Goal: Transaction & Acquisition: Purchase product/service

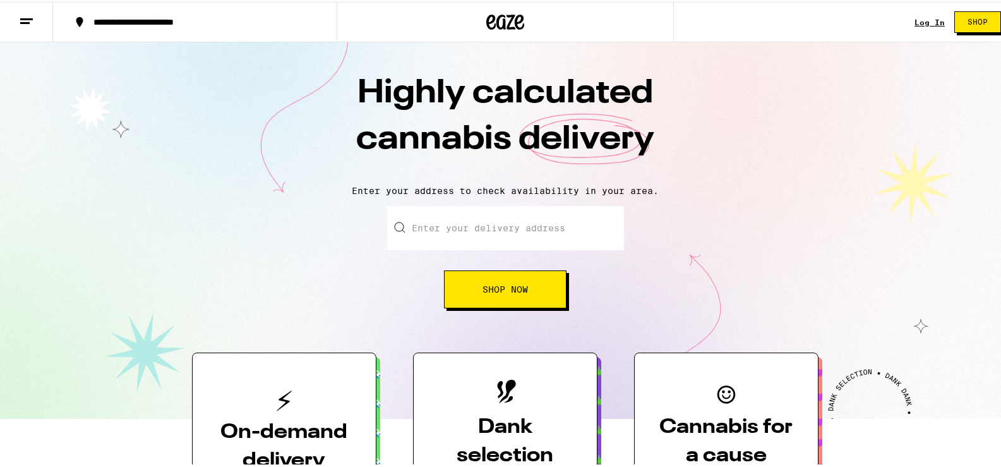
click at [497, 287] on span "Shop Now" at bounding box center [505, 287] width 45 height 9
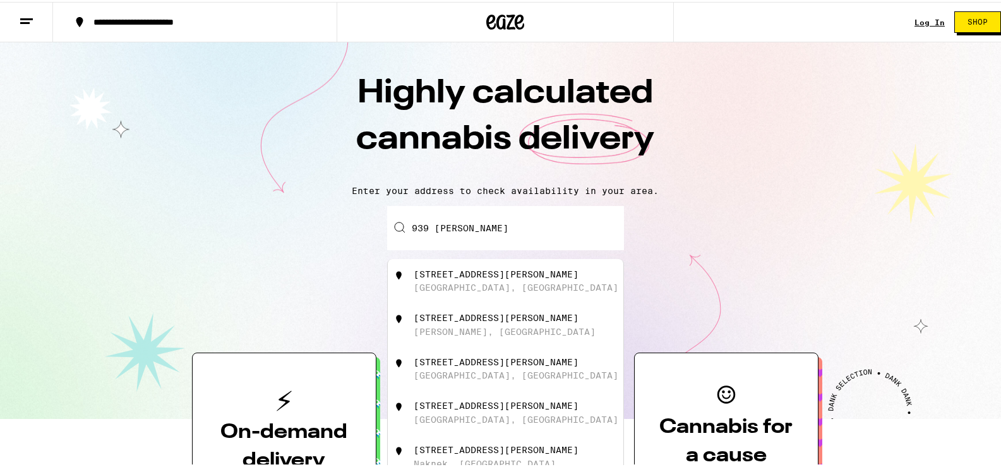
click at [459, 275] on div "939 Mikkelsen Drive" at bounding box center [496, 272] width 165 height 10
type input "939 Mikkelsen Drive, Auburn, CA"
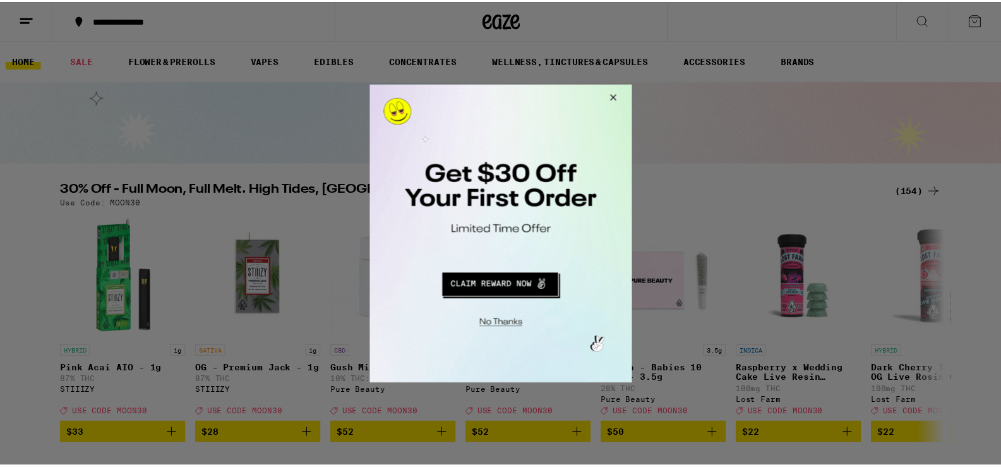
click at [614, 92] on button "Close Modal" at bounding box center [613, 99] width 34 height 30
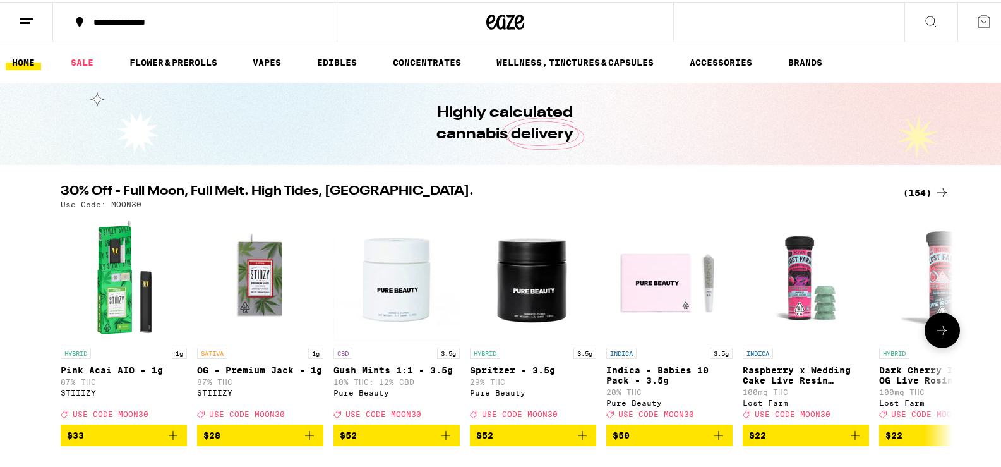
click at [940, 330] on icon at bounding box center [942, 328] width 15 height 15
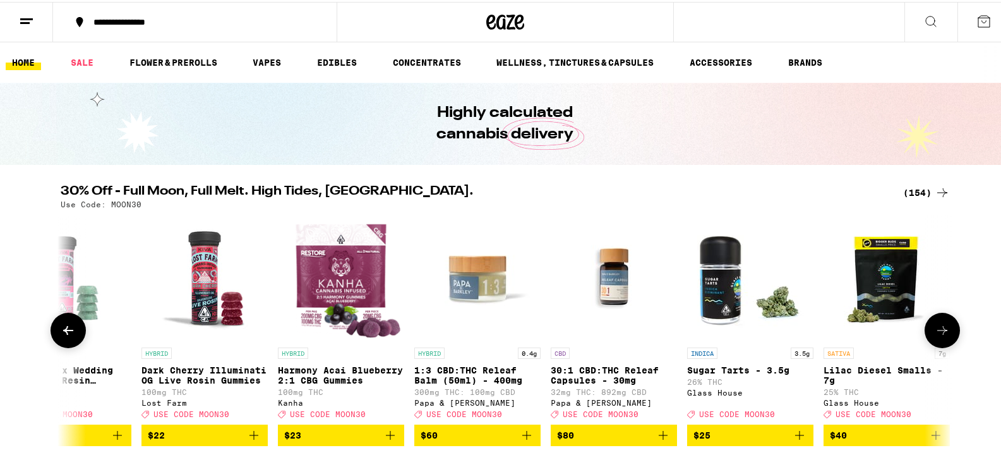
scroll to position [0, 752]
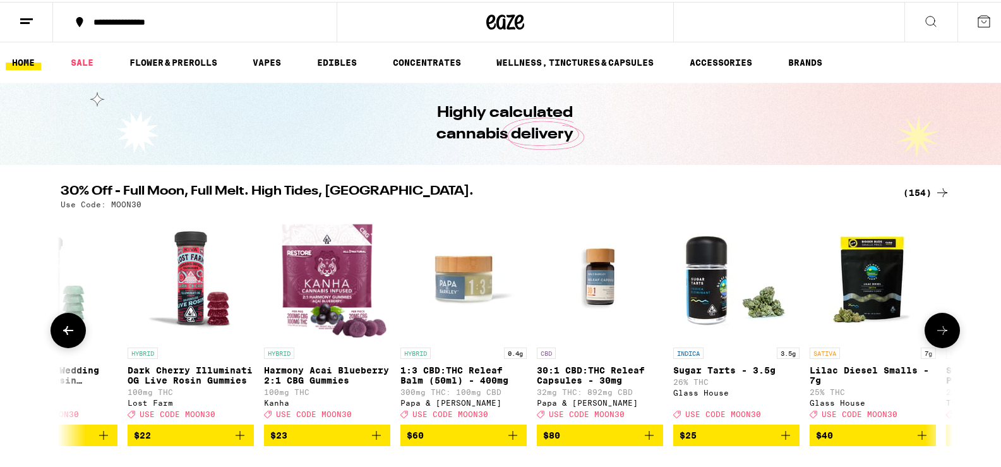
click at [940, 329] on icon at bounding box center [942, 328] width 15 height 15
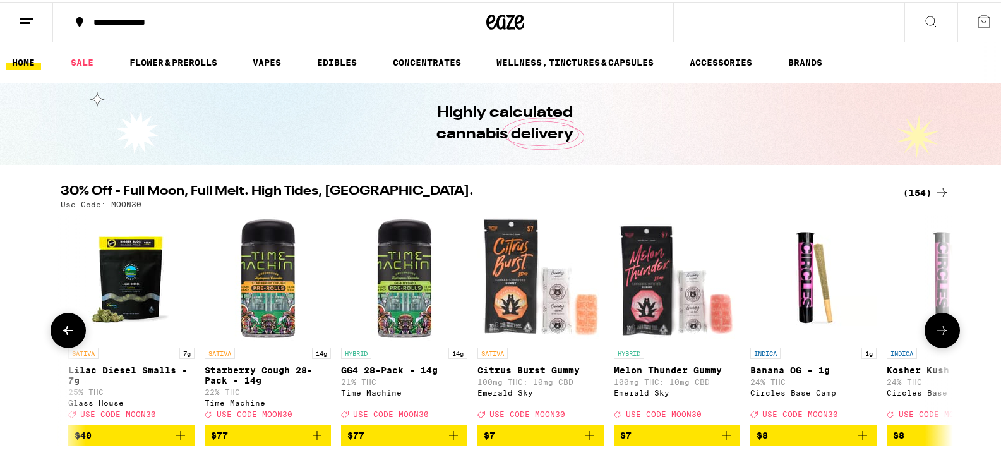
scroll to position [0, 1503]
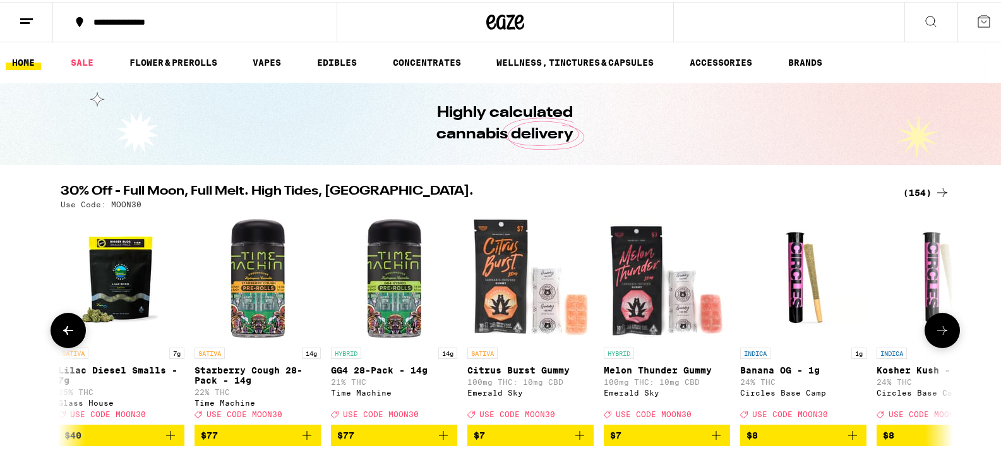
click at [940, 329] on icon at bounding box center [942, 328] width 15 height 15
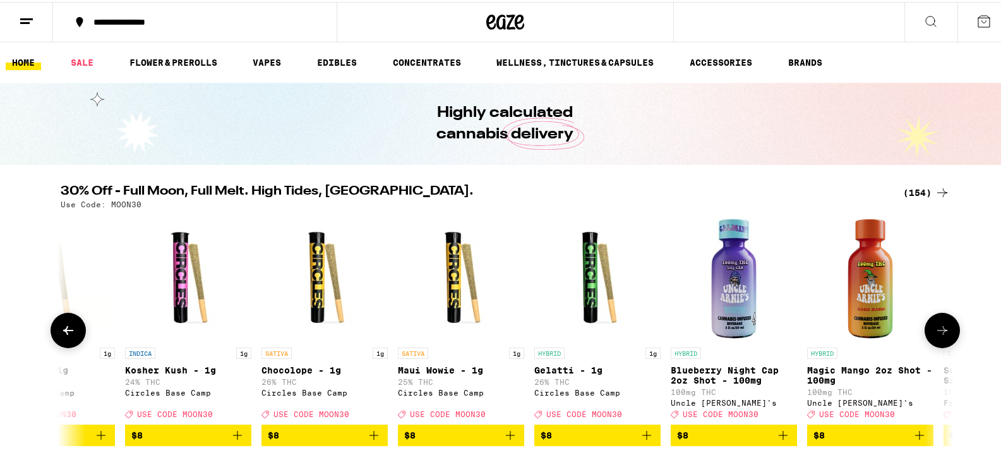
click at [940, 329] on icon at bounding box center [942, 328] width 15 height 15
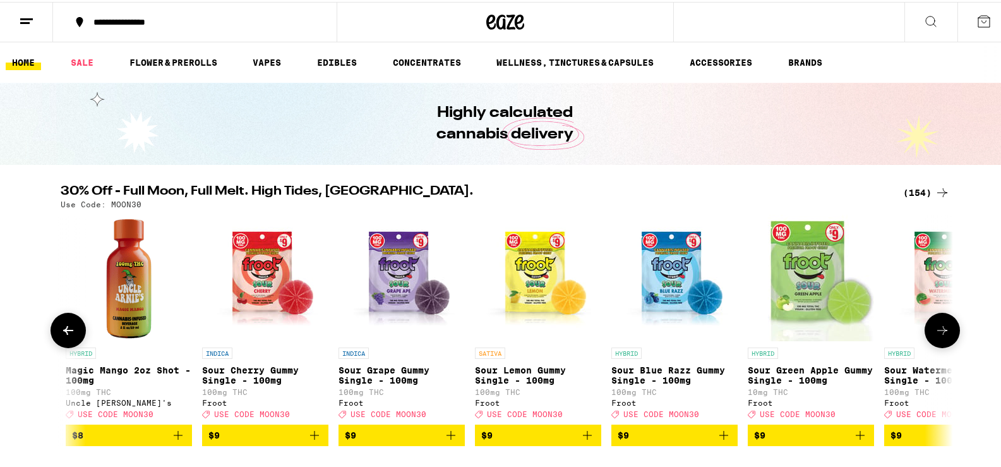
scroll to position [0, 3007]
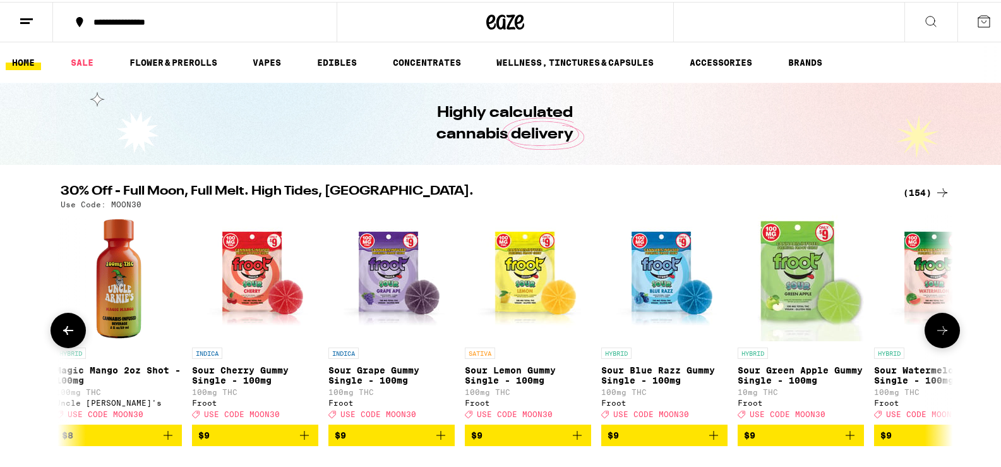
click at [940, 329] on icon at bounding box center [942, 328] width 15 height 15
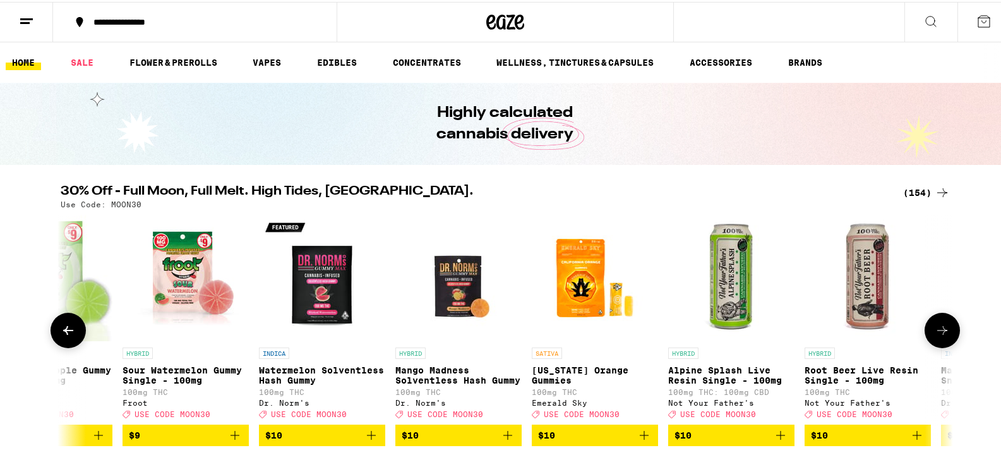
click at [940, 329] on icon at bounding box center [942, 328] width 15 height 15
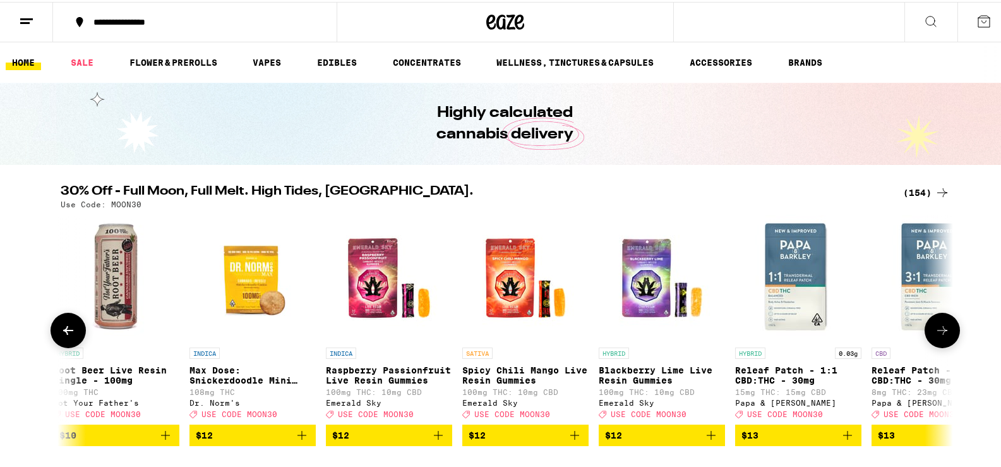
click at [940, 329] on icon at bounding box center [942, 328] width 15 height 15
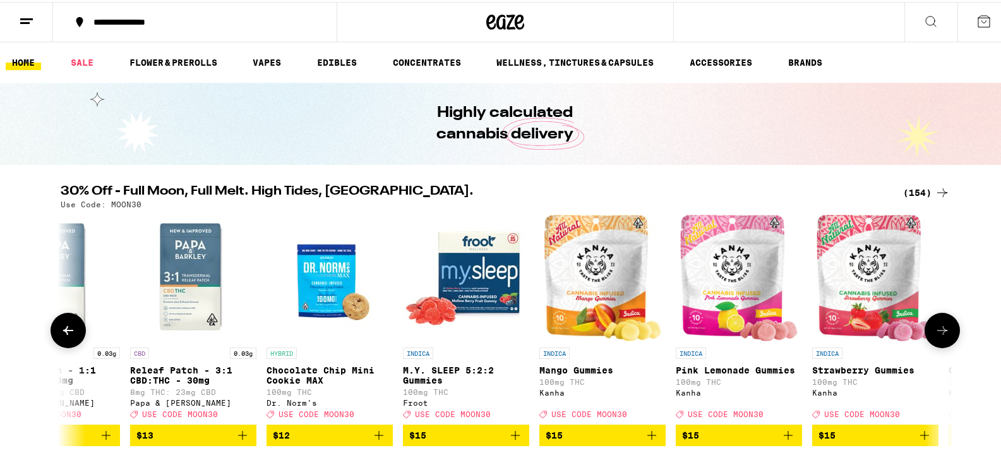
scroll to position [0, 5262]
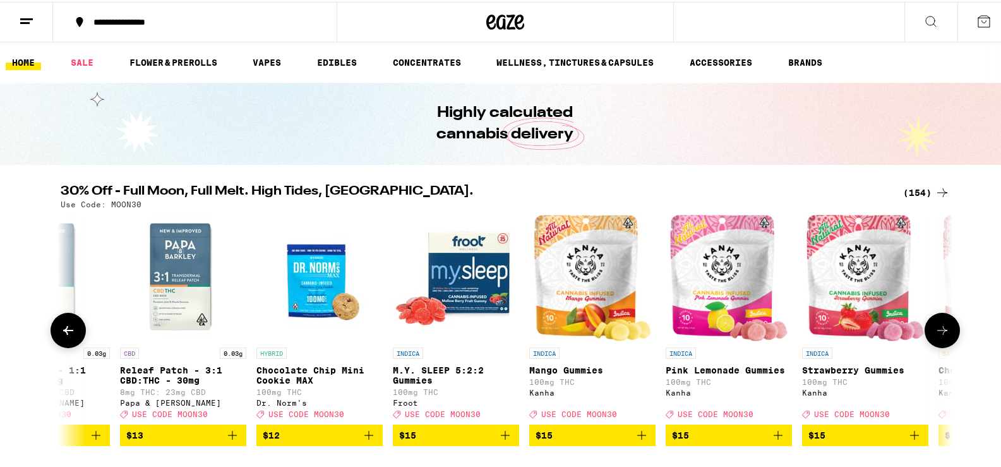
click at [940, 329] on icon at bounding box center [942, 328] width 15 height 15
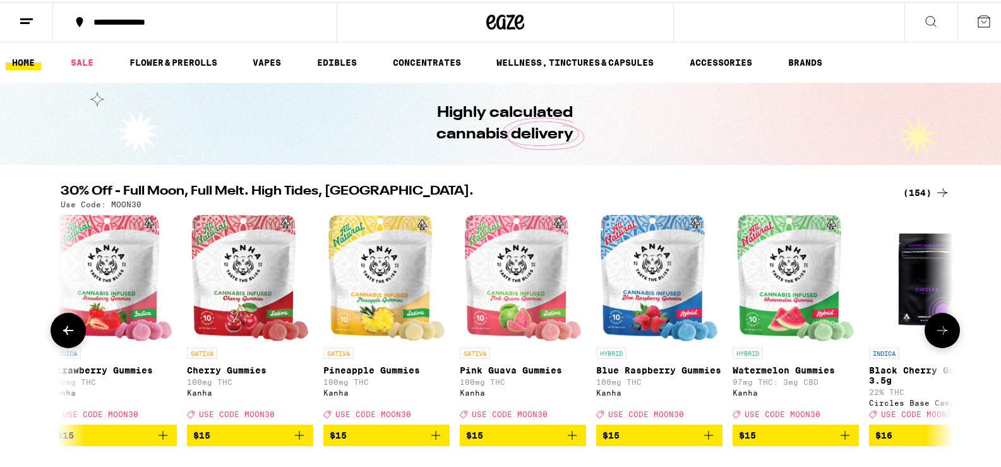
click at [940, 329] on icon at bounding box center [942, 328] width 15 height 15
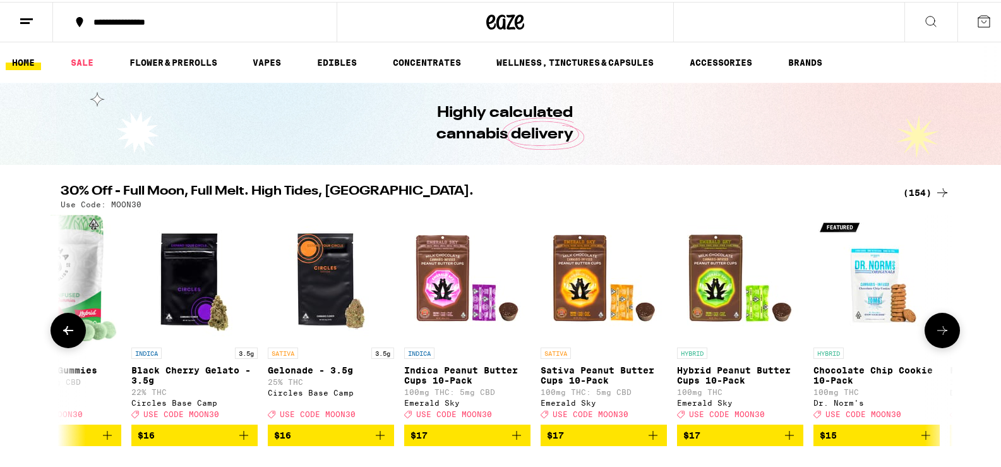
scroll to position [0, 6766]
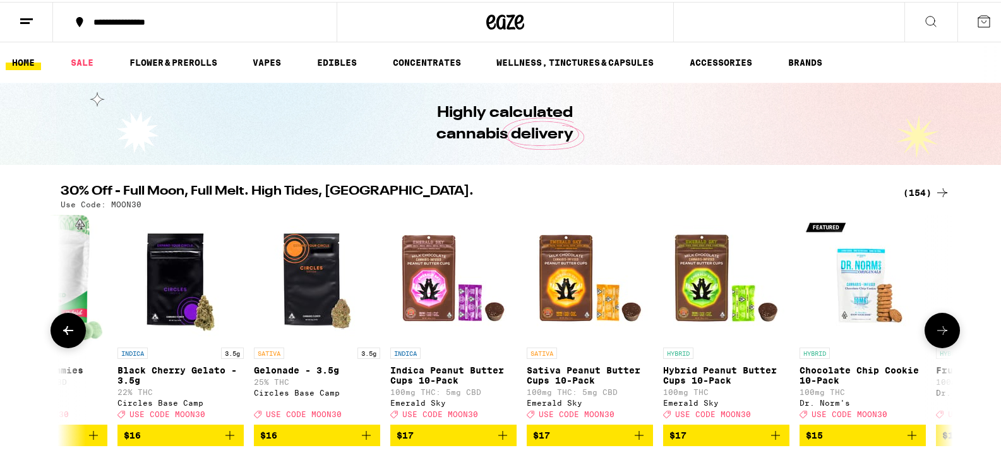
click at [940, 329] on icon at bounding box center [942, 328] width 15 height 15
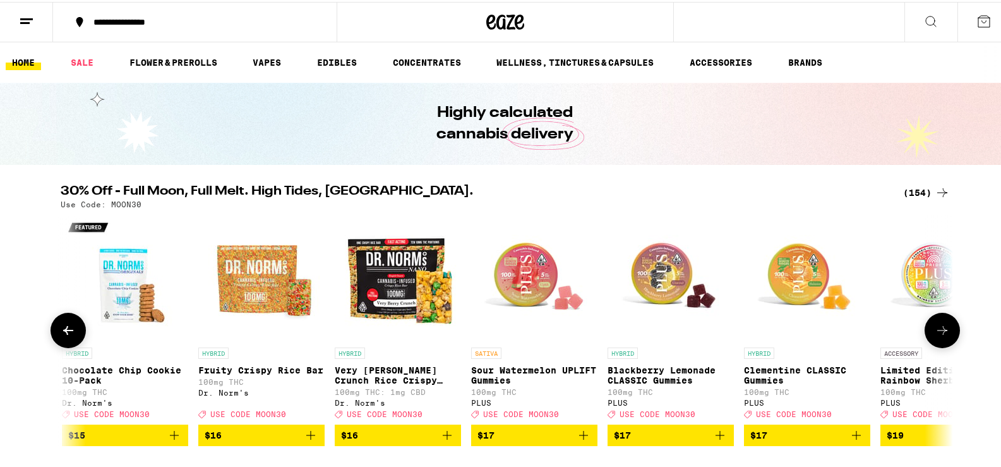
scroll to position [0, 7517]
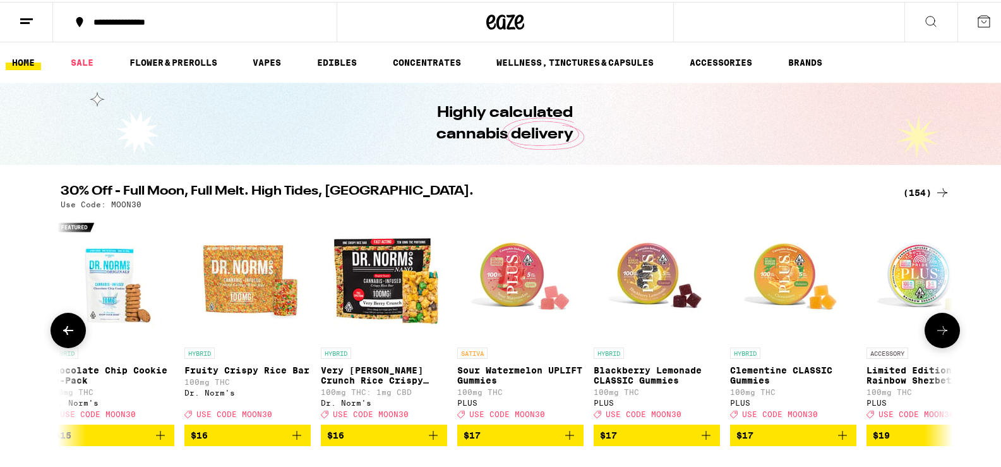
click at [940, 329] on icon at bounding box center [942, 328] width 15 height 15
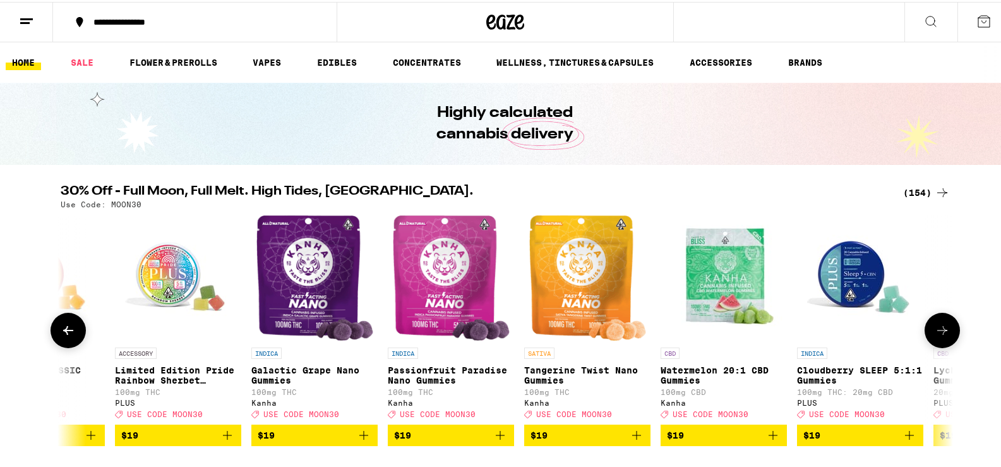
click at [940, 329] on icon at bounding box center [942, 328] width 15 height 15
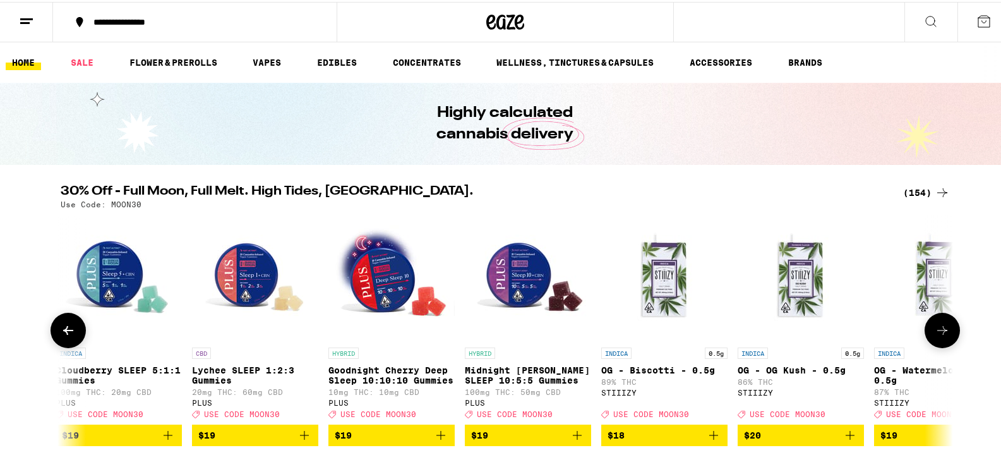
scroll to position [0, 9021]
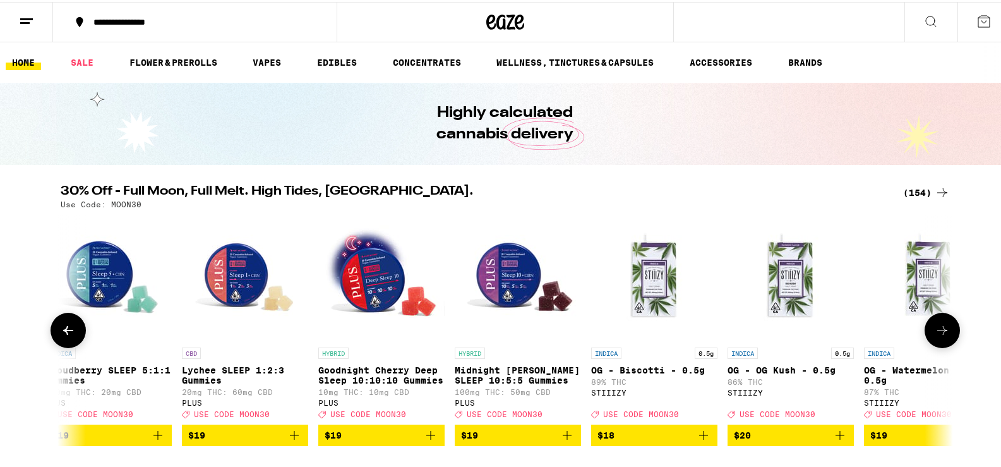
click at [940, 329] on icon at bounding box center [942, 328] width 15 height 15
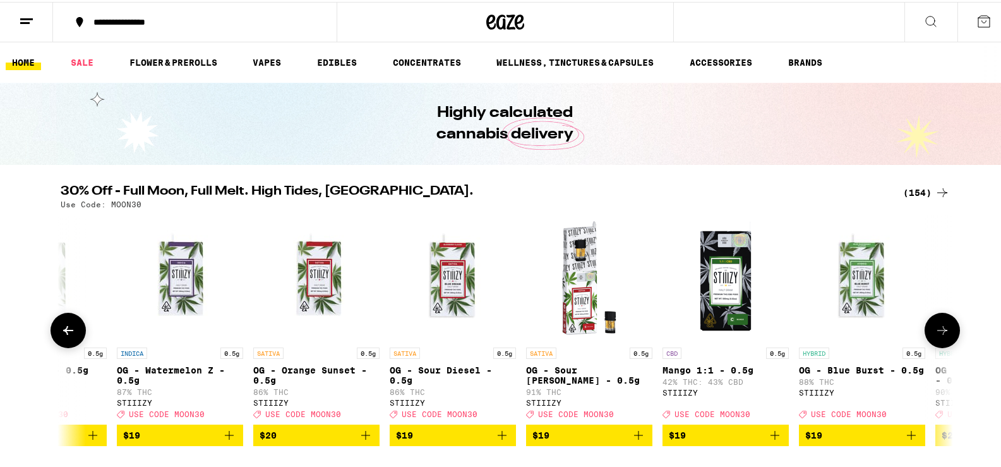
scroll to position [0, 9773]
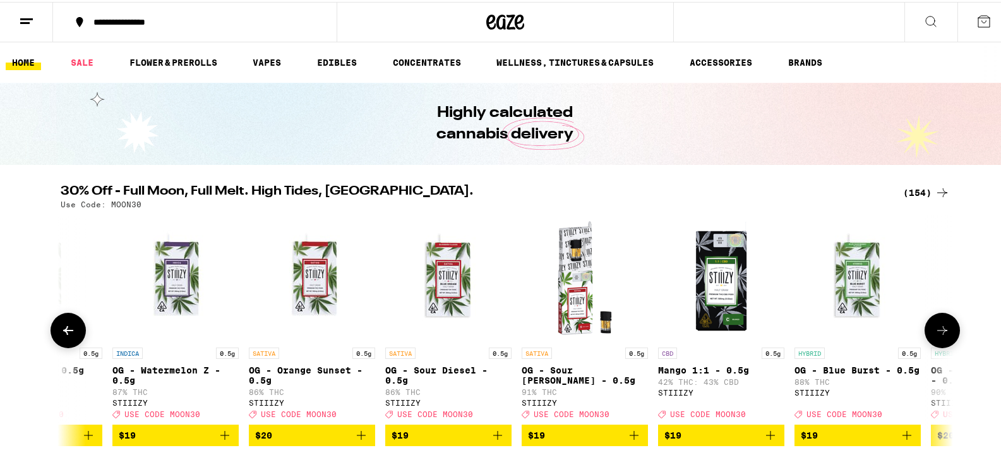
click at [279, 373] on p "OG - Orange Sunset - 0.5g" at bounding box center [312, 373] width 126 height 20
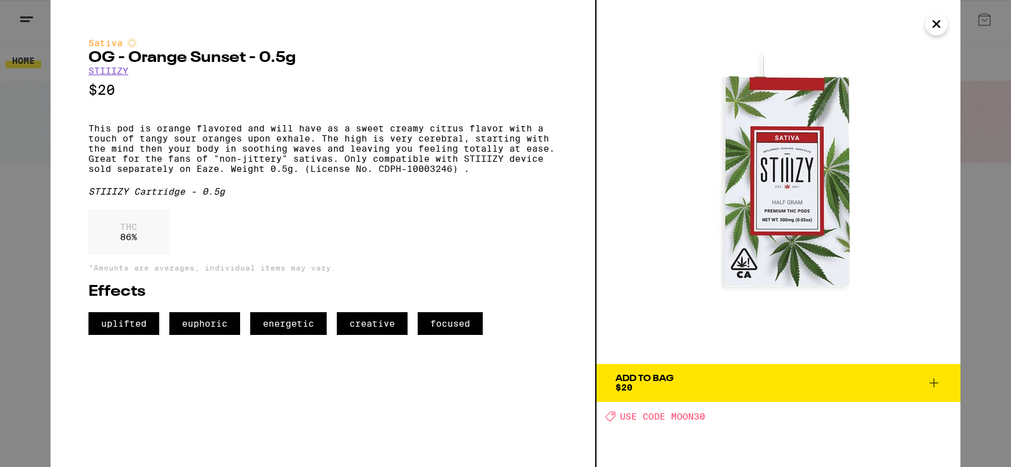
click at [930, 25] on icon "Close" at bounding box center [936, 24] width 15 height 19
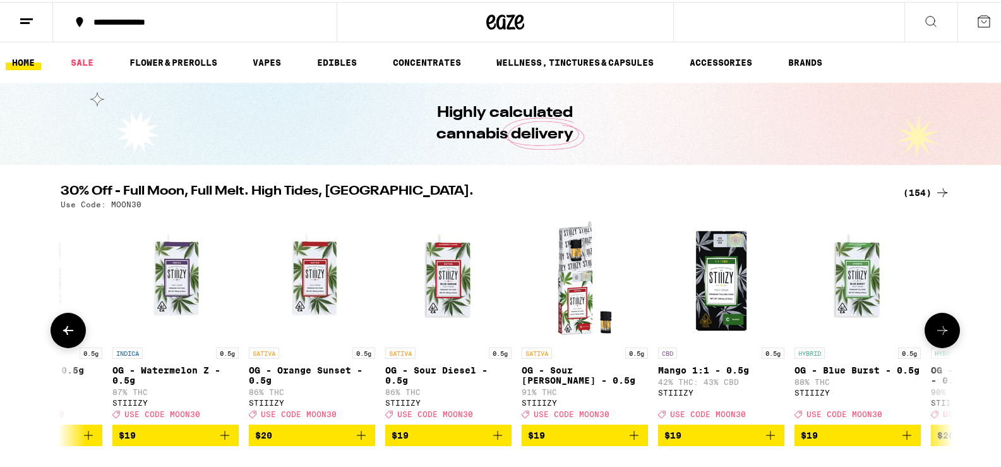
click at [939, 331] on icon at bounding box center [942, 328] width 15 height 15
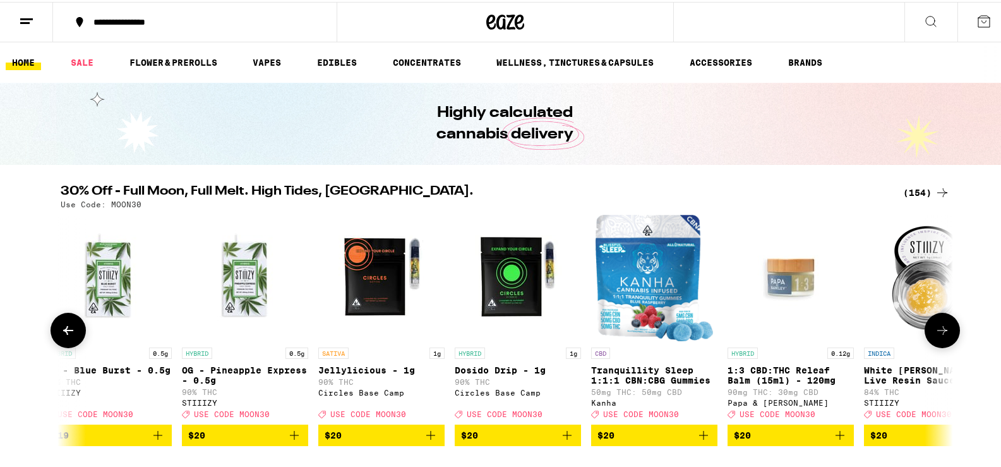
scroll to position [0, 10524]
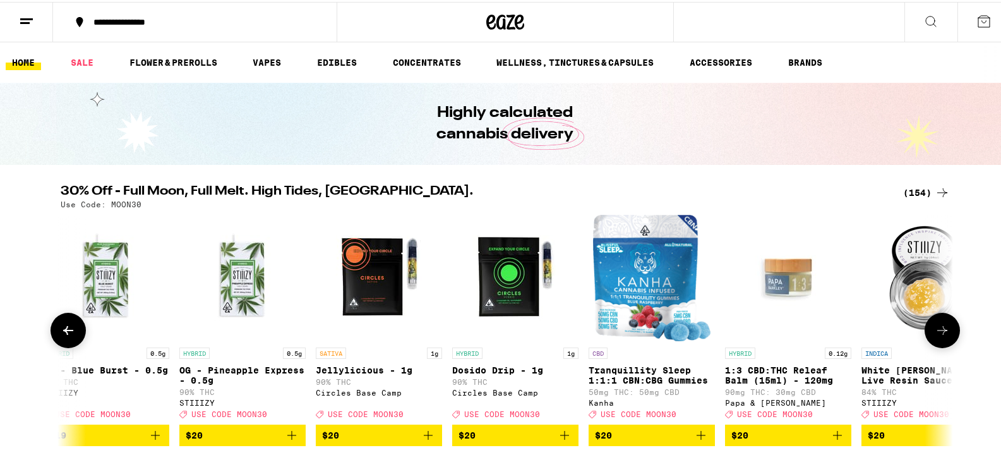
click at [936, 330] on icon at bounding box center [942, 328] width 15 height 15
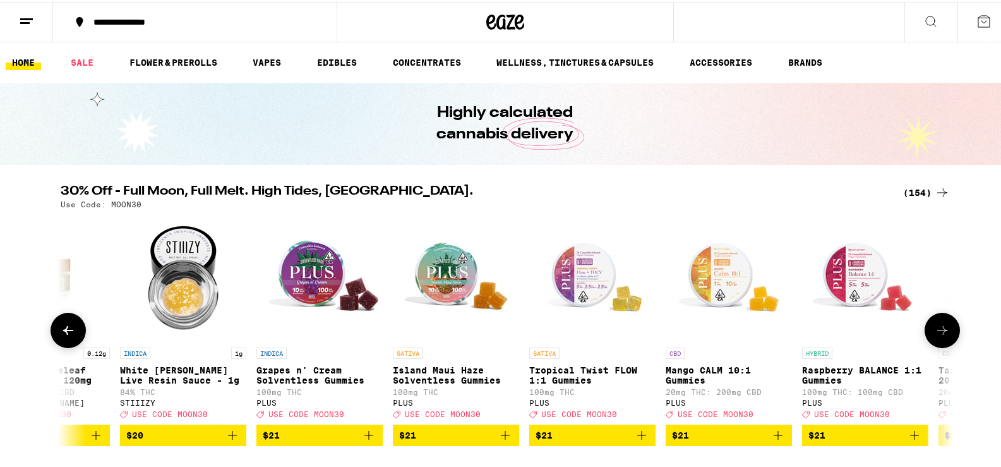
scroll to position [0, 11276]
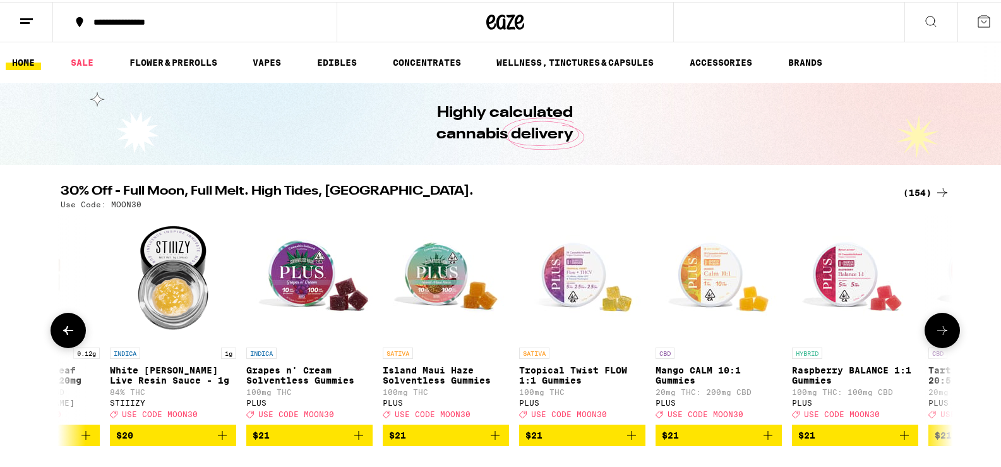
drag, startPoint x: 142, startPoint y: 375, endPoint x: 135, endPoint y: 373, distance: 7.1
click at [141, 375] on p "White [PERSON_NAME] Live Resin Sauce - 1g" at bounding box center [173, 373] width 126 height 20
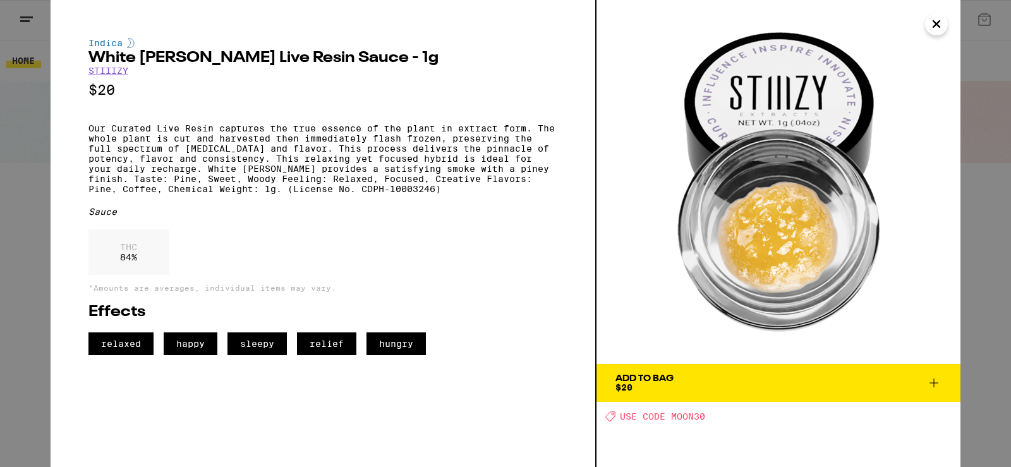
click at [936, 23] on icon "Close" at bounding box center [936, 24] width 6 height 6
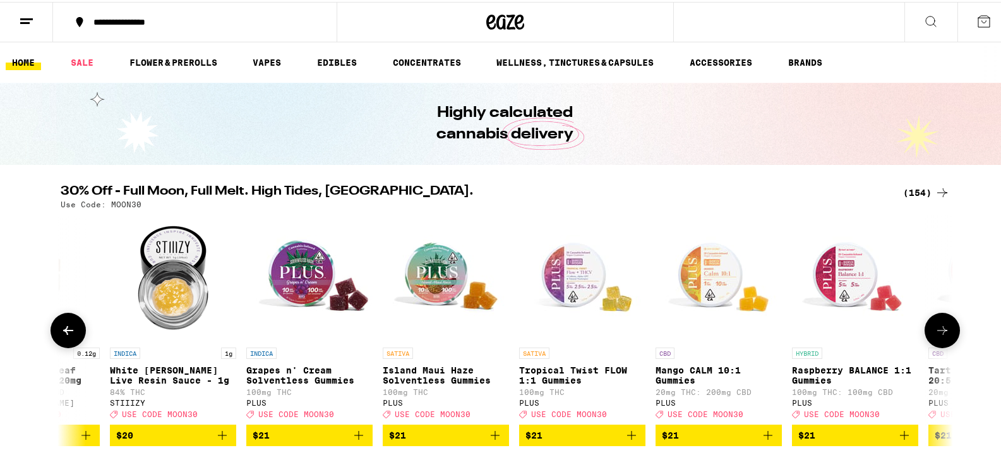
click at [941, 333] on icon at bounding box center [942, 328] width 10 height 9
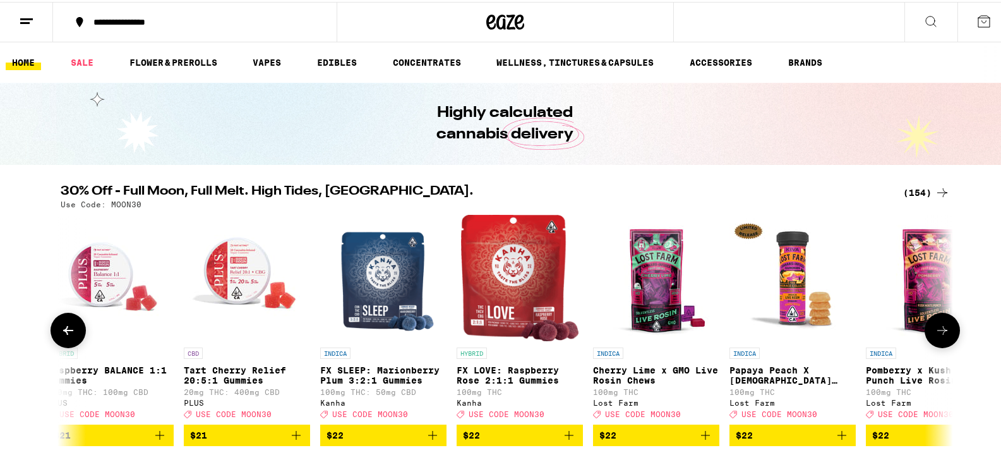
scroll to position [0, 12028]
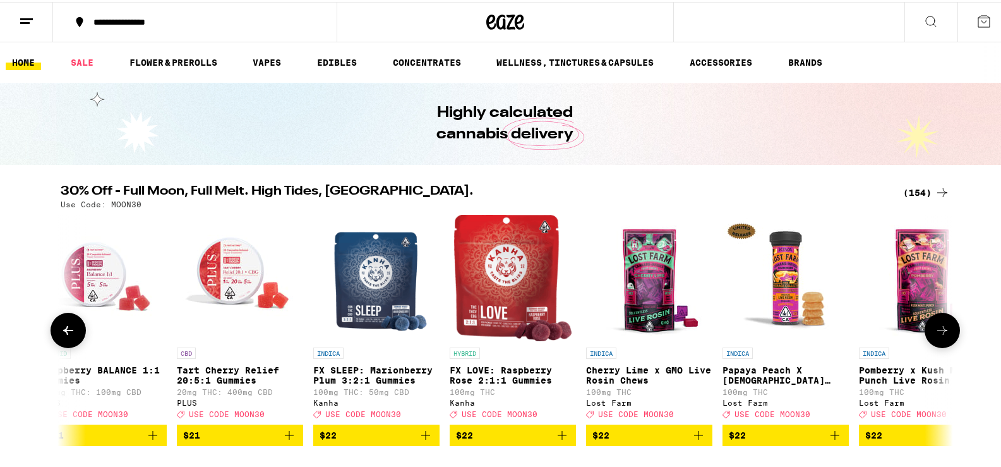
click at [935, 334] on icon at bounding box center [942, 328] width 15 height 15
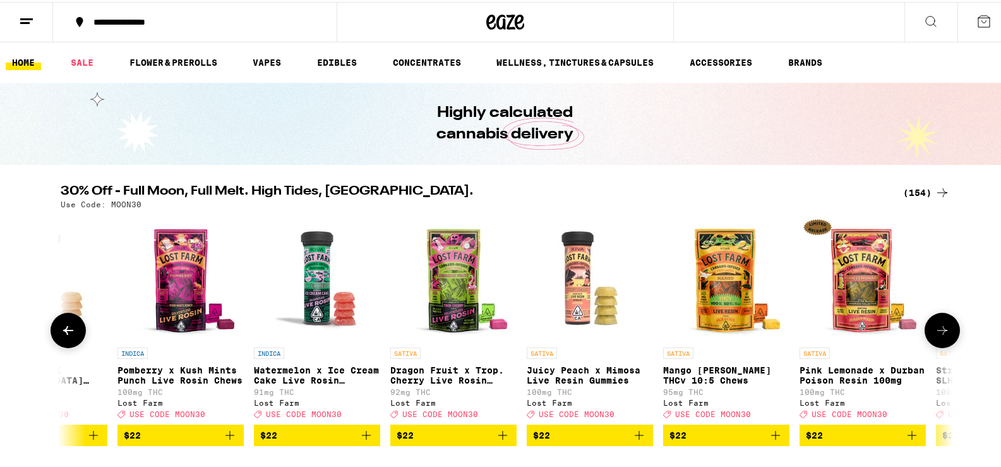
scroll to position [0, 12780]
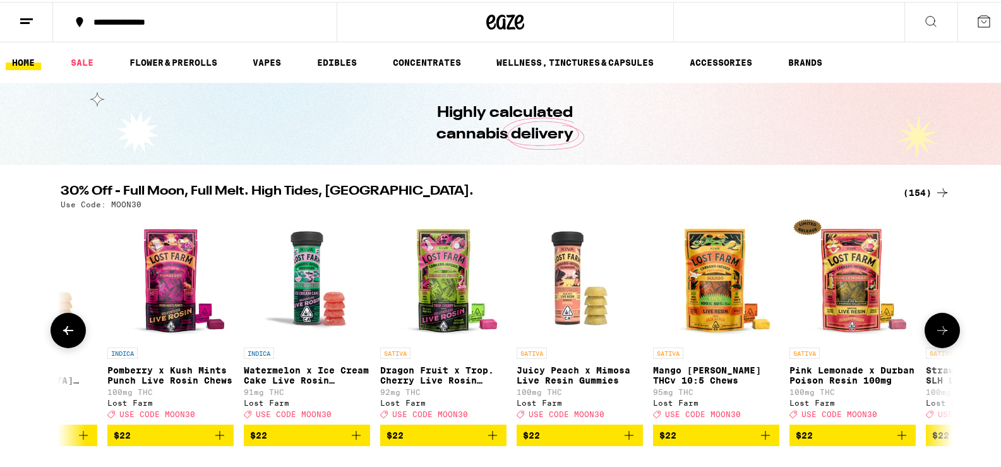
click at [926, 333] on button at bounding box center [942, 328] width 35 height 35
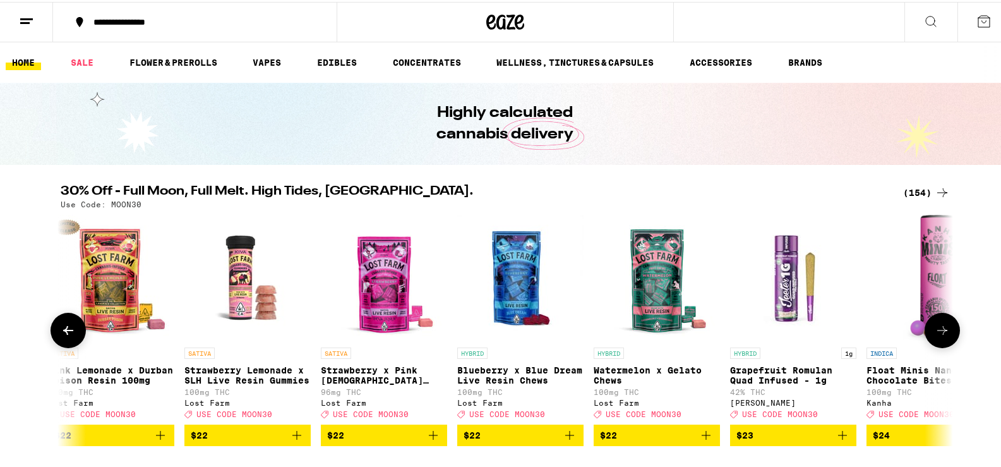
scroll to position [0, 13531]
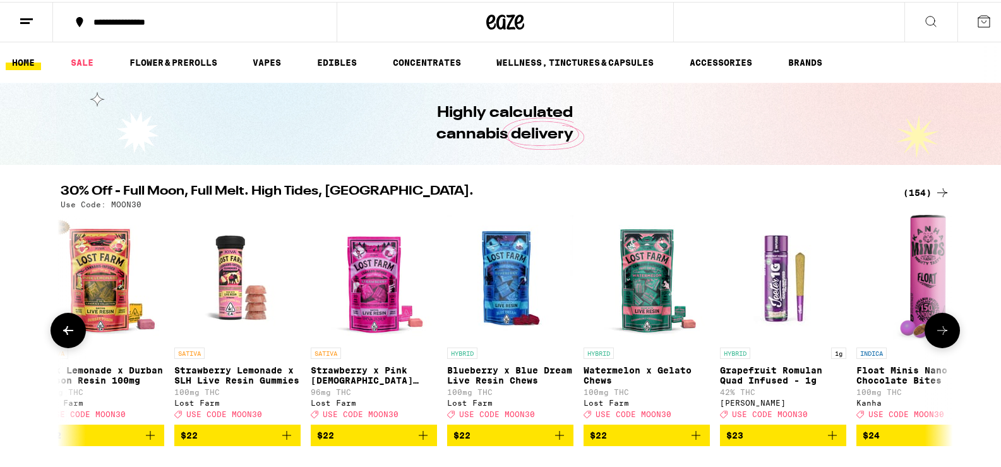
click at [925, 332] on button at bounding box center [942, 328] width 35 height 35
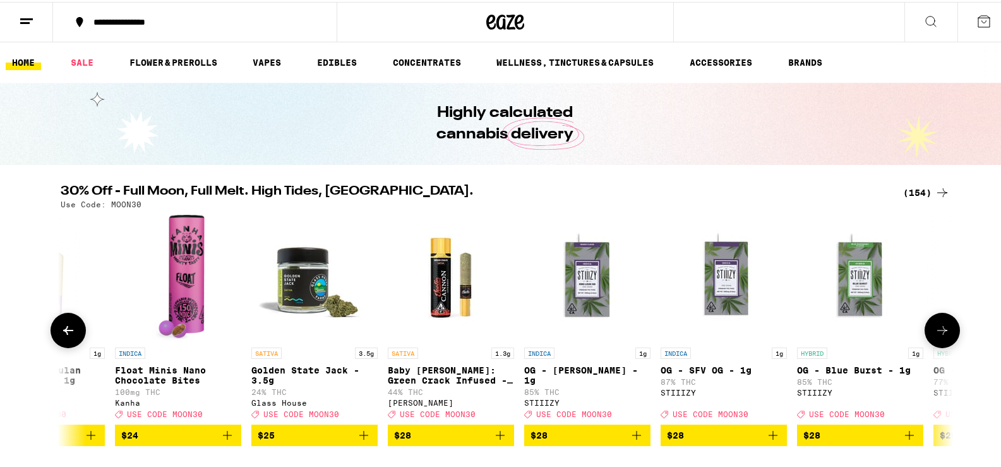
scroll to position [0, 14283]
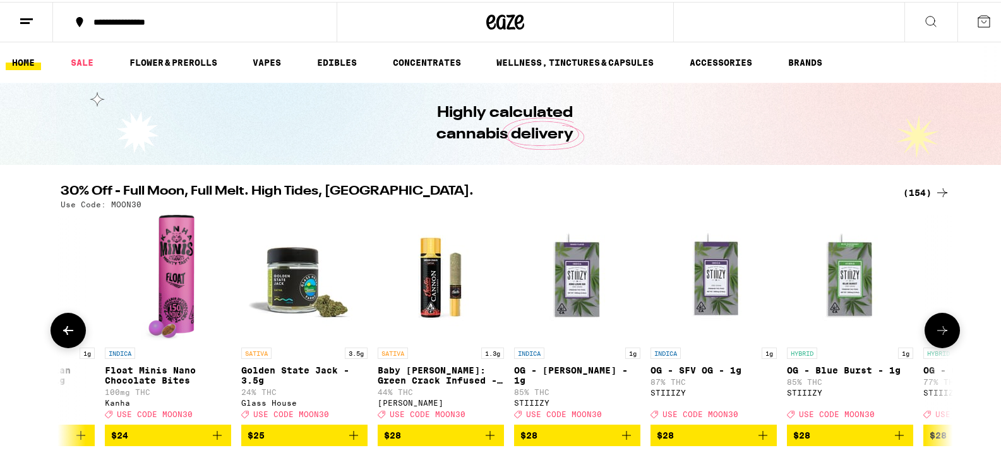
click at [925, 331] on button at bounding box center [942, 328] width 35 height 35
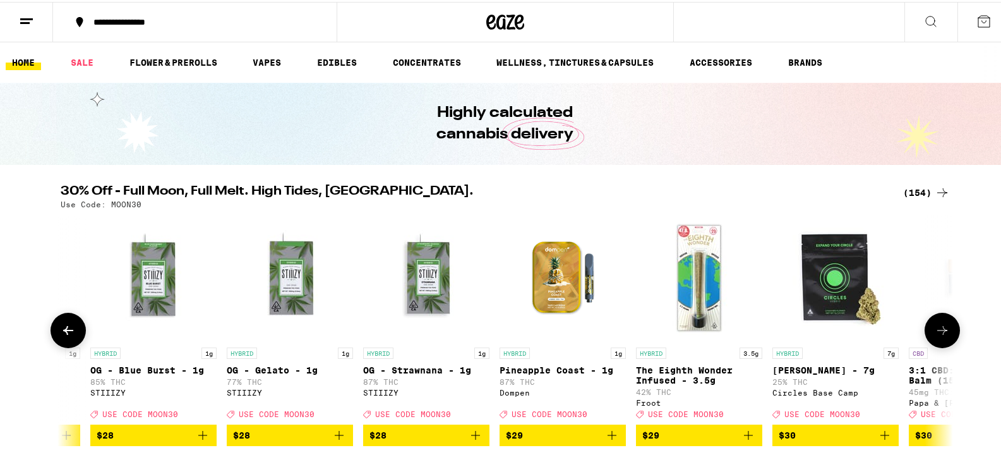
scroll to position [0, 15035]
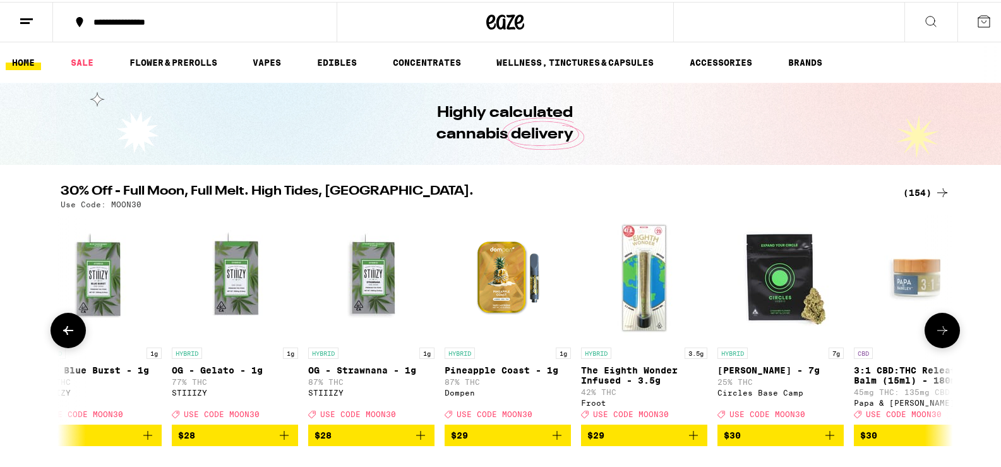
click at [935, 334] on icon at bounding box center [942, 328] width 15 height 15
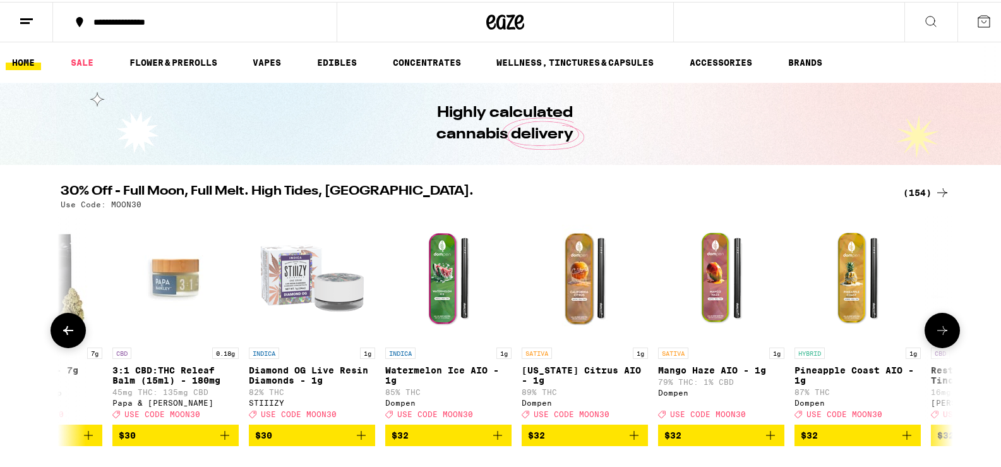
scroll to position [0, 15787]
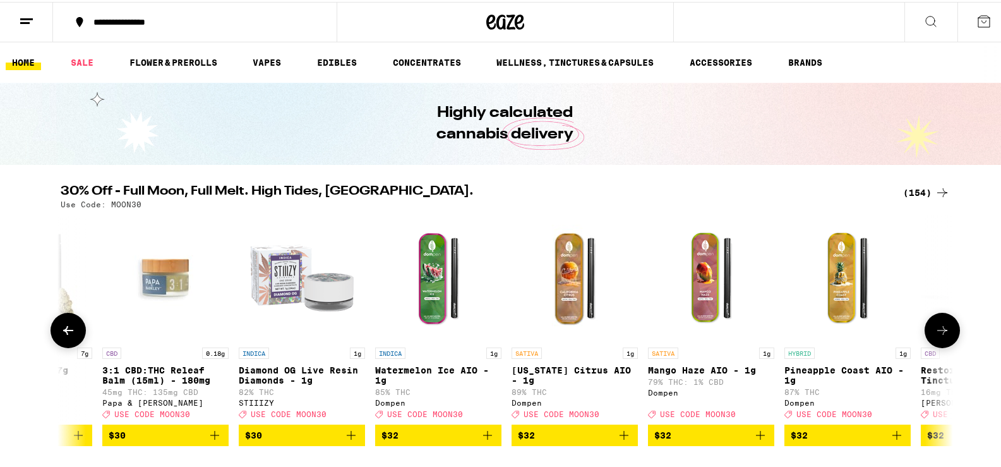
click at [935, 334] on icon at bounding box center [942, 328] width 15 height 15
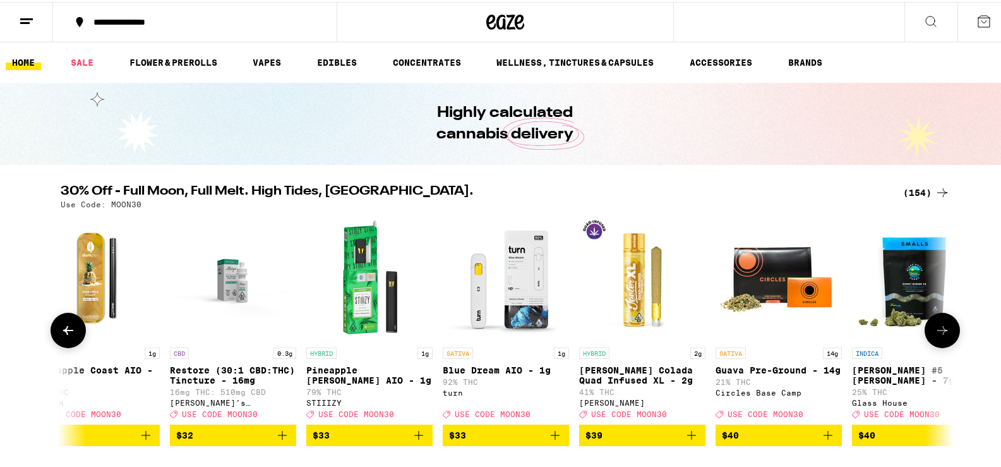
scroll to position [0, 16538]
click at [936, 333] on icon at bounding box center [942, 328] width 15 height 15
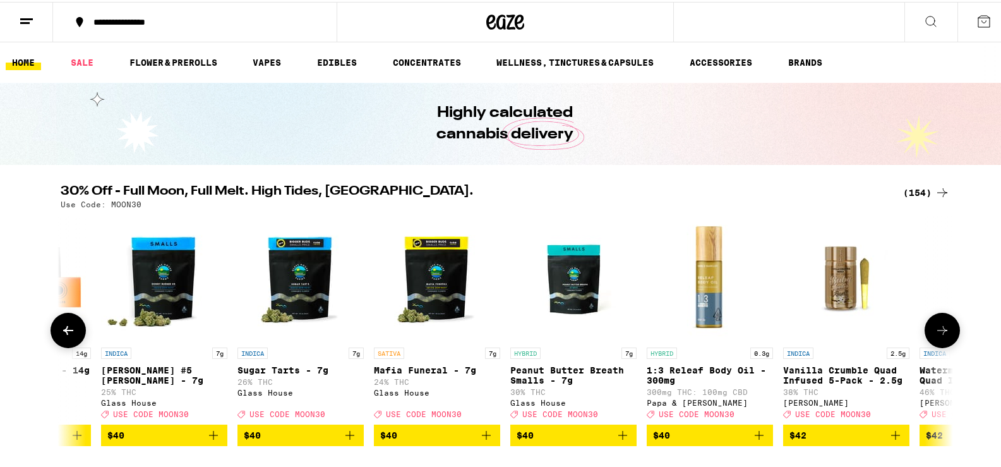
scroll to position [0, 17290]
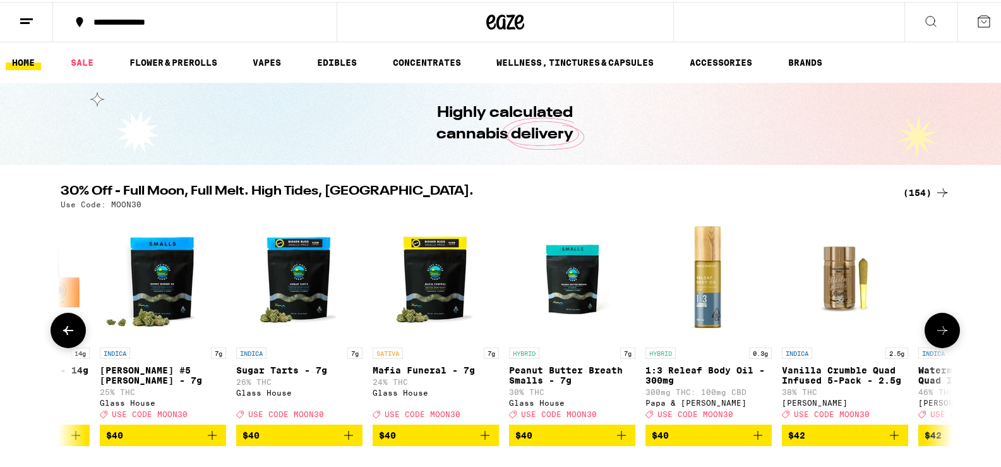
drag, startPoint x: 549, startPoint y: 371, endPoint x: 533, endPoint y: 366, distance: 16.6
click at [548, 371] on p "Peanut Butter Breath Smalls - 7g" at bounding box center [572, 373] width 126 height 20
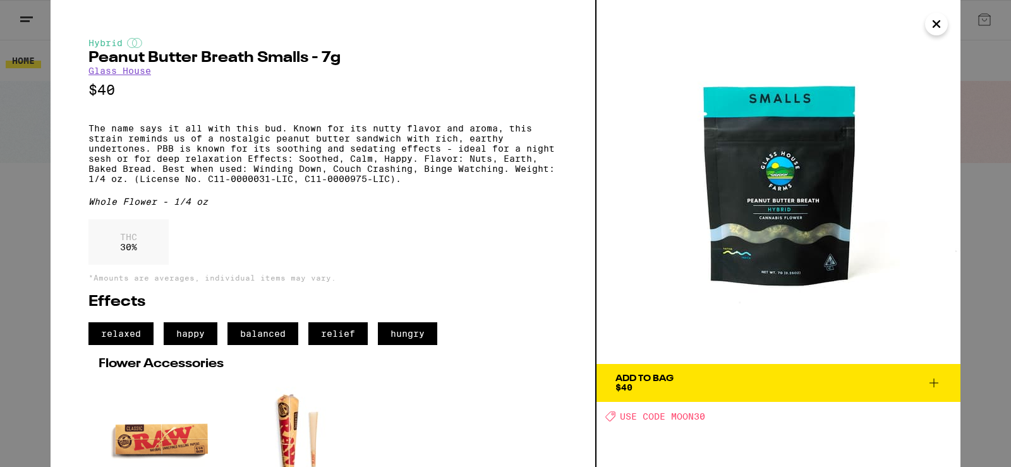
click at [656, 393] on button "Add To Bag $40" at bounding box center [778, 383] width 364 height 38
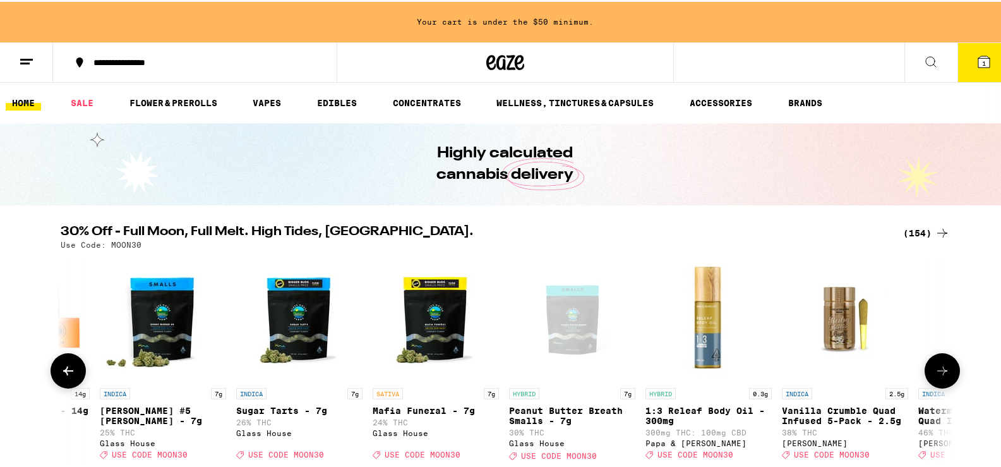
click at [940, 373] on icon at bounding box center [942, 368] width 10 height 9
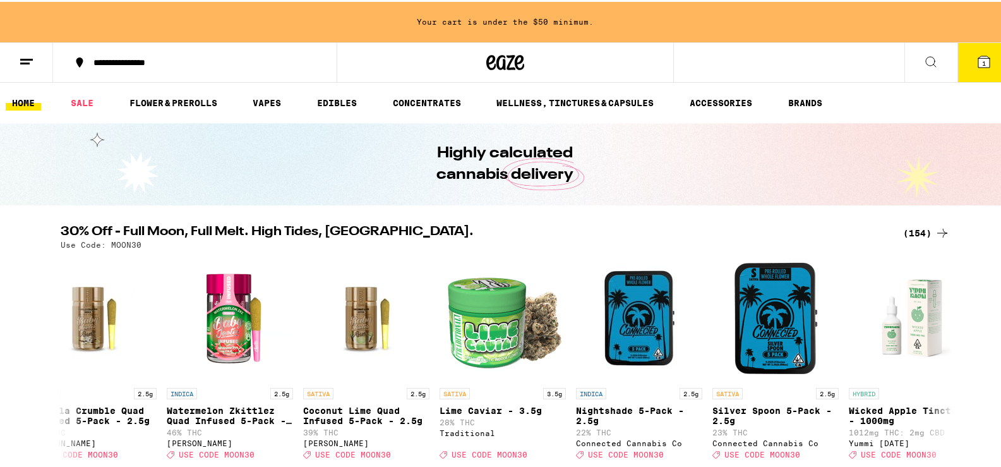
scroll to position [25, 0]
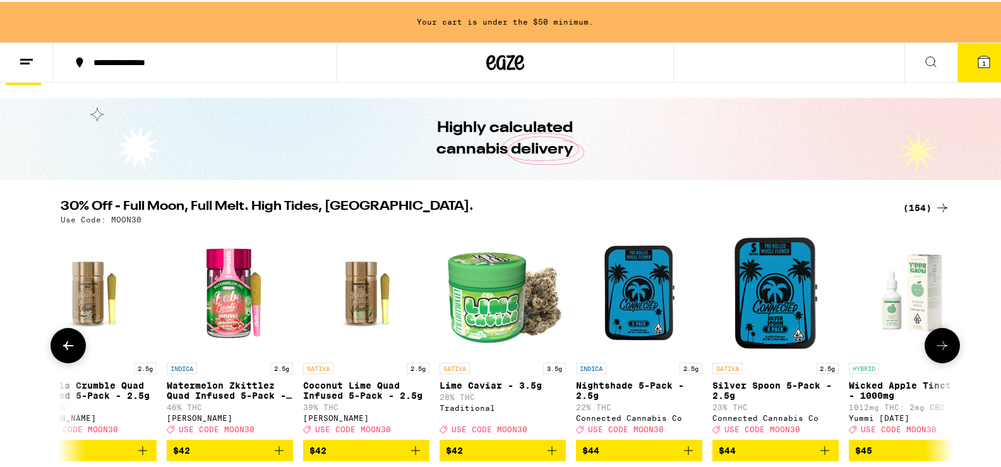
click at [935, 347] on icon at bounding box center [942, 343] width 15 height 15
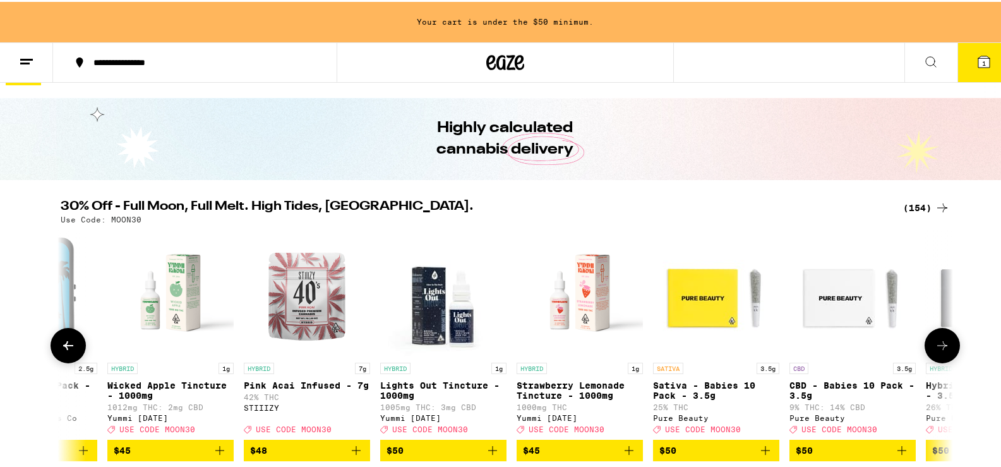
scroll to position [0, 18794]
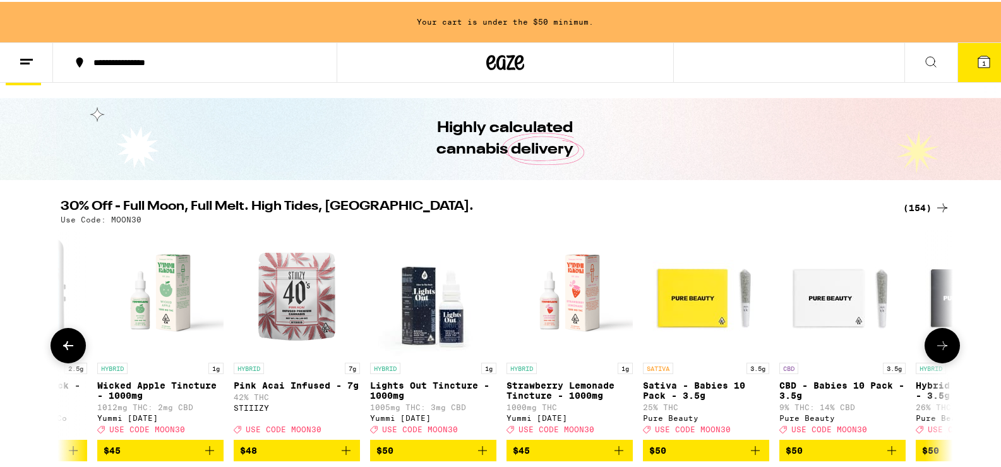
click at [935, 348] on icon at bounding box center [942, 343] width 15 height 15
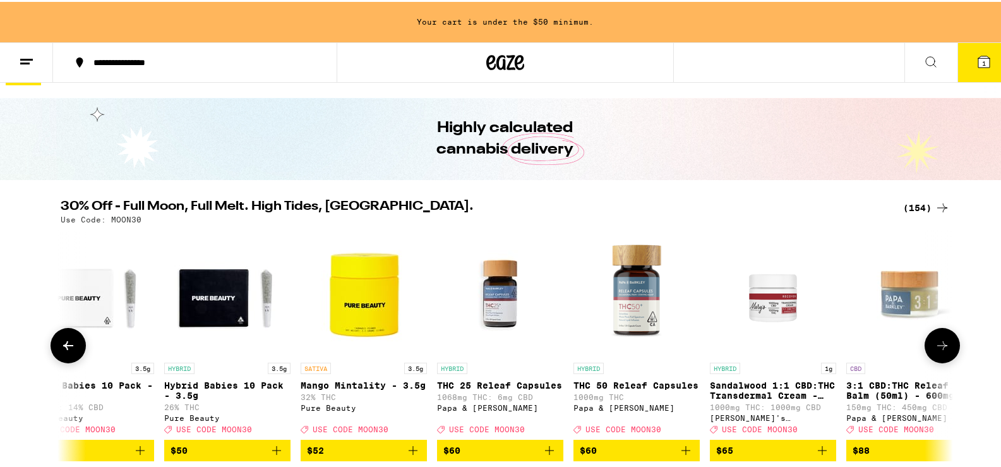
click at [935, 348] on icon at bounding box center [942, 343] width 15 height 15
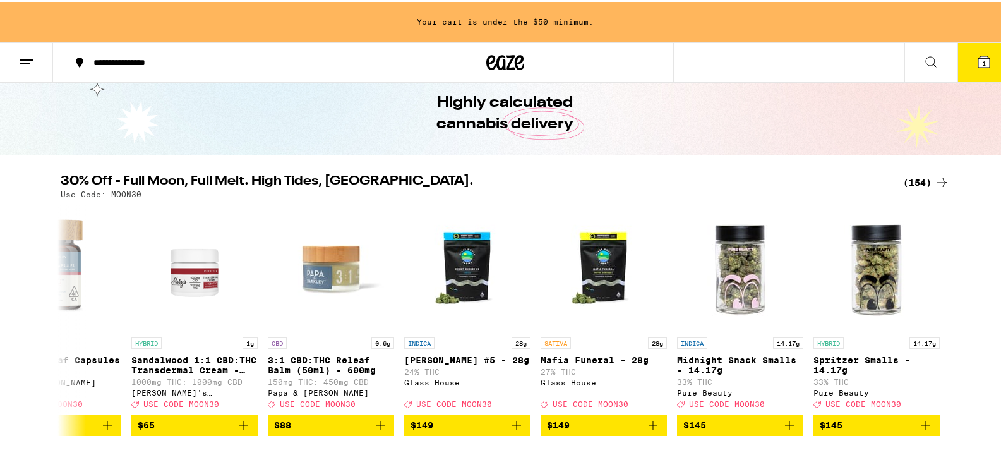
scroll to position [135, 0]
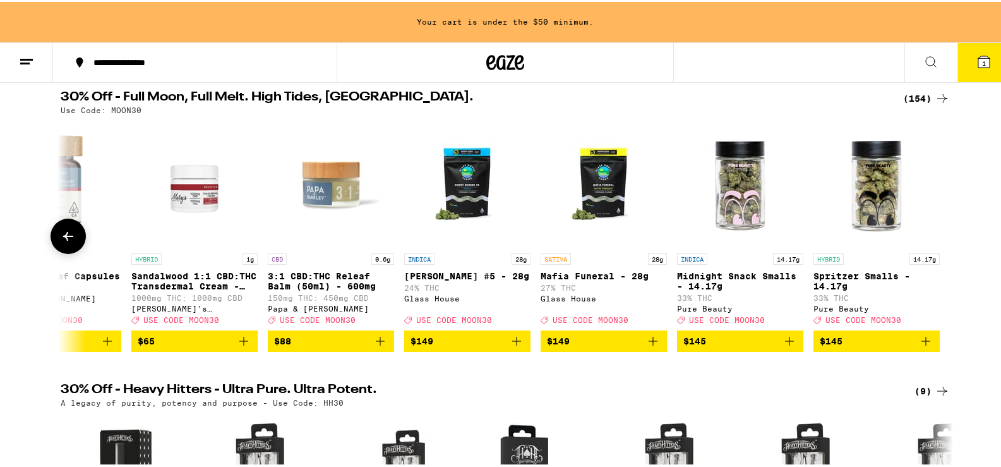
click at [61, 239] on icon at bounding box center [68, 234] width 15 height 15
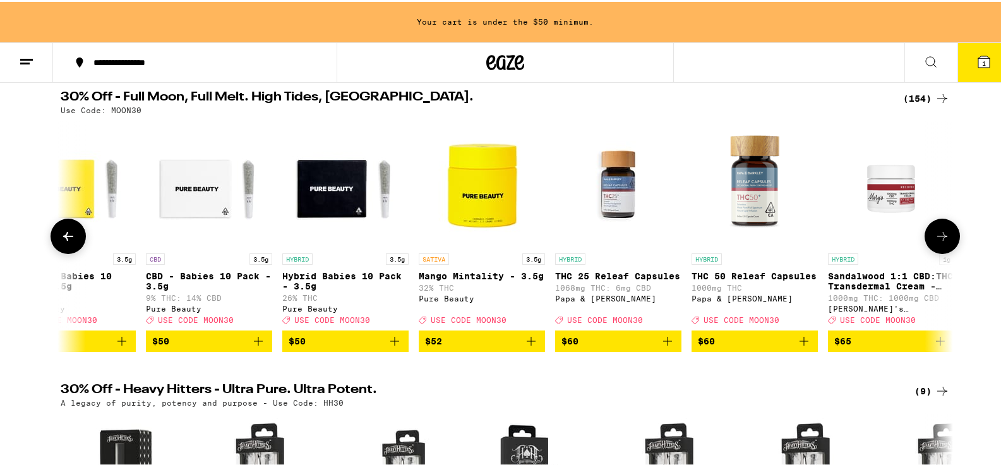
scroll to position [0, 19372]
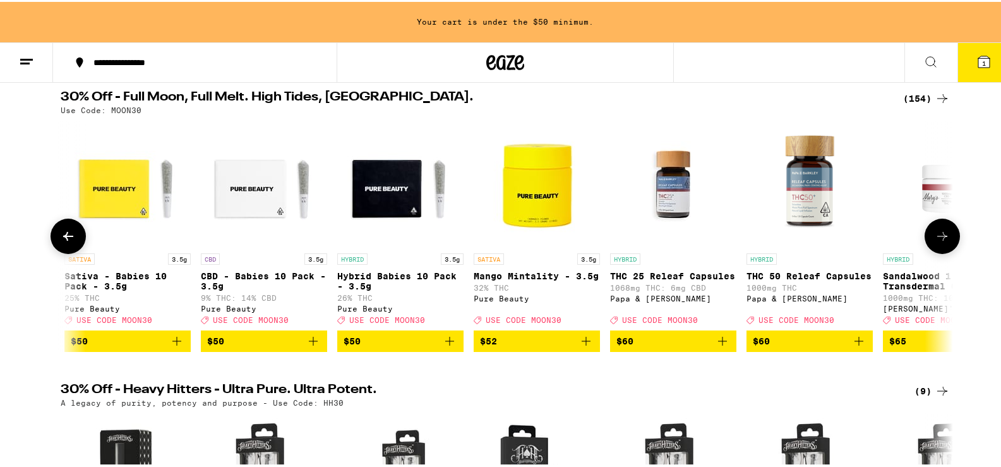
click at [61, 242] on icon at bounding box center [68, 234] width 15 height 15
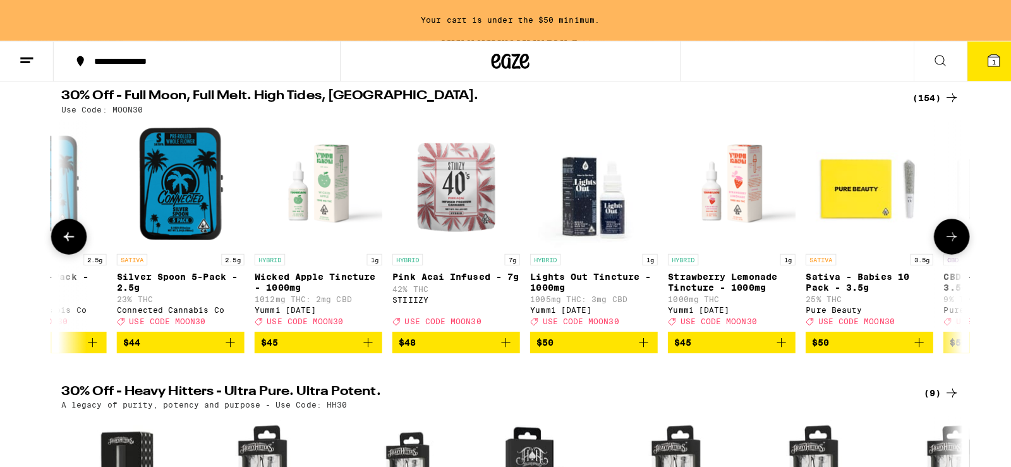
scroll to position [0, 18620]
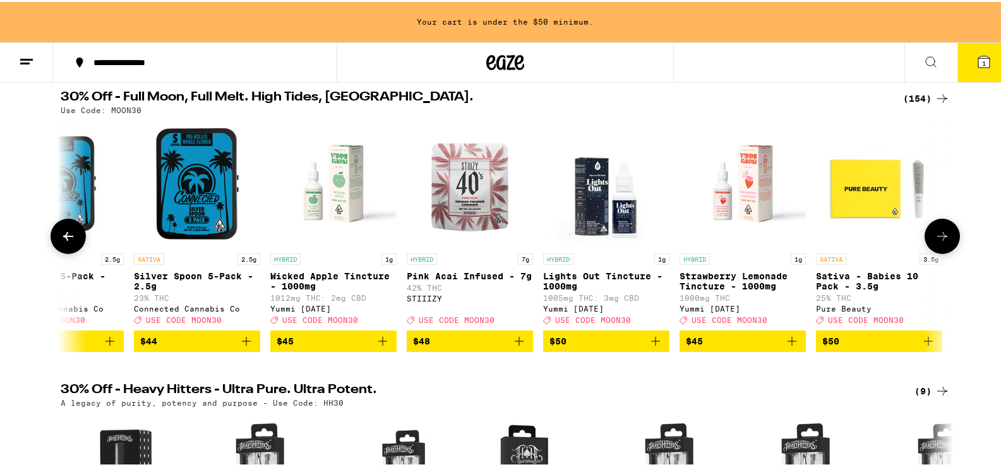
click at [462, 298] on div "HYBRID 7g Pink Acai Infused - 7g 42% THC STIIIZY Deal Created with Sketch. USE …" at bounding box center [470, 286] width 126 height 71
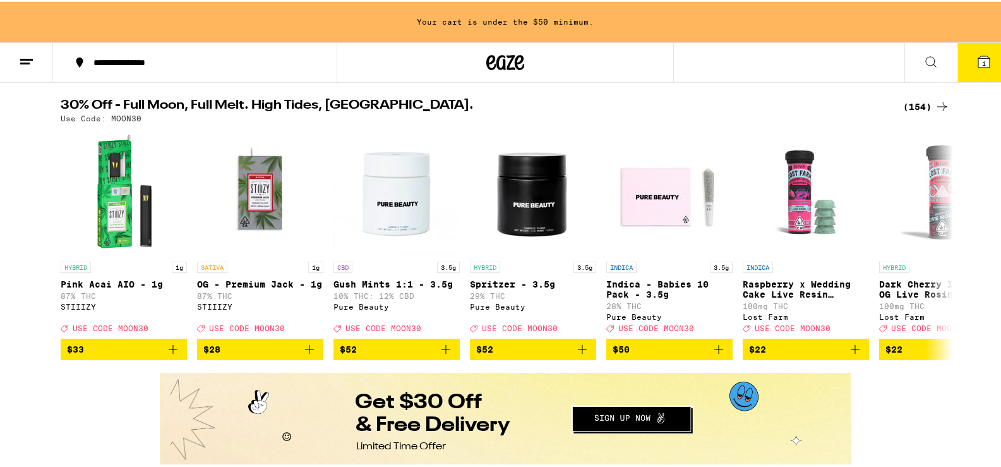
scroll to position [177, 0]
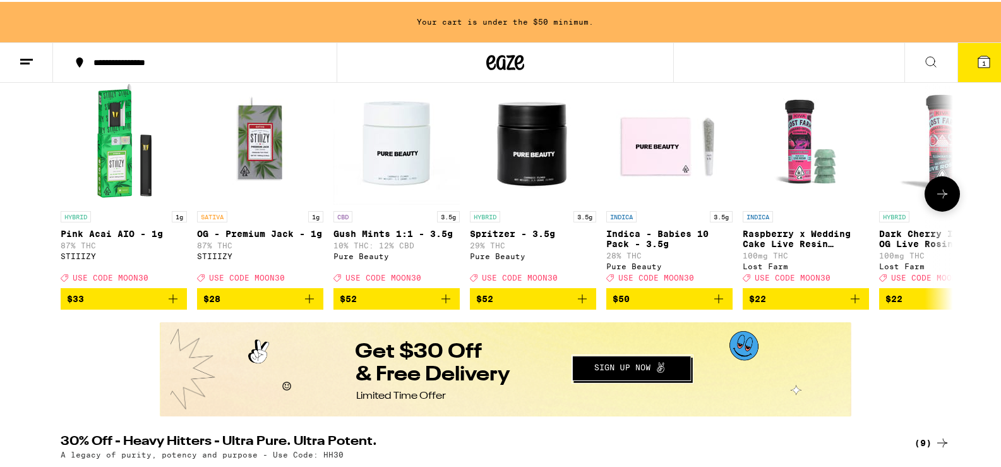
click at [516, 236] on p "Spritzer - 3.5g" at bounding box center [533, 232] width 126 height 10
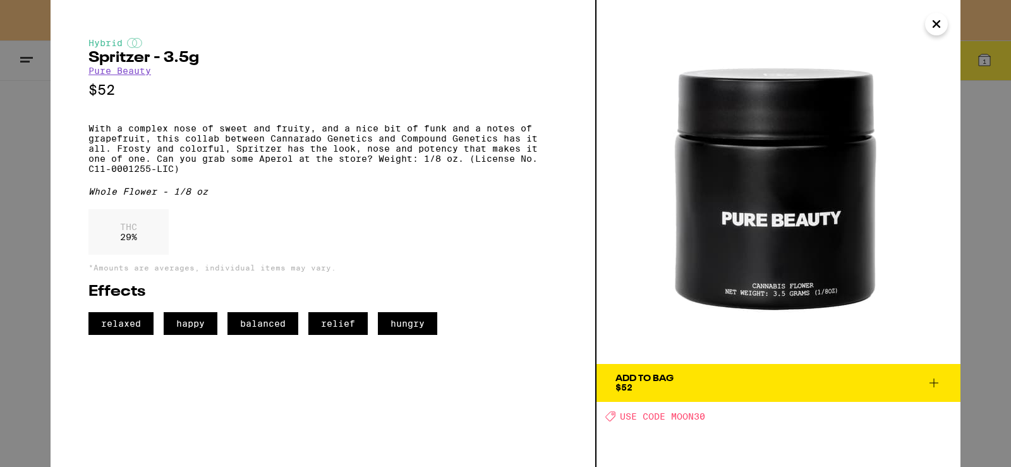
click at [936, 20] on icon "Close" at bounding box center [936, 24] width 15 height 19
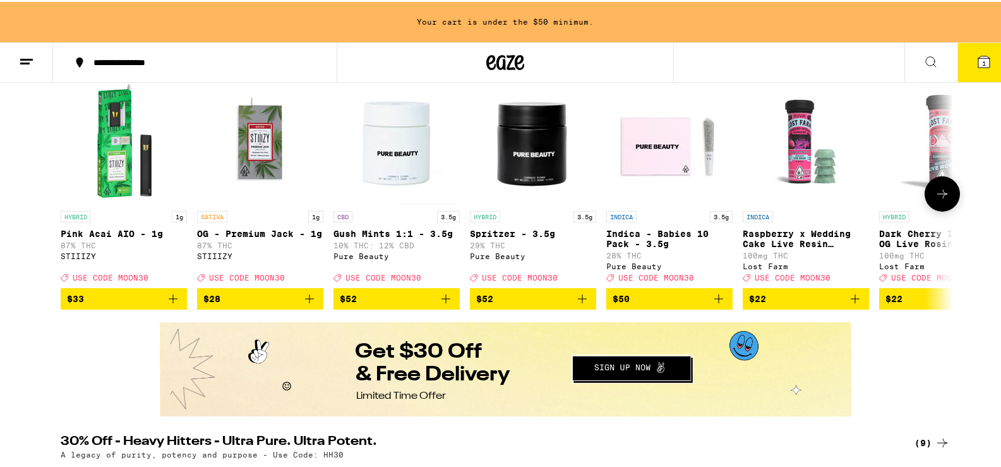
click at [938, 198] on icon at bounding box center [942, 191] width 15 height 15
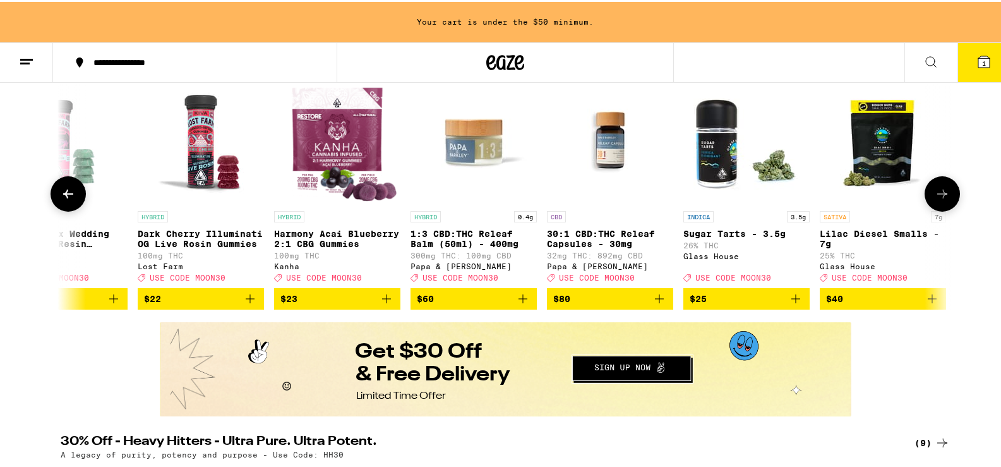
scroll to position [0, 752]
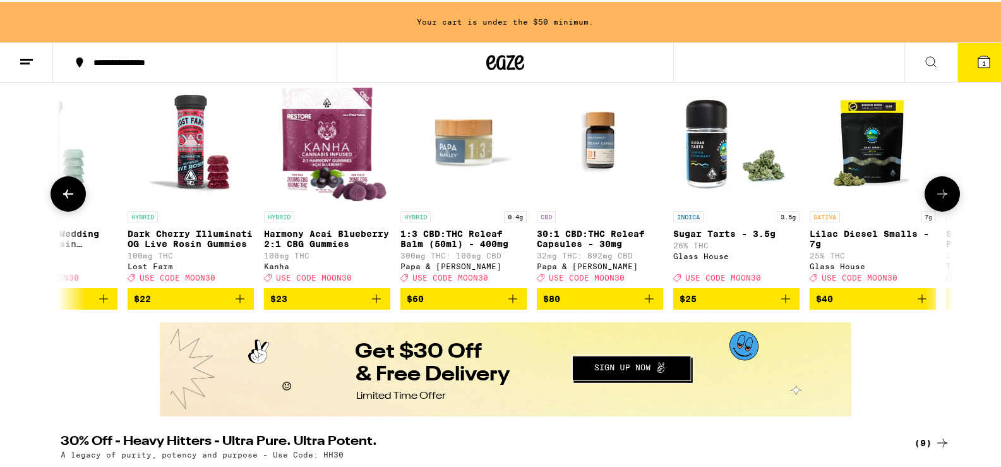
click at [937, 197] on icon at bounding box center [942, 191] width 15 height 15
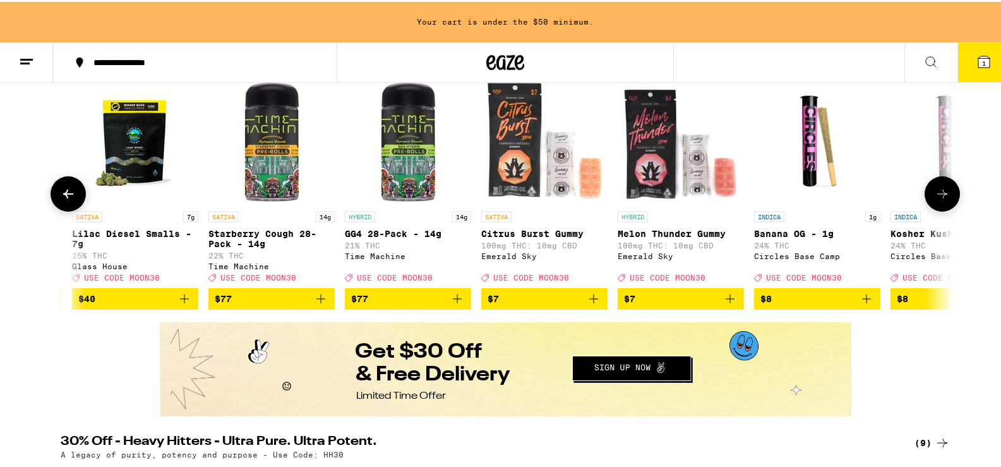
scroll to position [0, 1503]
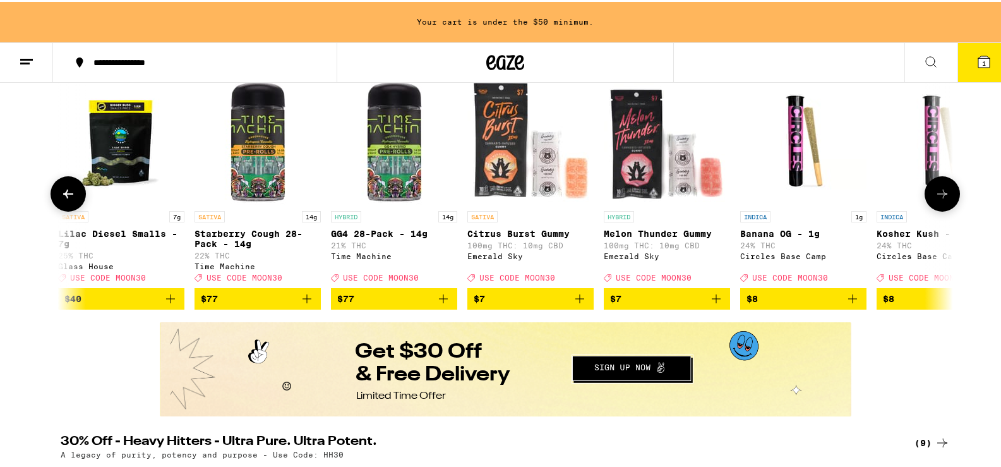
click at [944, 200] on icon at bounding box center [942, 191] width 15 height 15
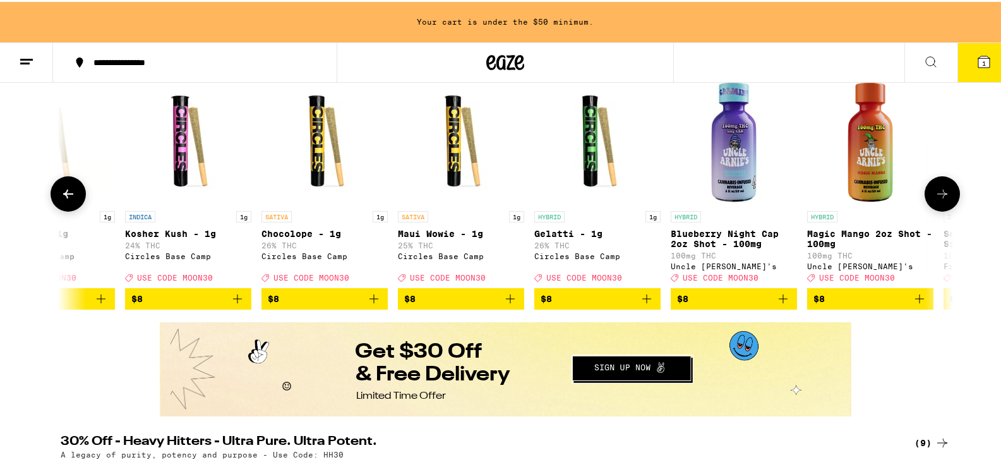
click at [944, 200] on icon at bounding box center [942, 191] width 15 height 15
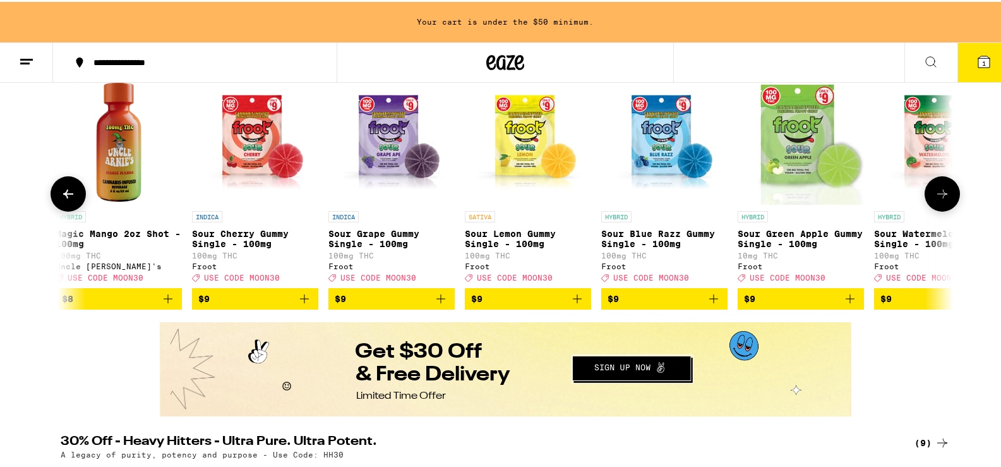
click at [944, 200] on icon at bounding box center [942, 191] width 15 height 15
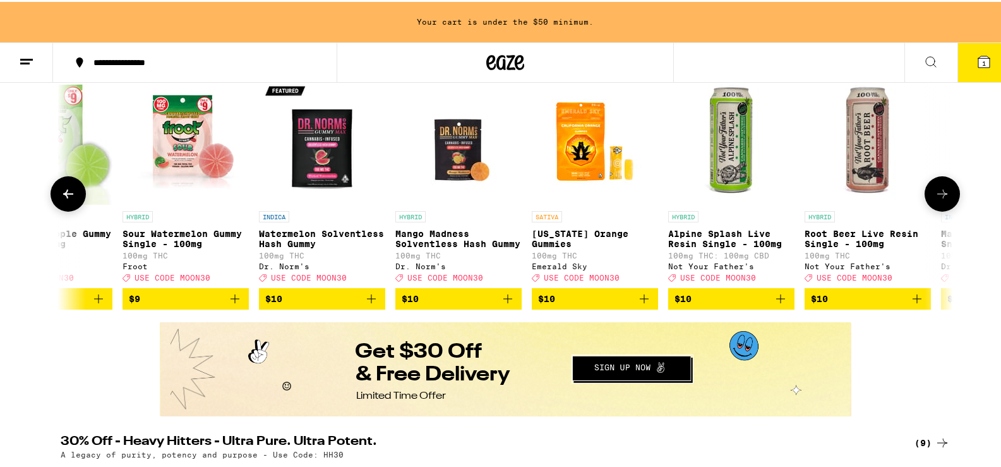
click at [944, 200] on icon at bounding box center [942, 191] width 15 height 15
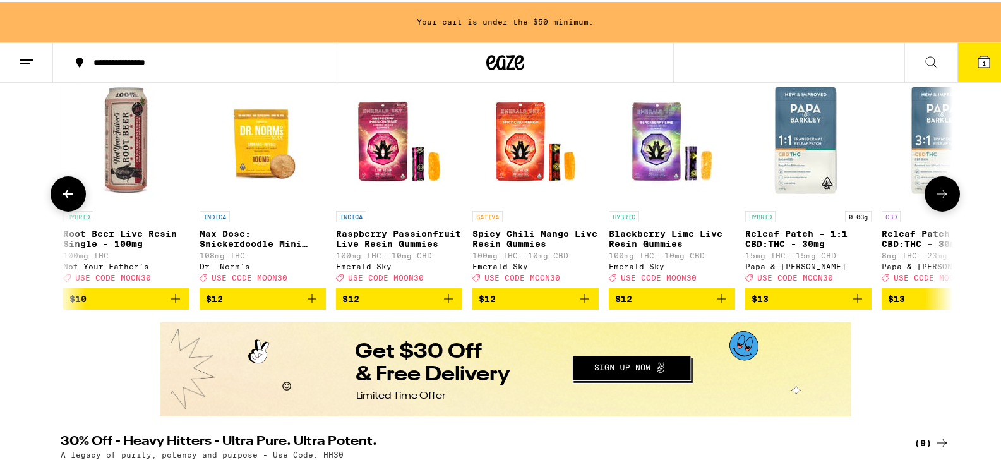
scroll to position [0, 4510]
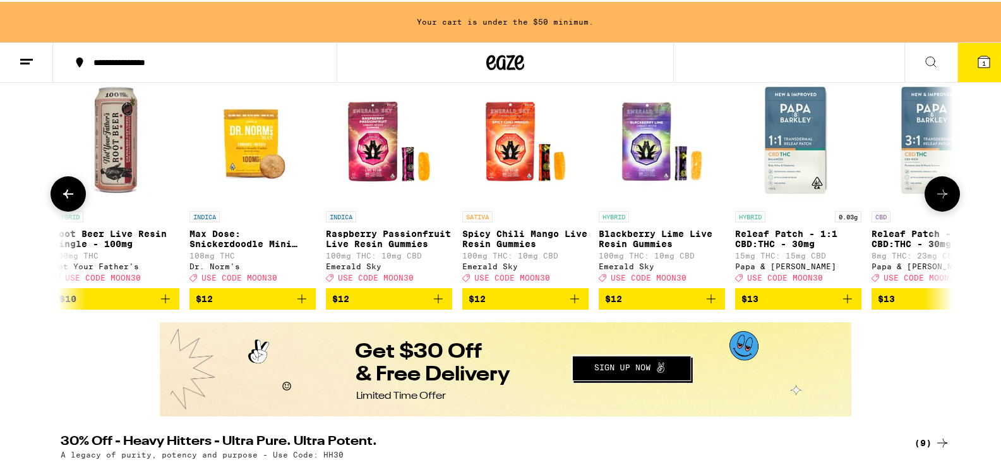
click at [944, 200] on icon at bounding box center [942, 191] width 15 height 15
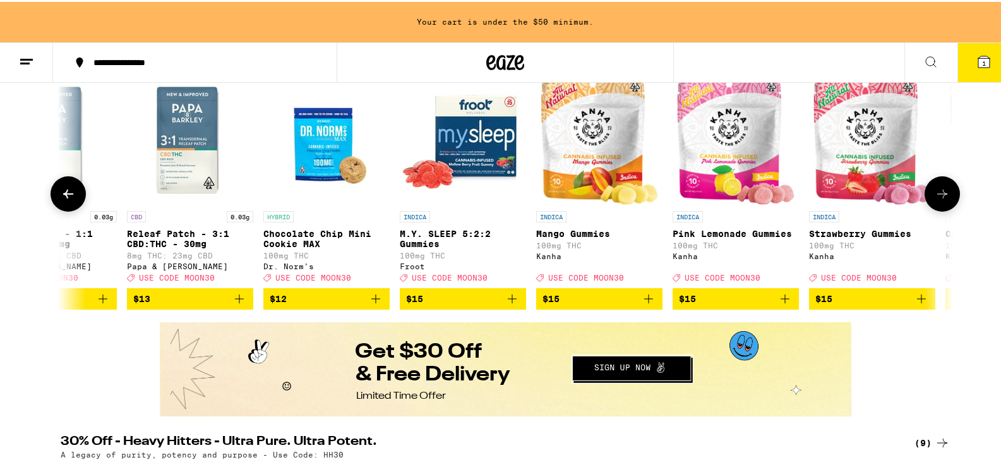
scroll to position [0, 5262]
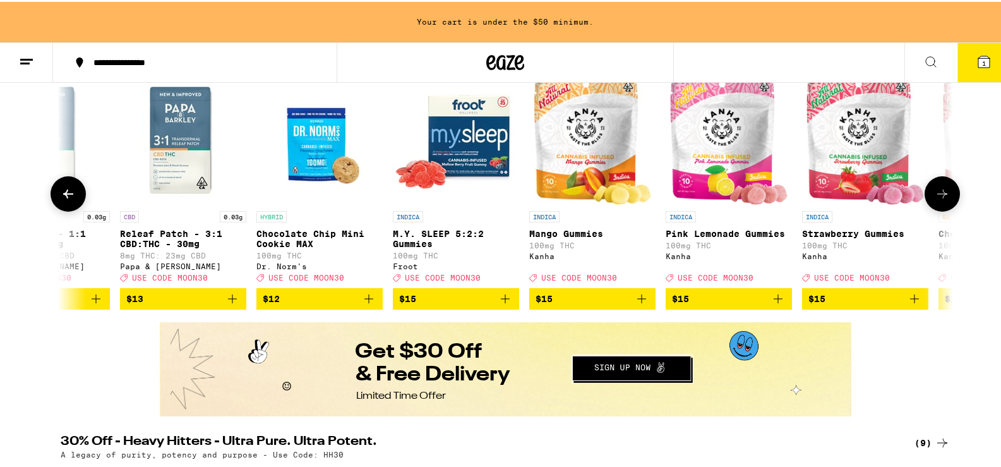
click at [944, 200] on icon at bounding box center [942, 191] width 15 height 15
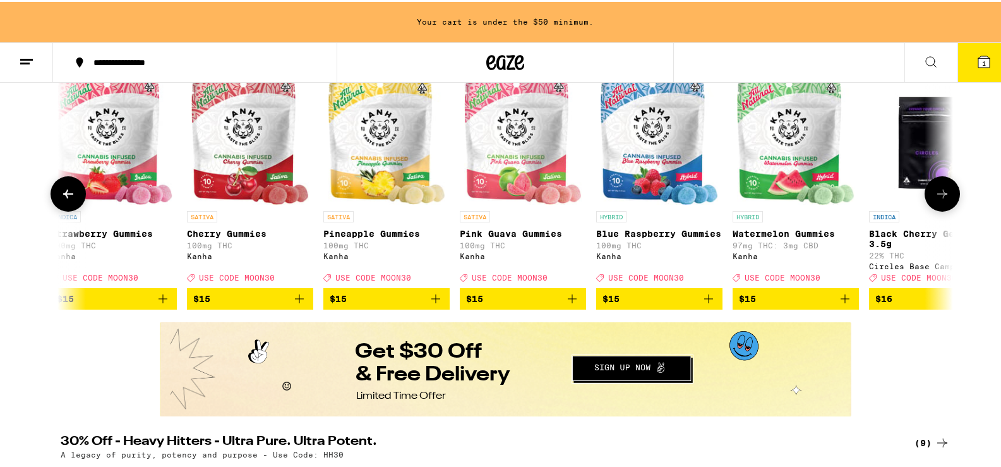
click at [944, 200] on icon at bounding box center [942, 191] width 15 height 15
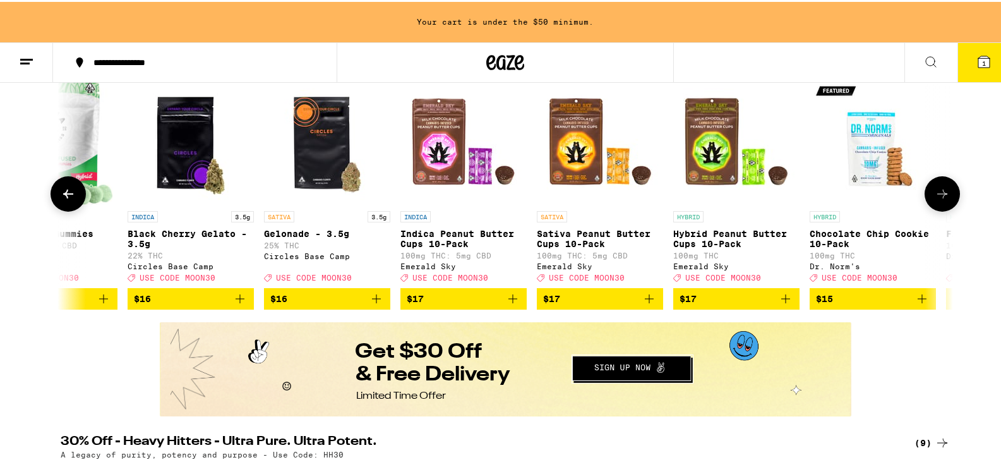
scroll to position [0, 6766]
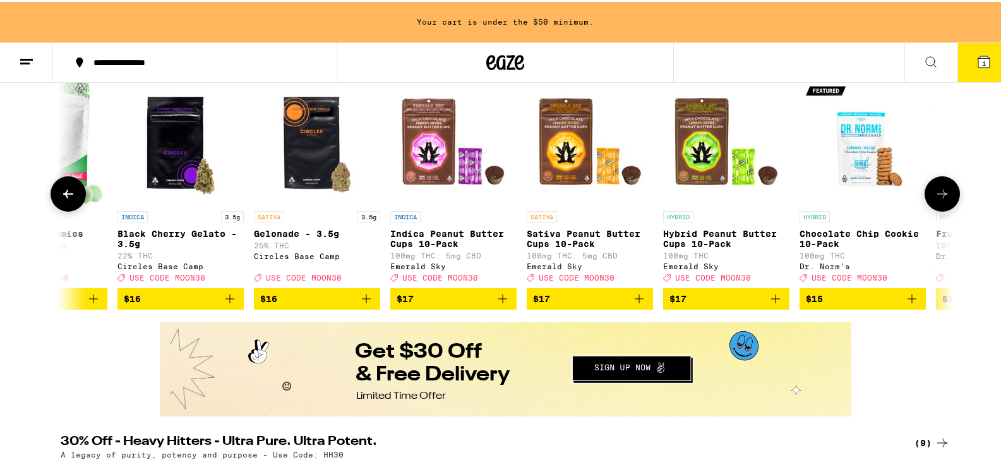
click at [944, 200] on icon at bounding box center [942, 191] width 15 height 15
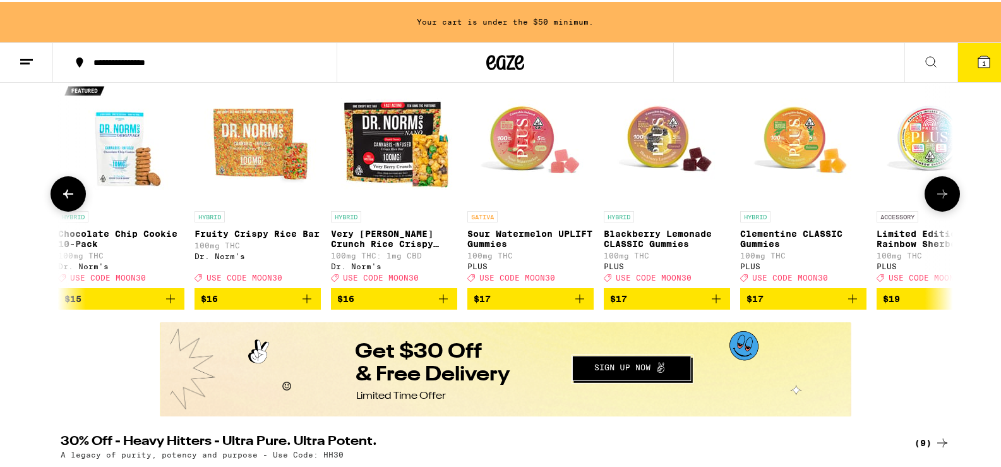
scroll to position [0, 7517]
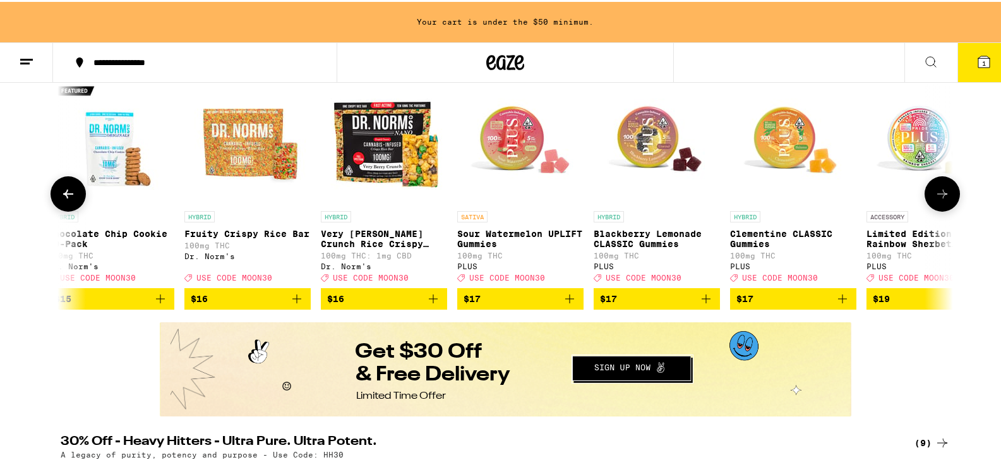
click at [944, 200] on icon at bounding box center [942, 191] width 15 height 15
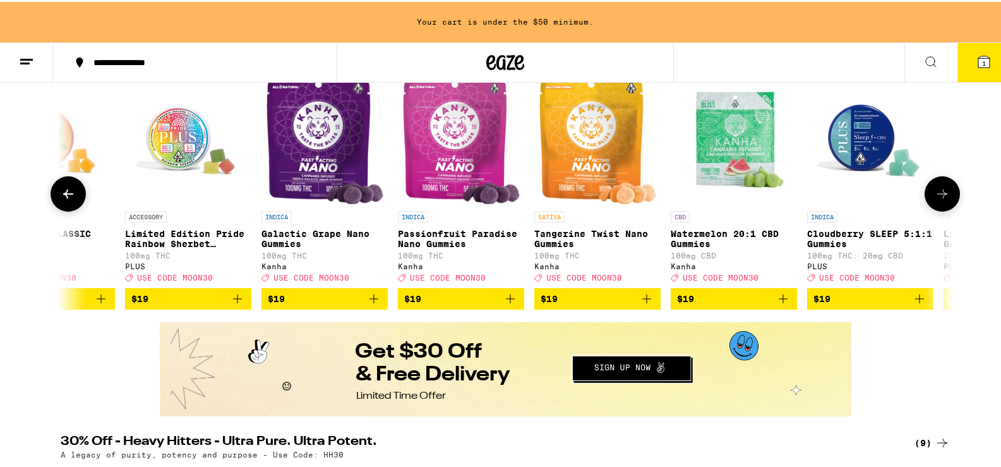
scroll to position [0, 8269]
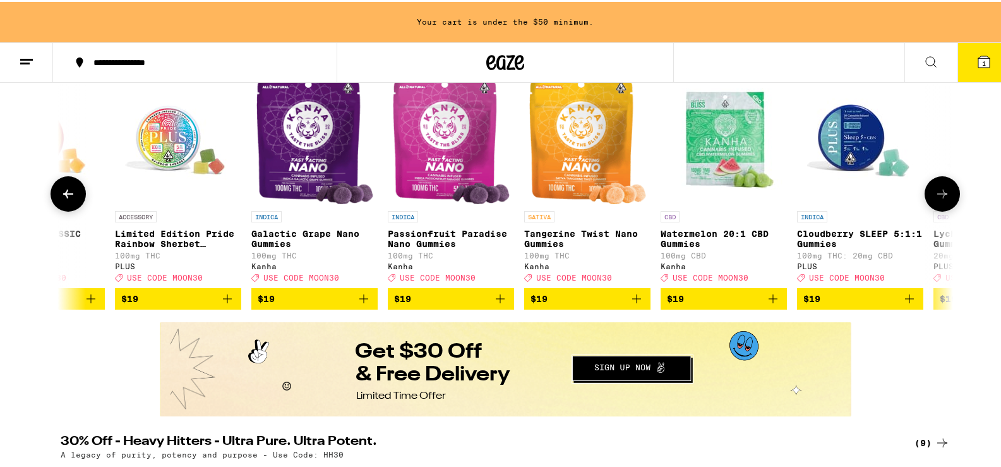
click at [944, 200] on icon at bounding box center [942, 191] width 15 height 15
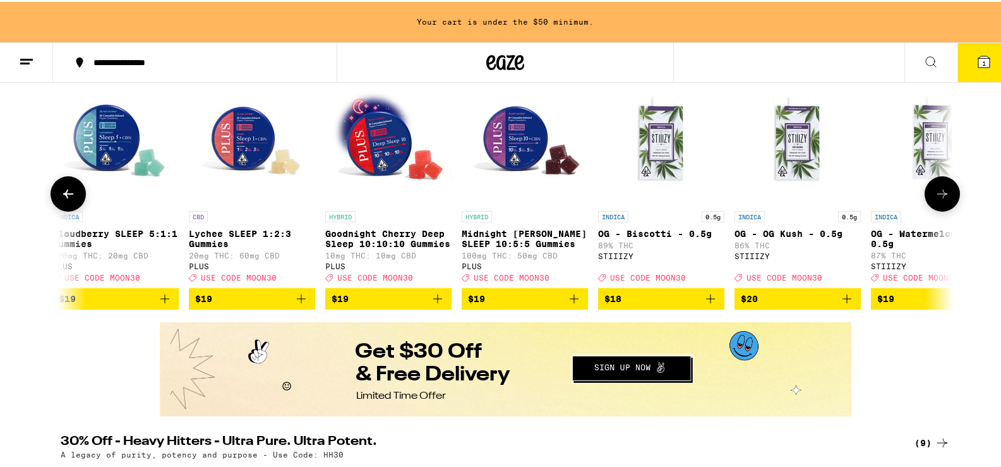
scroll to position [0, 9021]
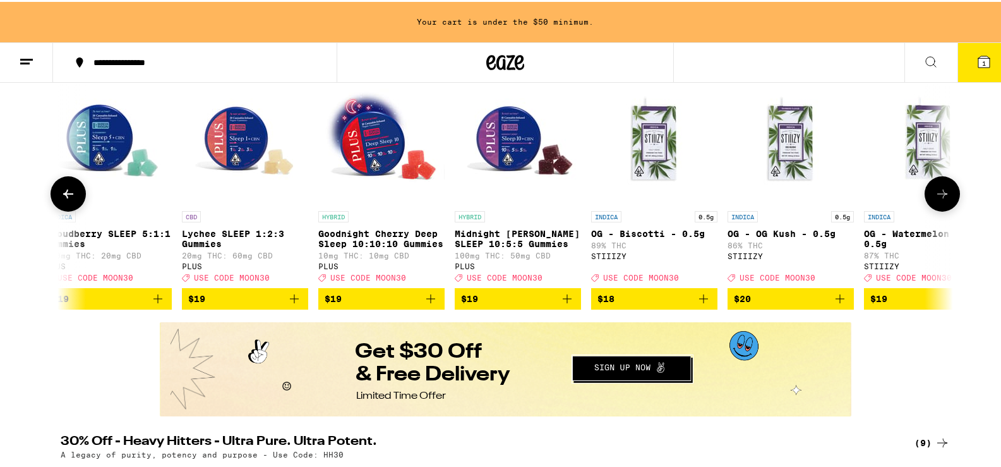
click at [944, 200] on icon at bounding box center [942, 191] width 15 height 15
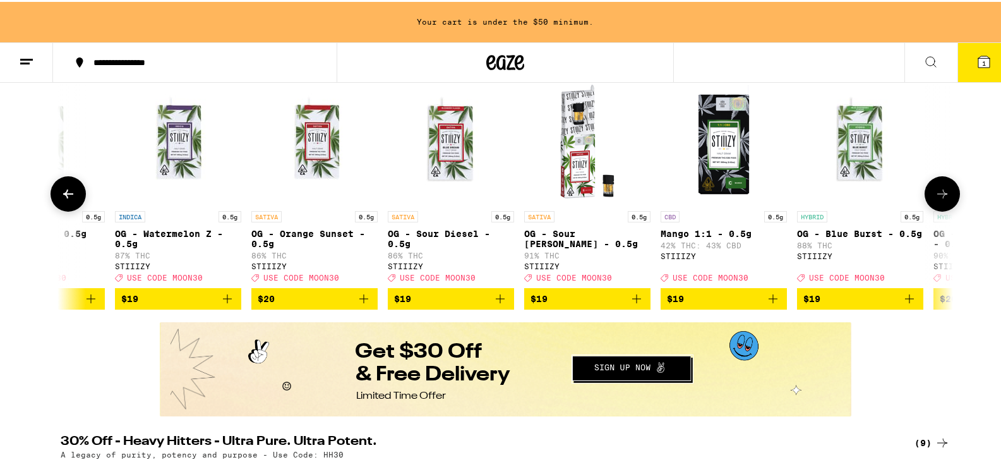
scroll to position [0, 9773]
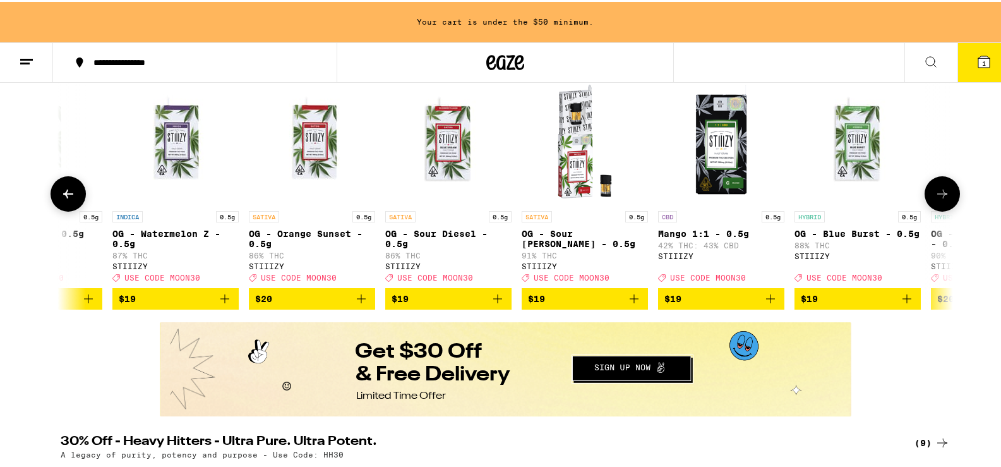
click at [944, 200] on icon at bounding box center [942, 191] width 15 height 15
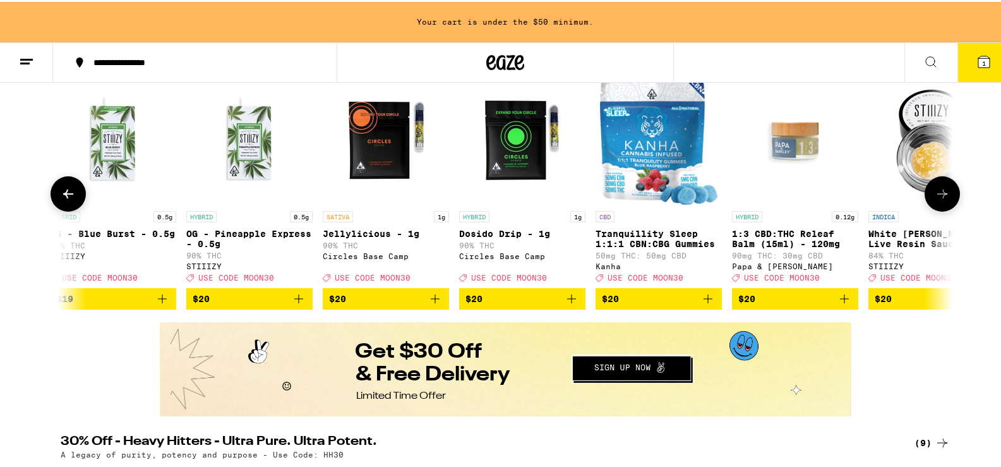
scroll to position [0, 10524]
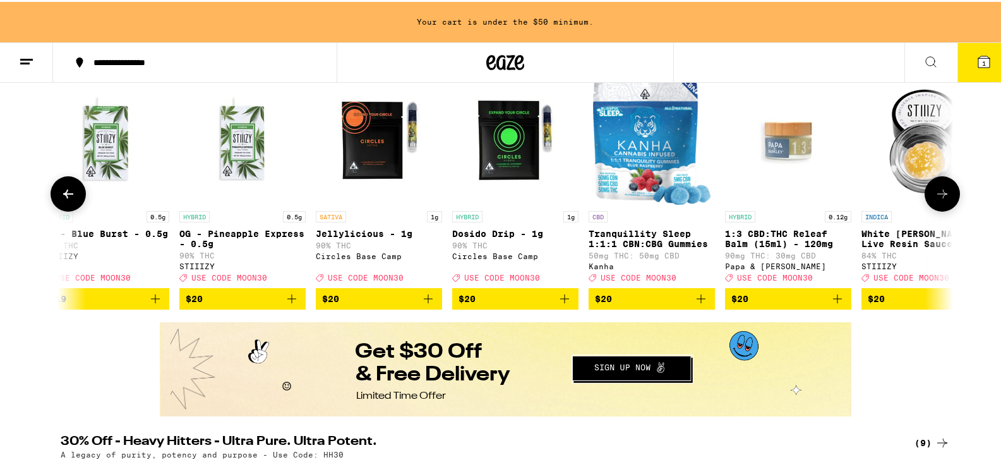
click at [944, 200] on icon at bounding box center [942, 191] width 15 height 15
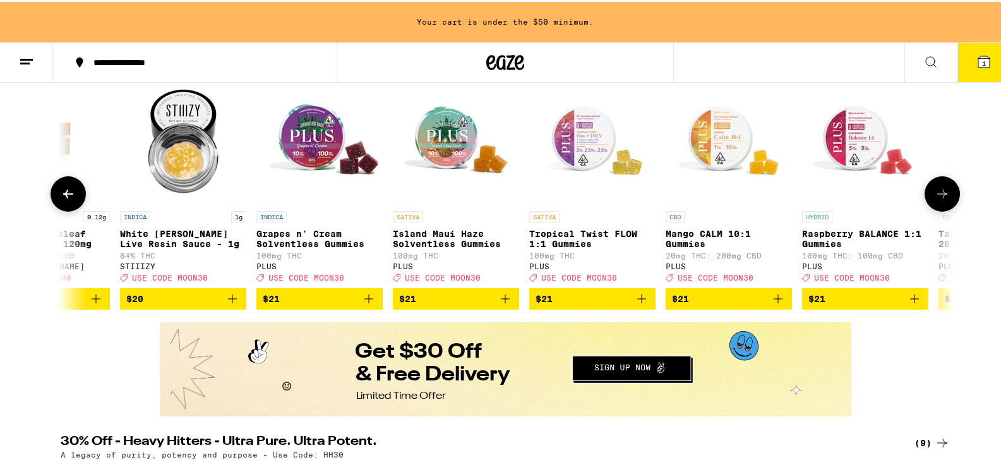
scroll to position [0, 11276]
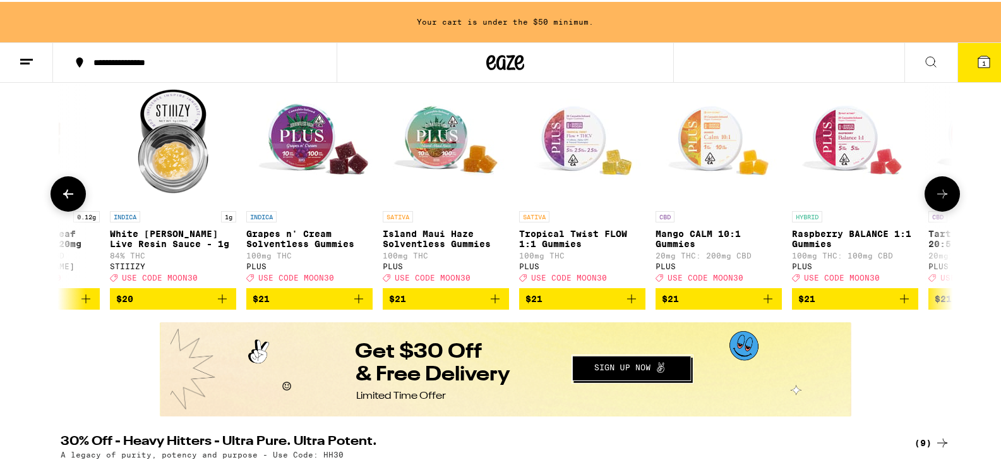
click at [944, 200] on icon at bounding box center [942, 191] width 15 height 15
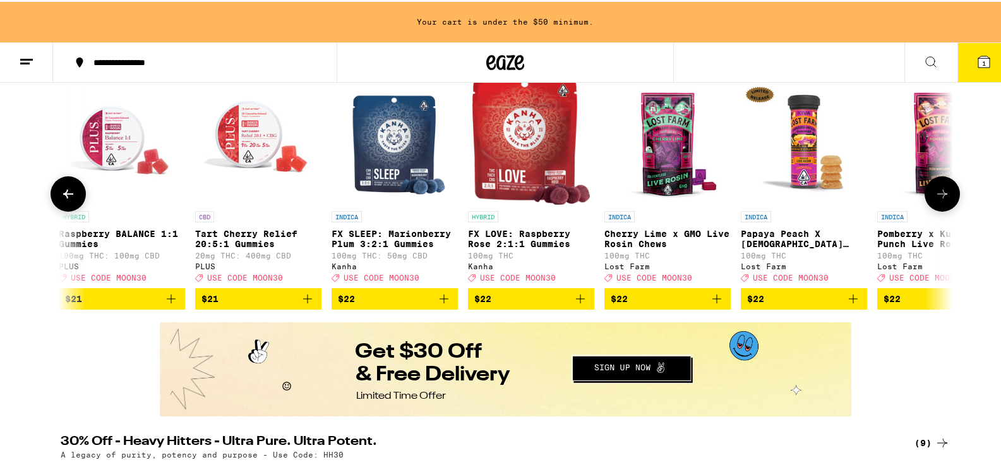
scroll to position [0, 12028]
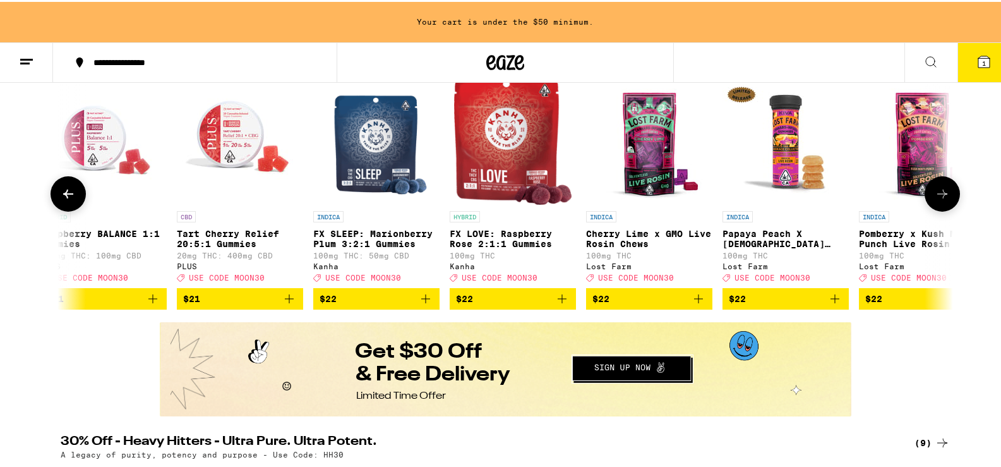
click at [944, 200] on icon at bounding box center [942, 191] width 15 height 15
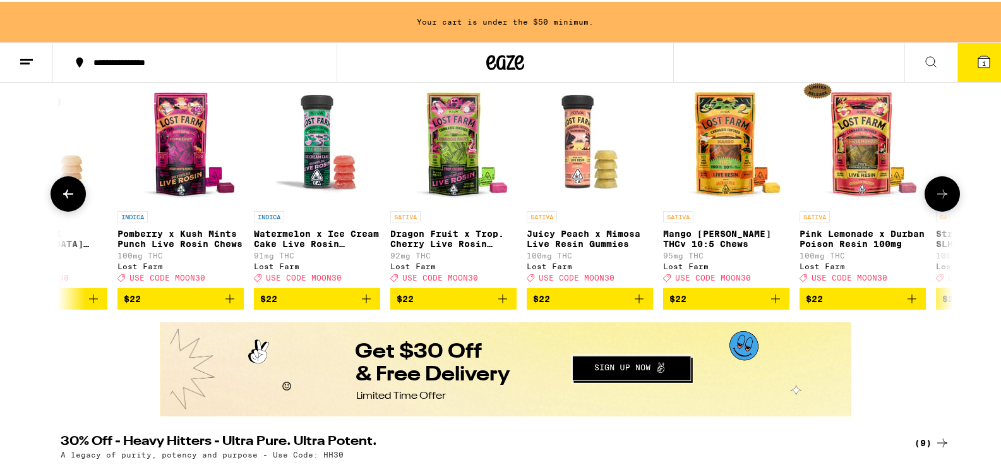
scroll to position [0, 12780]
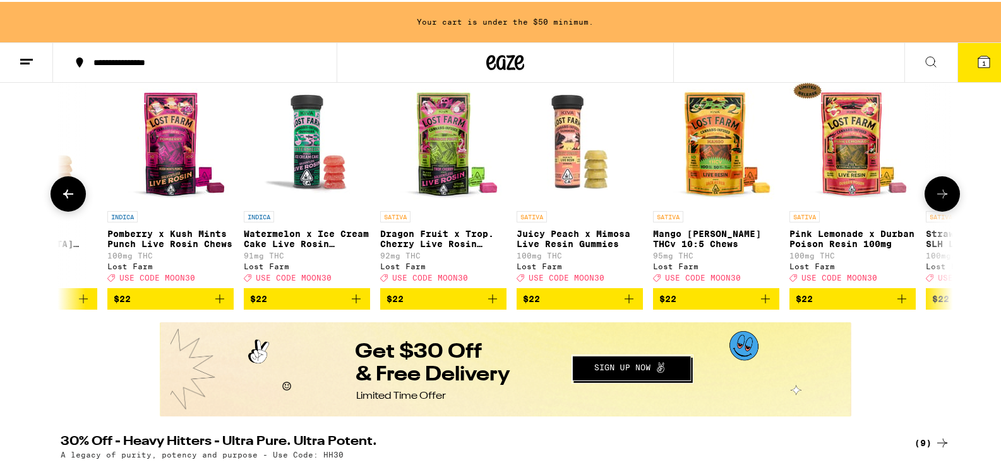
click at [944, 200] on icon at bounding box center [942, 191] width 15 height 15
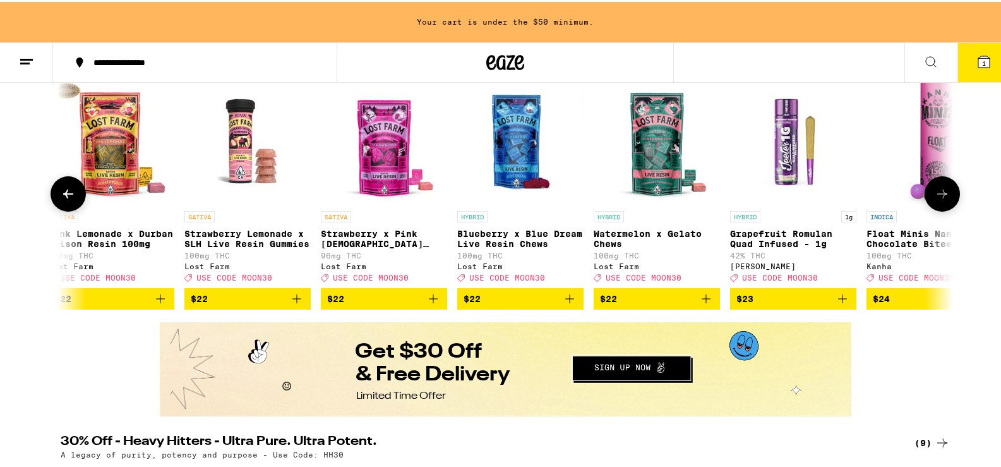
scroll to position [0, 13531]
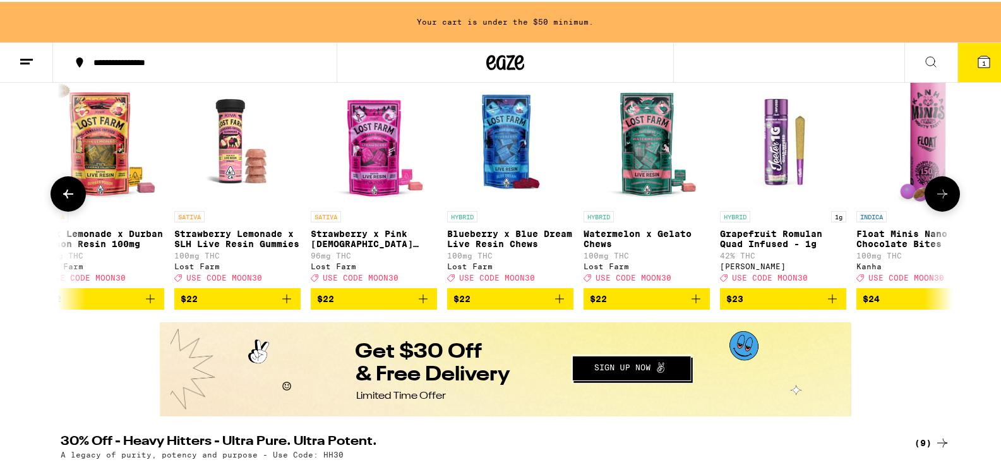
click at [944, 200] on icon at bounding box center [942, 191] width 15 height 15
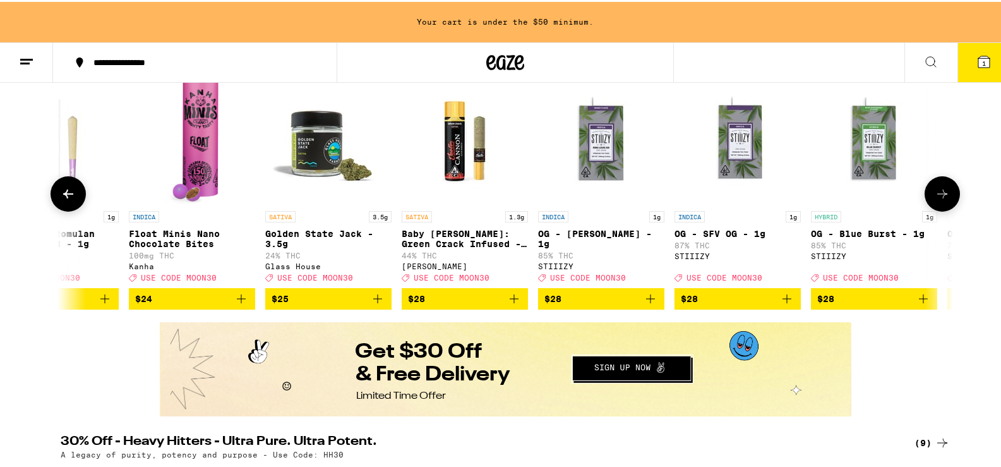
scroll to position [0, 14283]
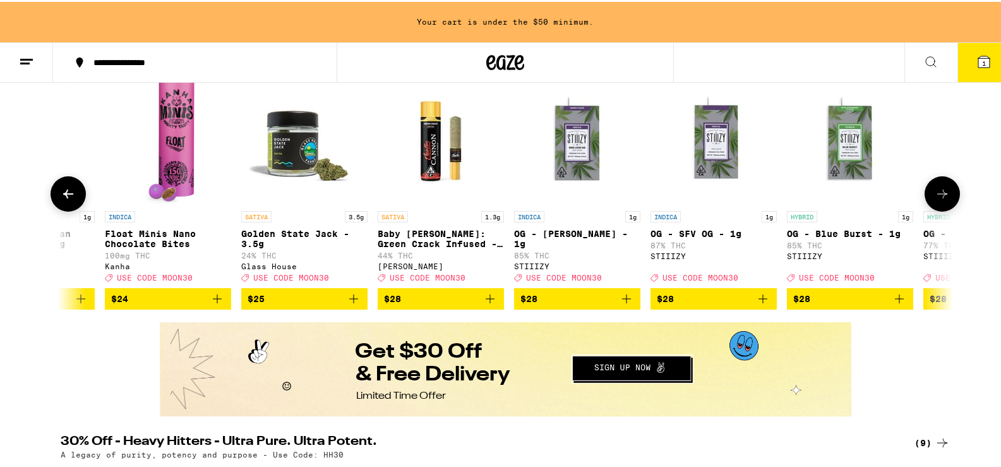
click at [943, 200] on icon at bounding box center [942, 191] width 15 height 15
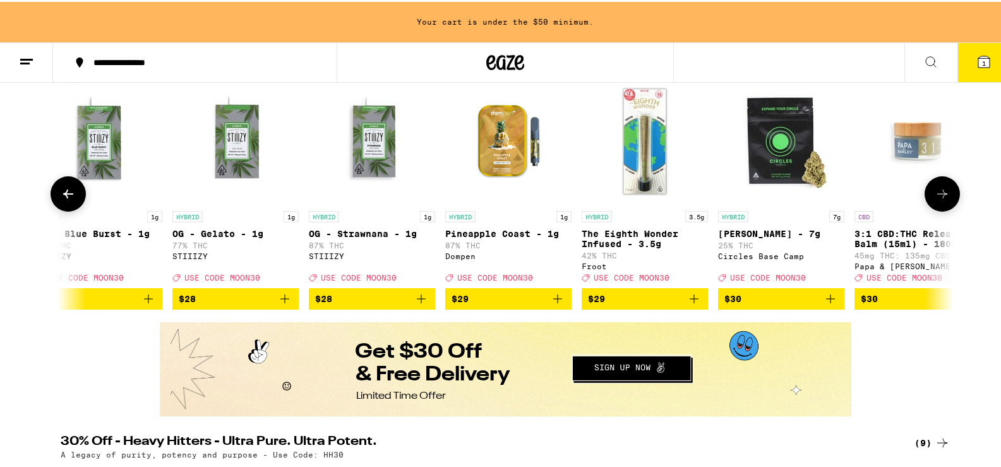
scroll to position [0, 15035]
click at [943, 200] on icon at bounding box center [942, 191] width 15 height 15
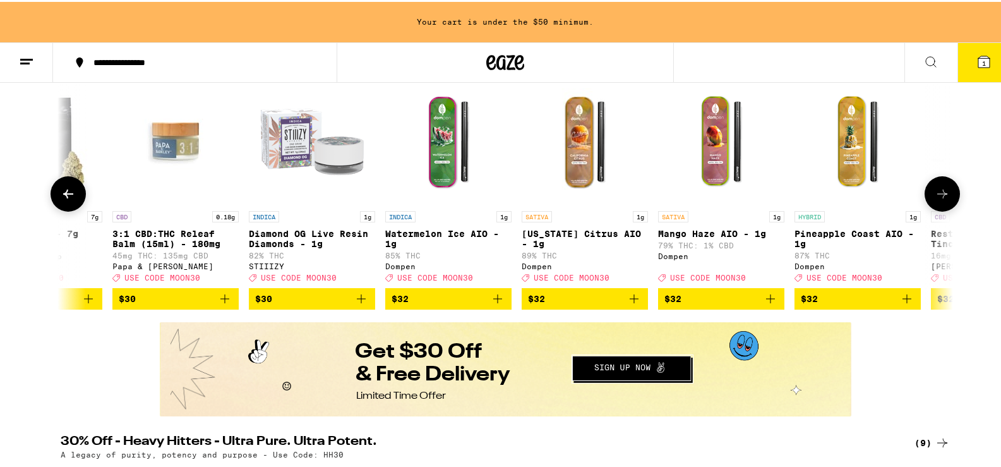
scroll to position [0, 15787]
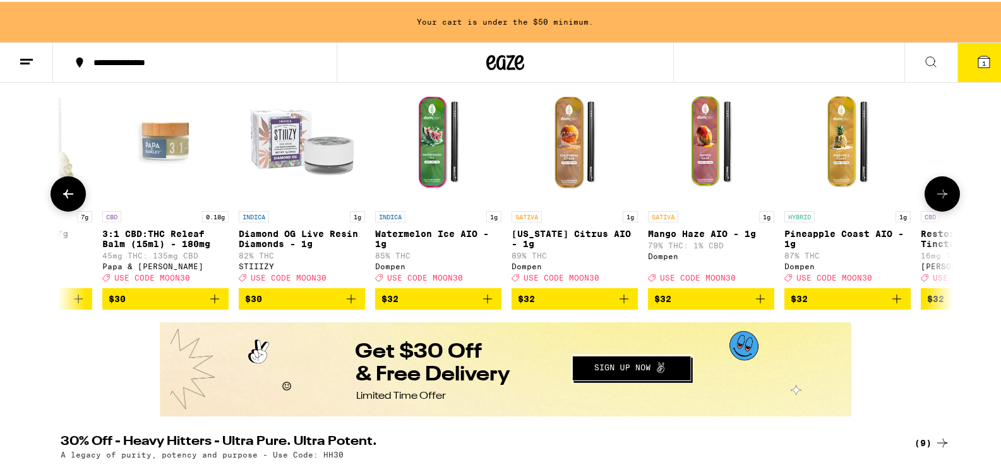
click at [943, 200] on icon at bounding box center [942, 191] width 15 height 15
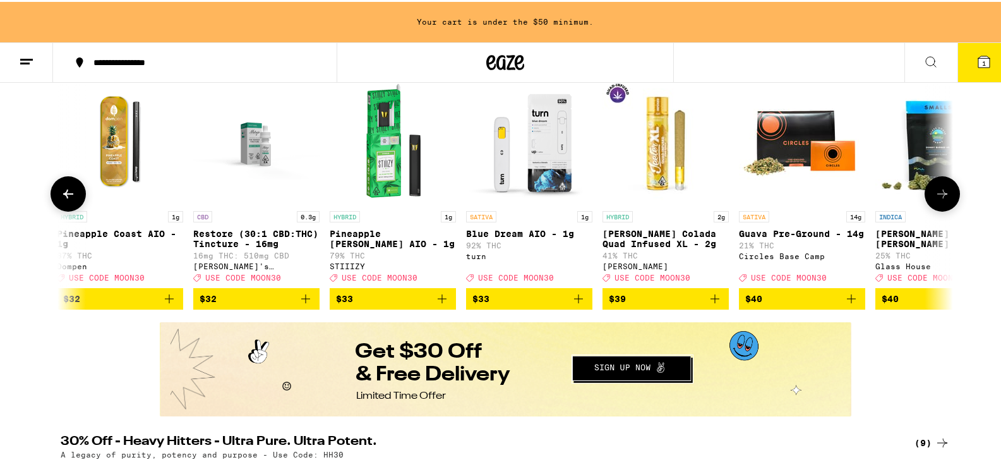
scroll to position [0, 16538]
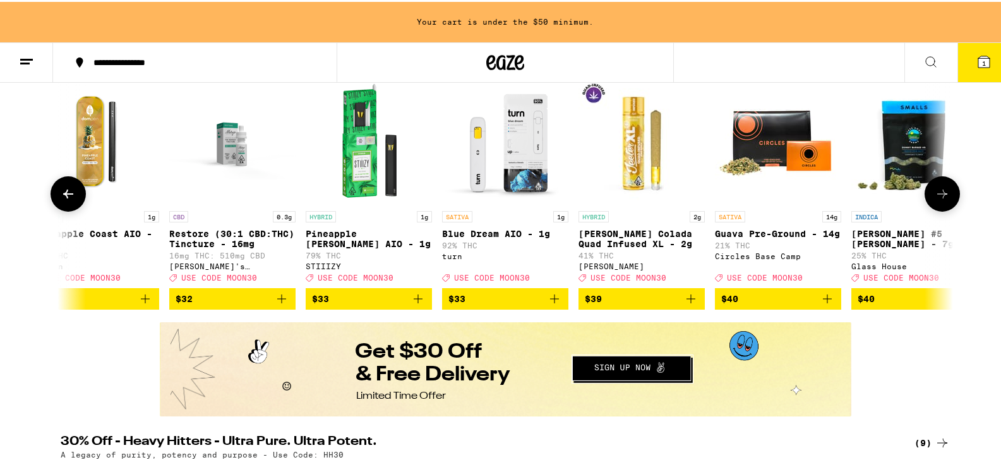
click at [943, 200] on icon at bounding box center [942, 191] width 15 height 15
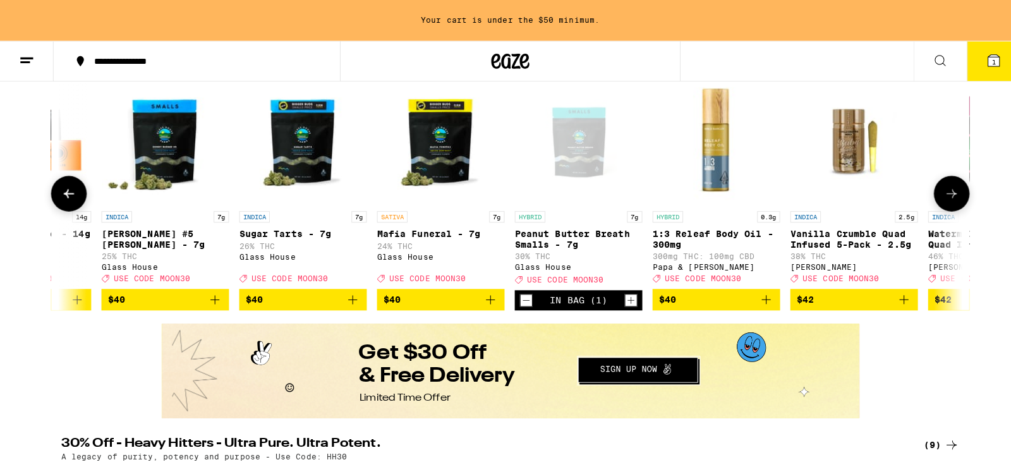
scroll to position [0, 17290]
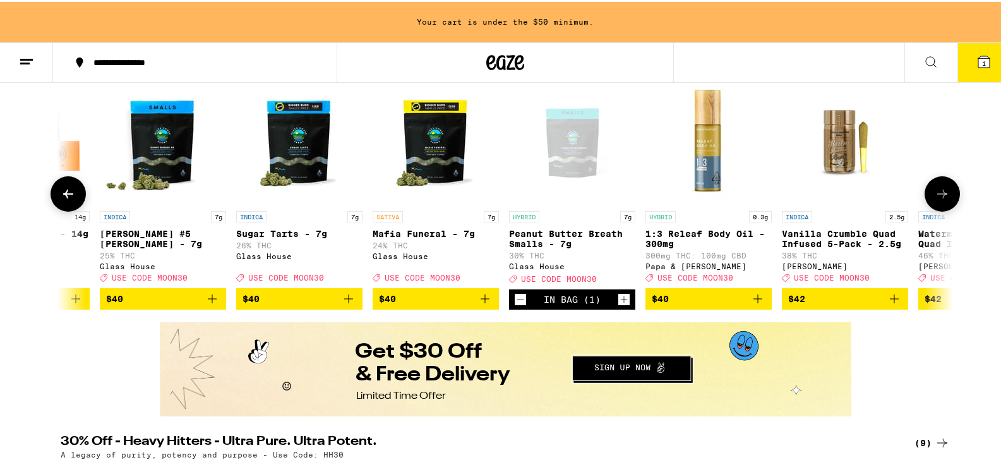
click at [268, 253] on div "INDICA 7g Sugar Tarts - 7g 26% THC Glass House Deal Created with Sketch. USE CO…" at bounding box center [299, 244] width 126 height 71
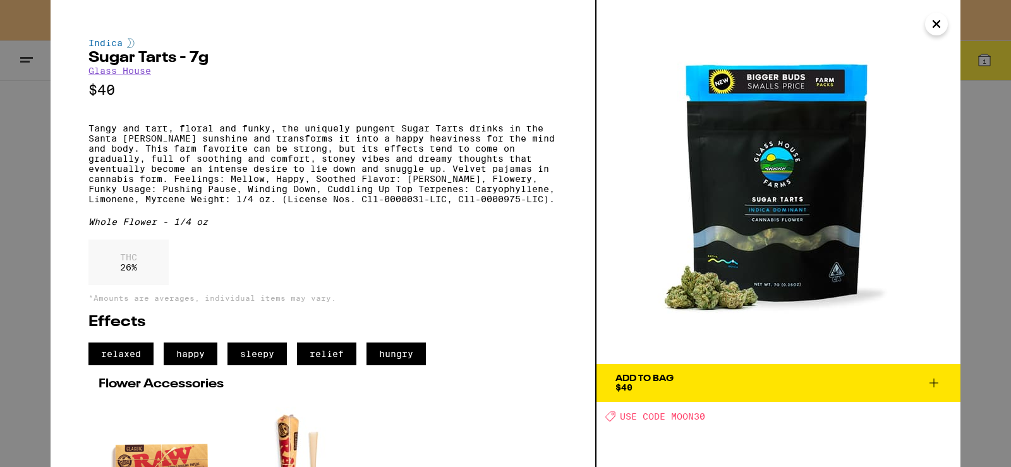
click at [675, 383] on span "Add To Bag $40" at bounding box center [778, 383] width 326 height 18
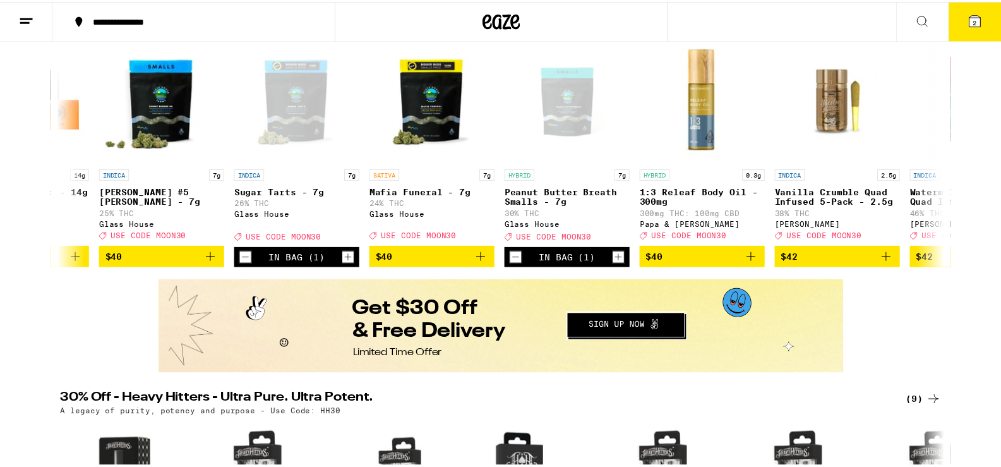
scroll to position [136, 0]
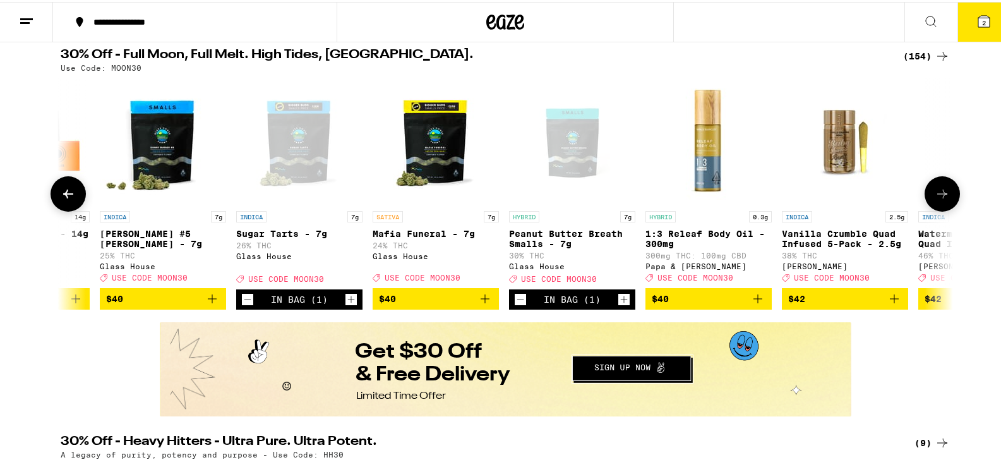
click at [937, 191] on icon at bounding box center [942, 191] width 15 height 15
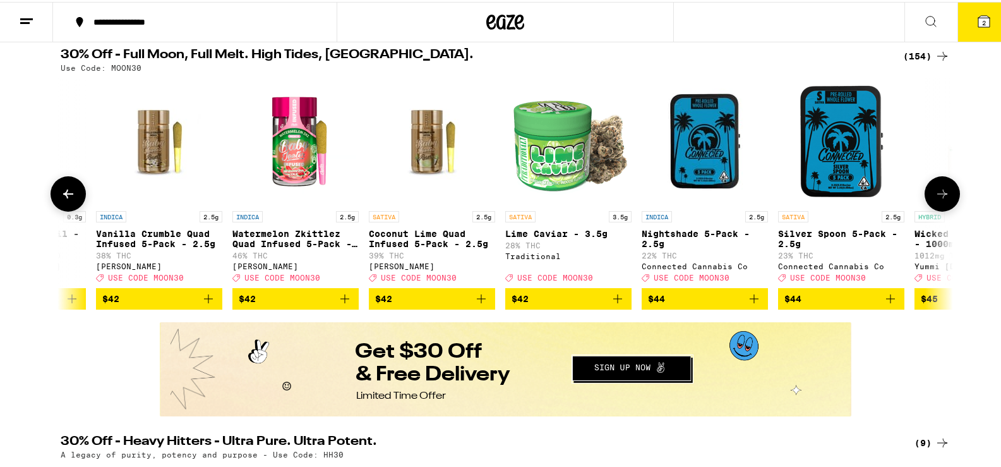
scroll to position [0, 18042]
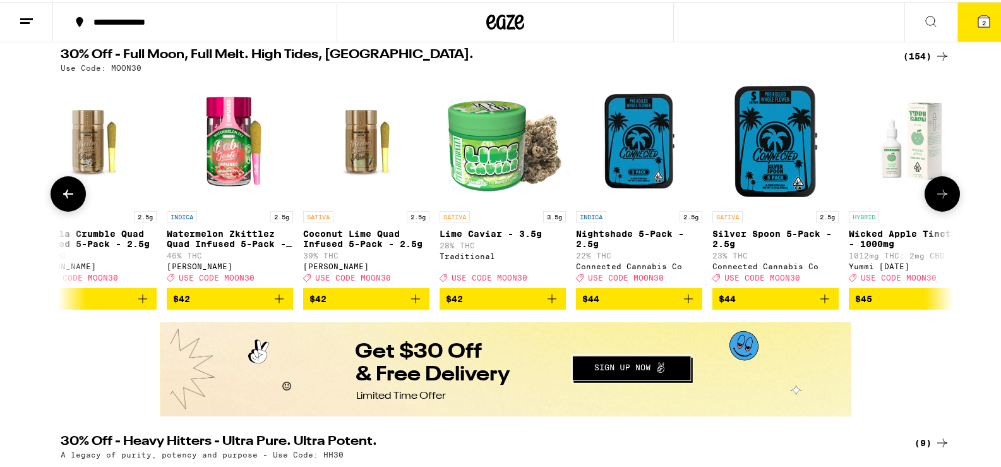
click at [935, 194] on icon at bounding box center [942, 191] width 15 height 15
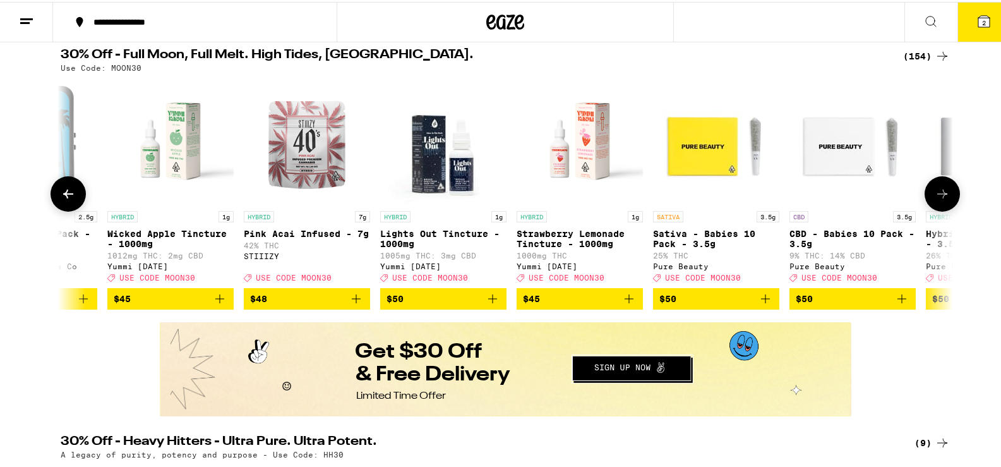
scroll to position [0, 18794]
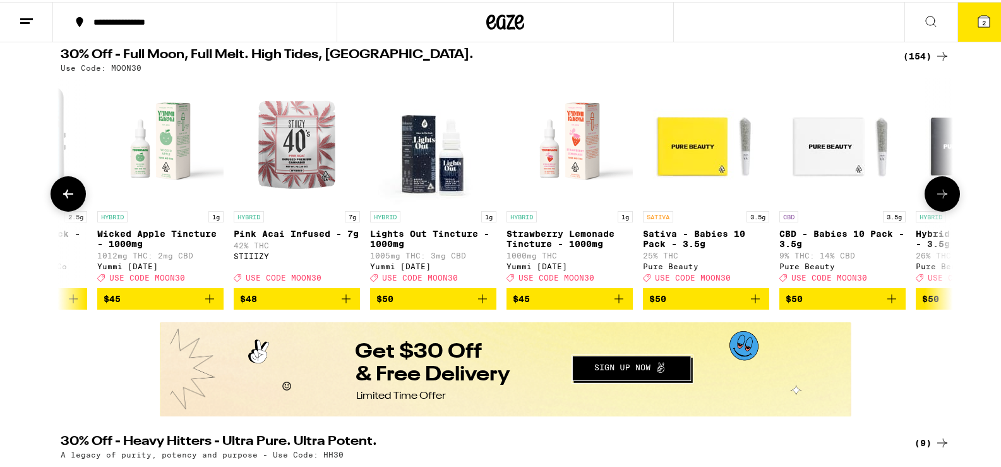
click at [281, 248] on p "42% THC" at bounding box center [297, 243] width 126 height 8
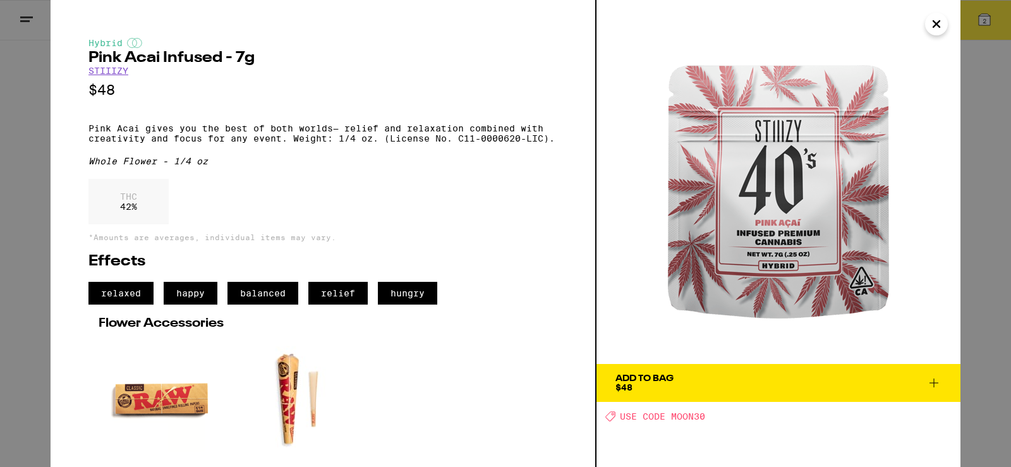
click at [938, 24] on icon "Close" at bounding box center [936, 24] width 15 height 19
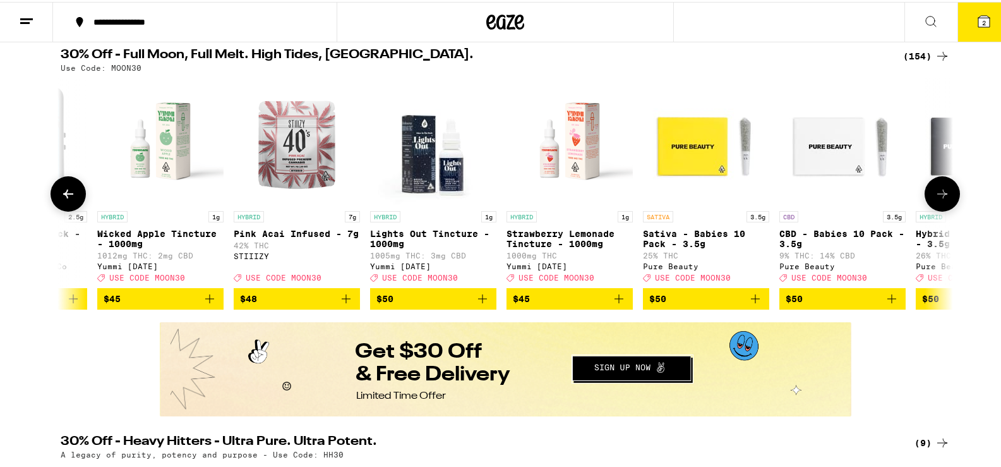
click at [939, 199] on icon at bounding box center [942, 191] width 15 height 15
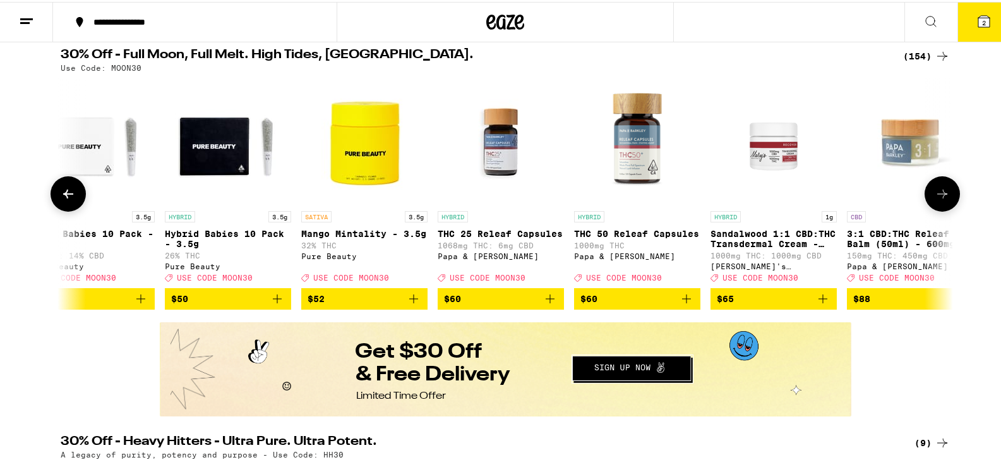
scroll to position [0, 19545]
click at [939, 196] on icon at bounding box center [942, 192] width 10 height 9
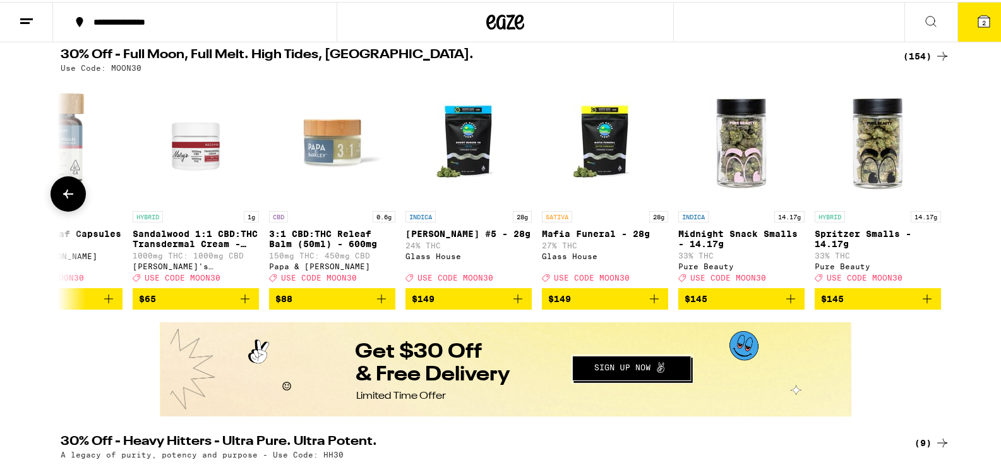
scroll to position [0, 20124]
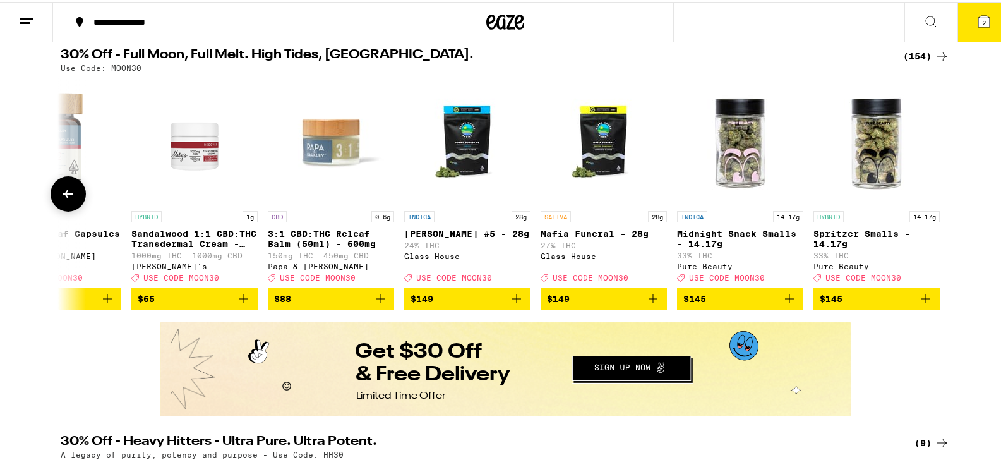
click at [68, 200] on icon at bounding box center [68, 191] width 15 height 15
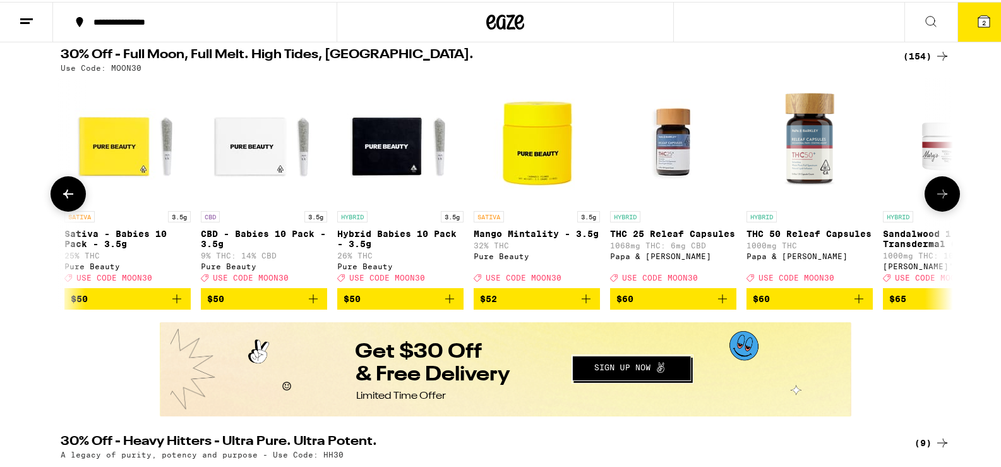
click at [68, 200] on icon at bounding box center [68, 191] width 15 height 15
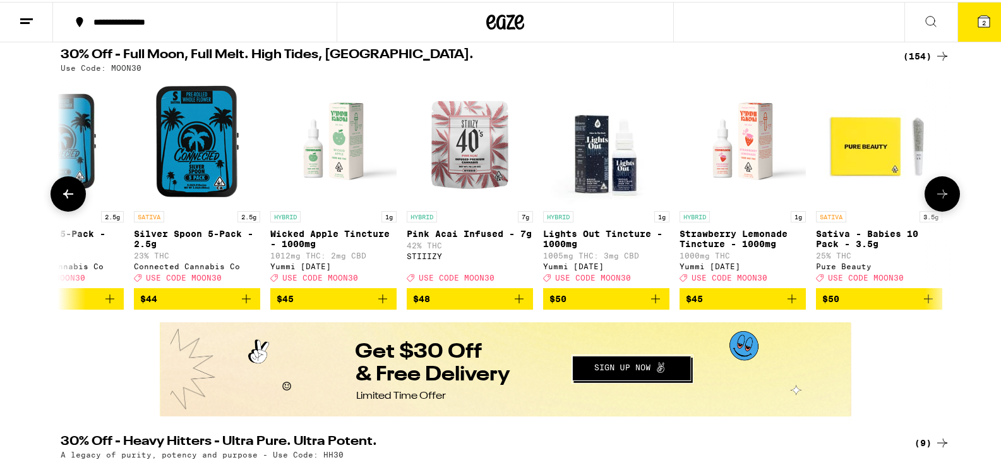
click at [68, 200] on icon at bounding box center [68, 191] width 15 height 15
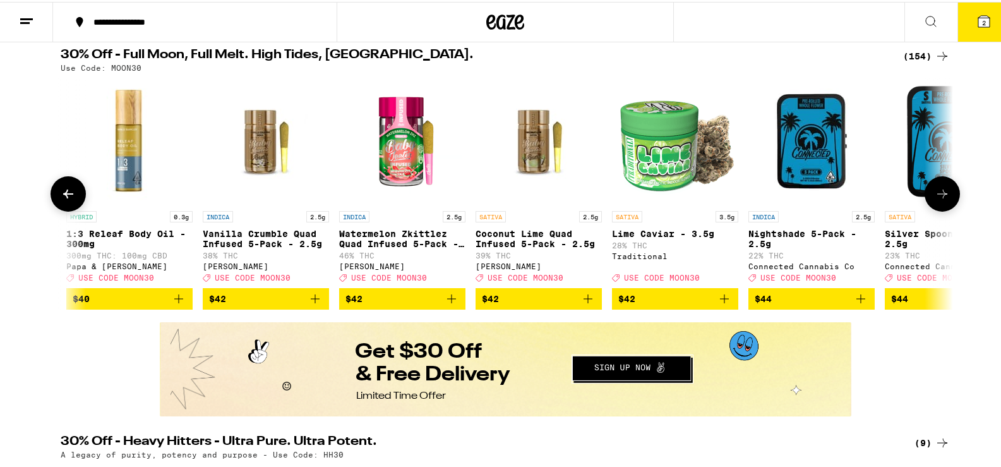
scroll to position [0, 17869]
click at [71, 200] on icon at bounding box center [68, 191] width 15 height 15
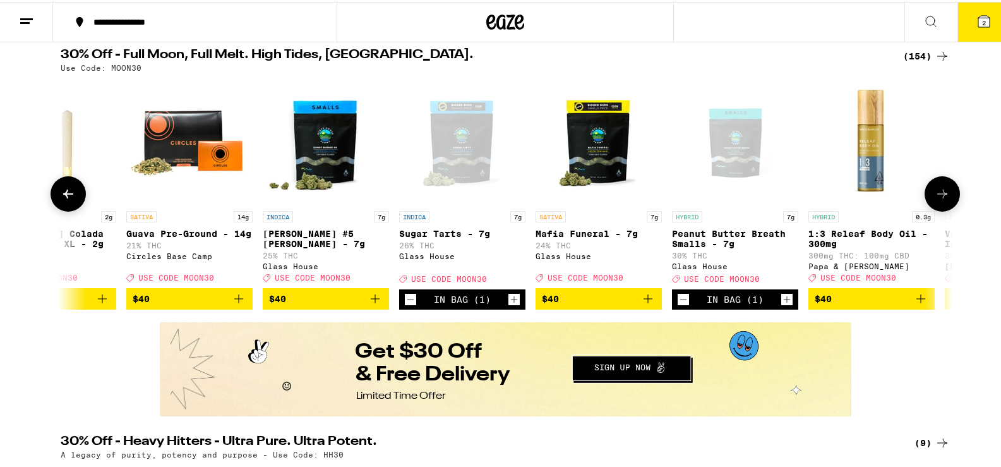
scroll to position [0, 17117]
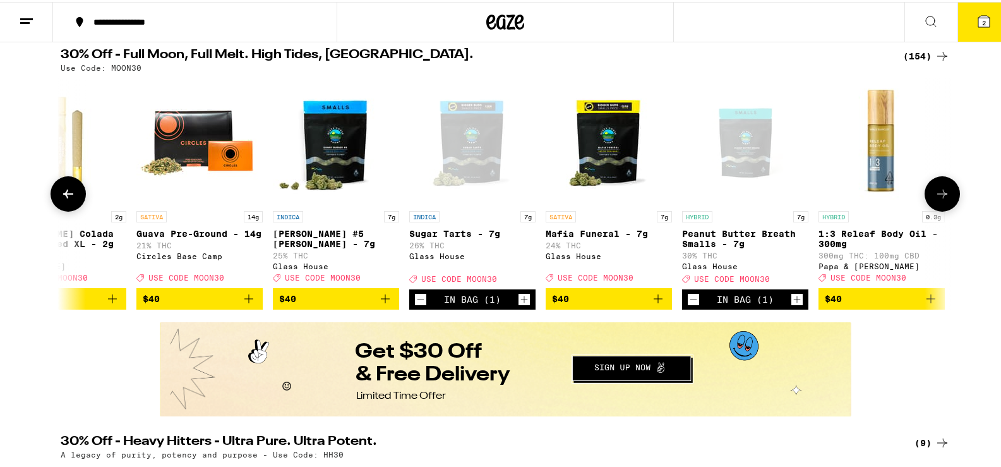
click at [71, 200] on button at bounding box center [68, 191] width 35 height 35
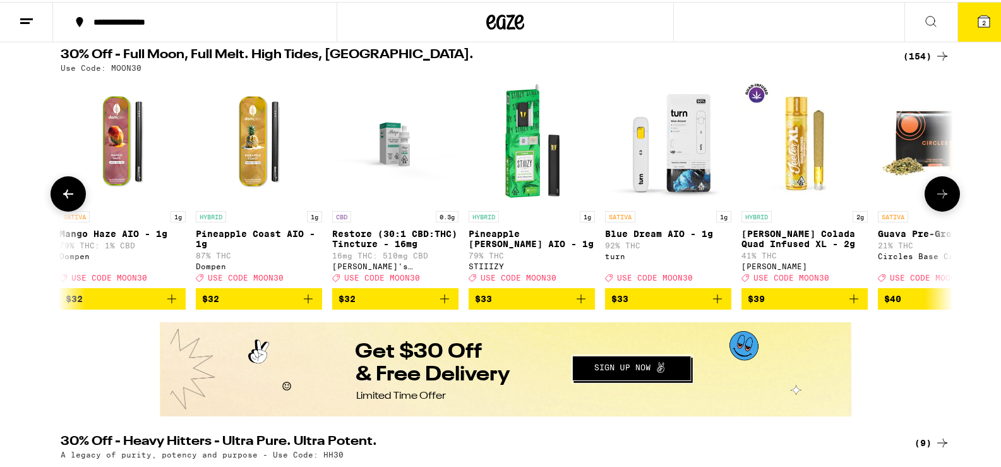
scroll to position [0, 16365]
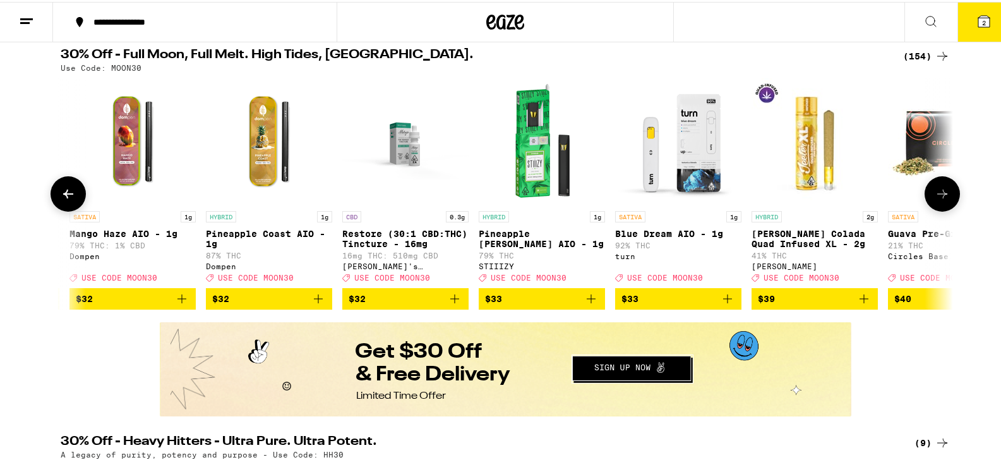
click at [75, 200] on button at bounding box center [68, 191] width 35 height 35
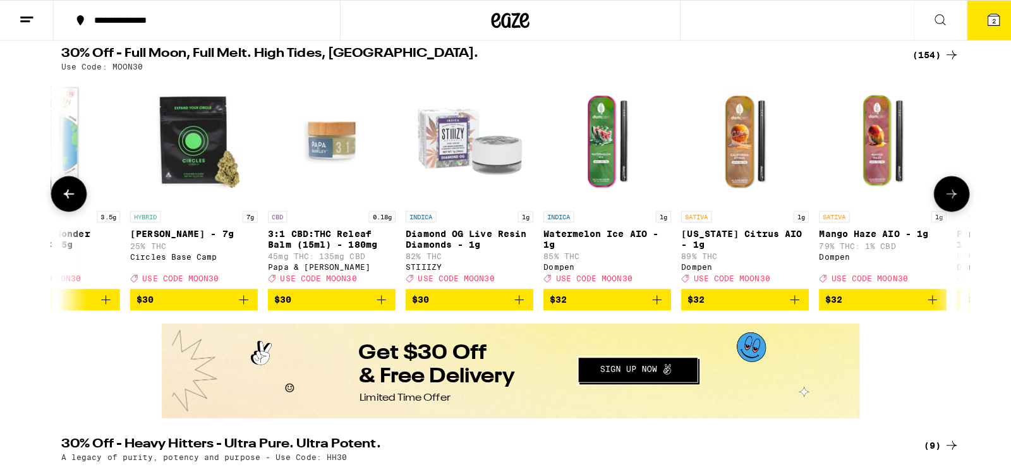
scroll to position [0, 15613]
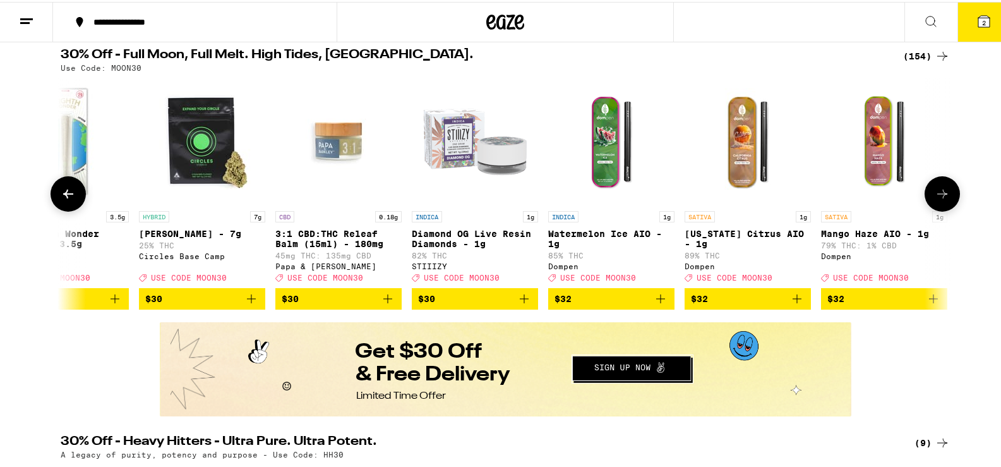
click at [198, 304] on span "$30" at bounding box center [202, 296] width 114 height 15
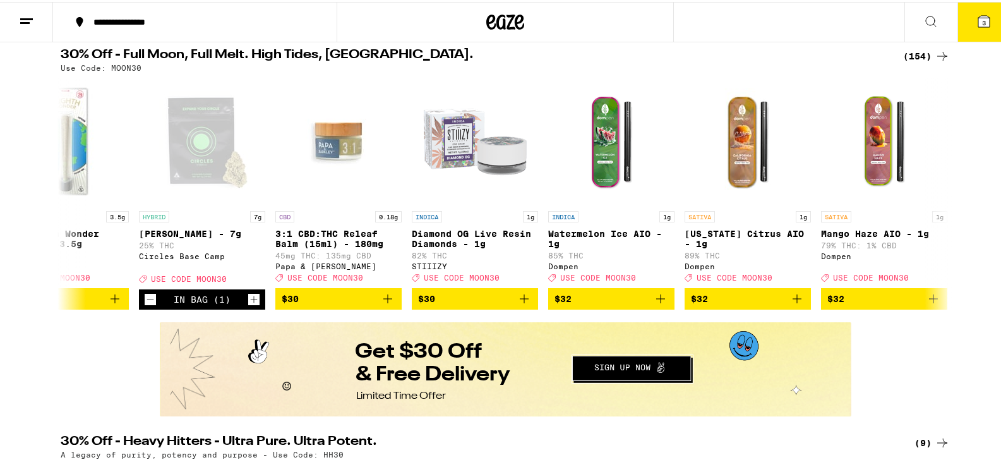
click at [979, 17] on icon at bounding box center [984, 19] width 11 height 11
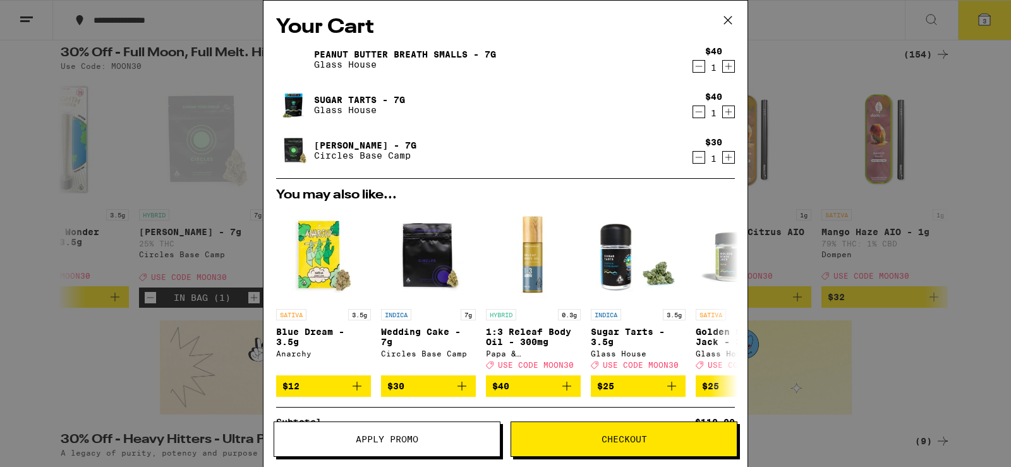
click at [728, 21] on icon at bounding box center [728, 20] width 8 height 8
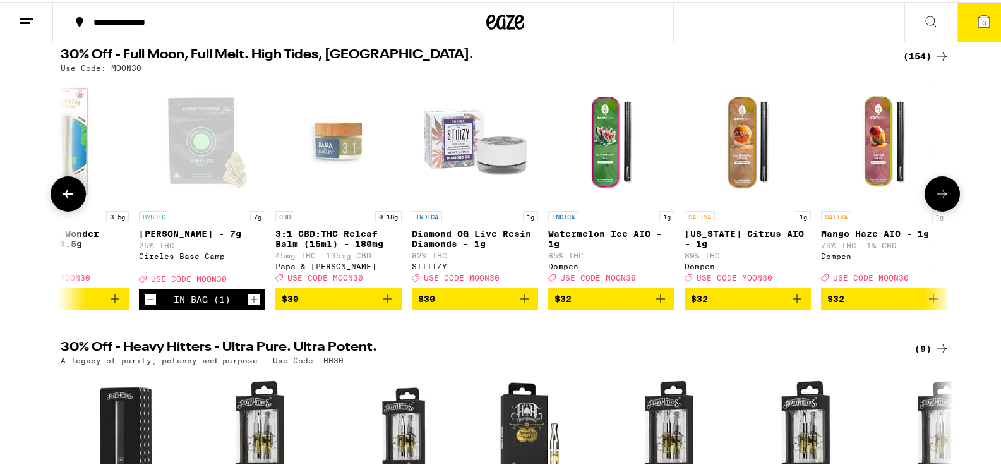
click at [61, 193] on icon at bounding box center [68, 191] width 15 height 15
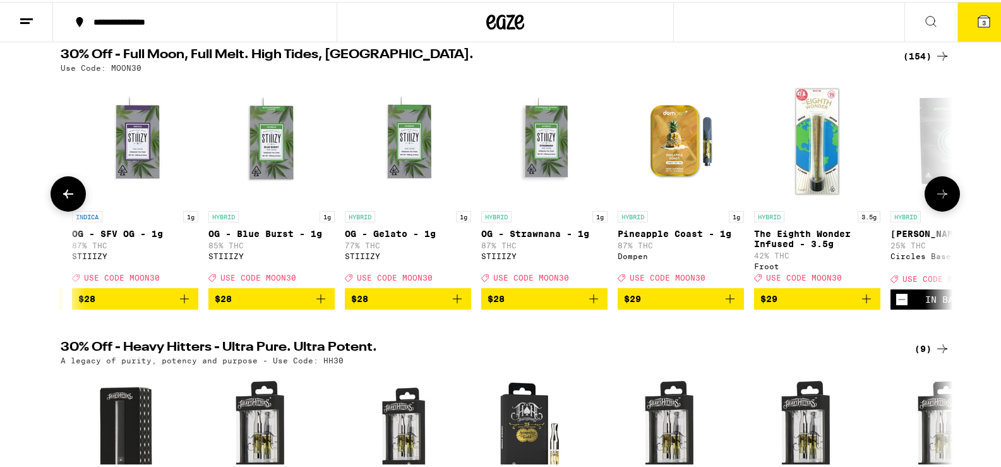
click at [61, 193] on icon at bounding box center [68, 191] width 15 height 15
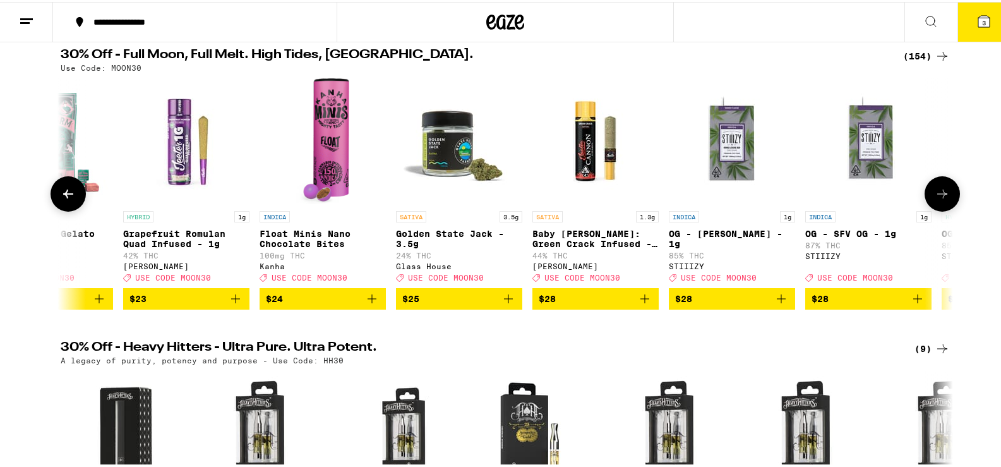
click at [61, 193] on icon at bounding box center [68, 191] width 15 height 15
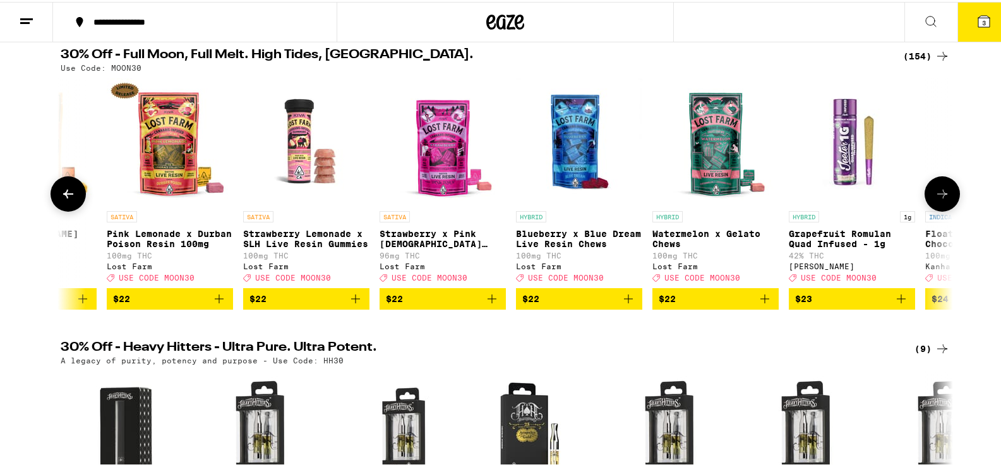
click at [61, 193] on icon at bounding box center [68, 191] width 15 height 15
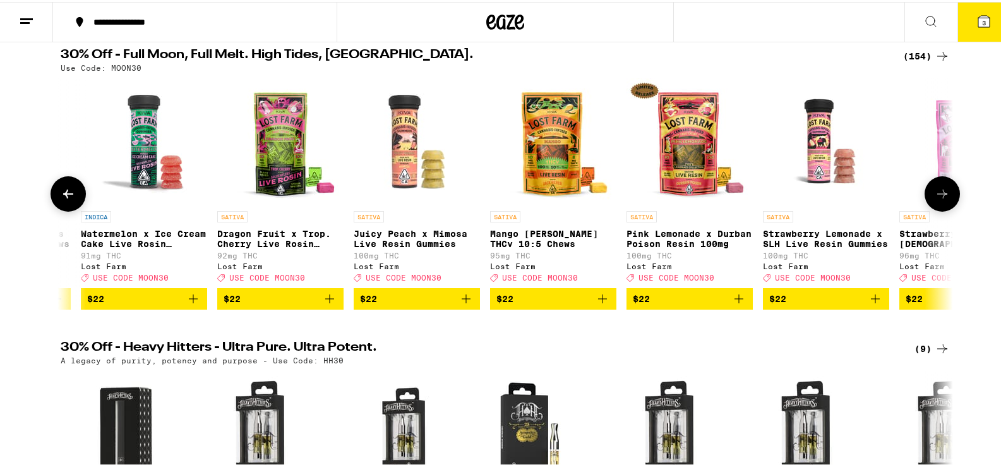
click at [61, 193] on icon at bounding box center [68, 191] width 15 height 15
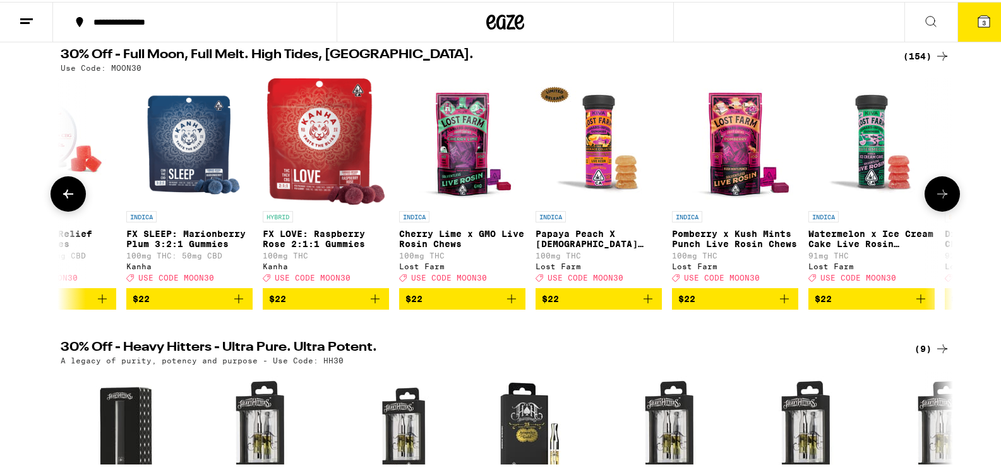
click at [61, 193] on icon at bounding box center [68, 191] width 15 height 15
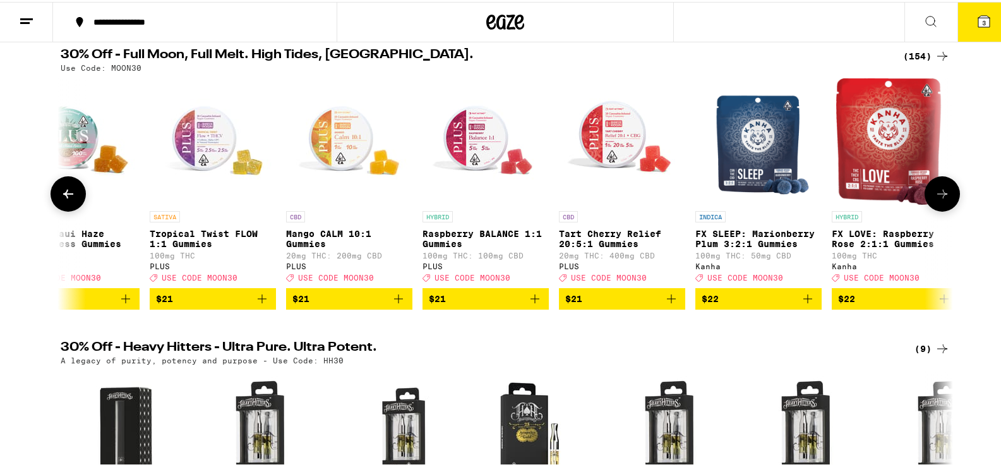
click at [61, 193] on icon at bounding box center [68, 191] width 15 height 15
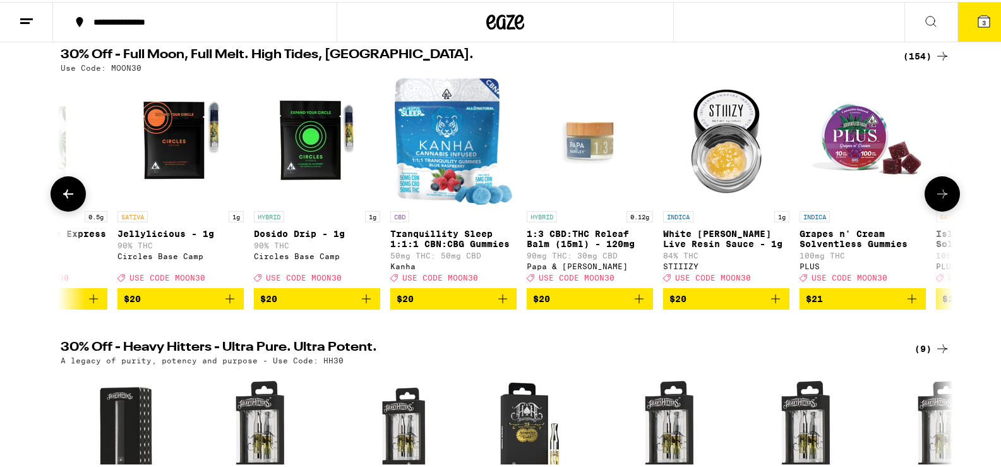
click at [61, 193] on icon at bounding box center [68, 191] width 15 height 15
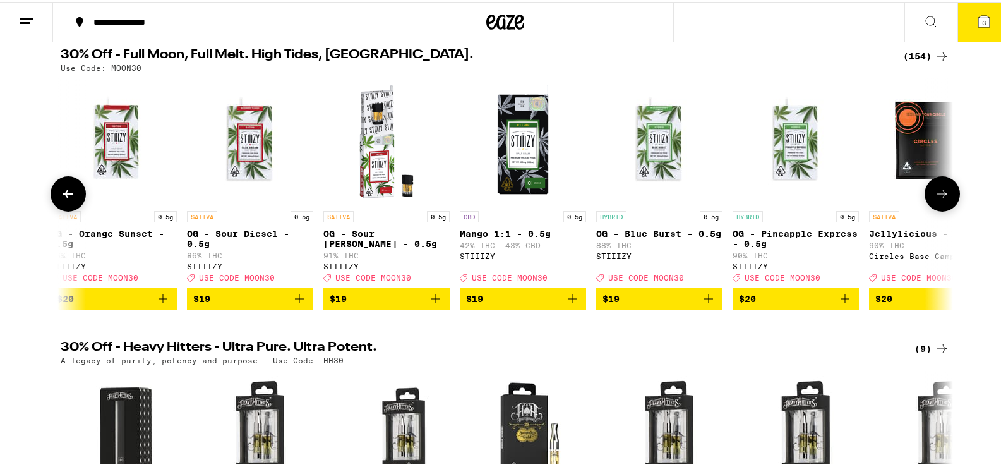
click at [61, 193] on icon at bounding box center [68, 191] width 15 height 15
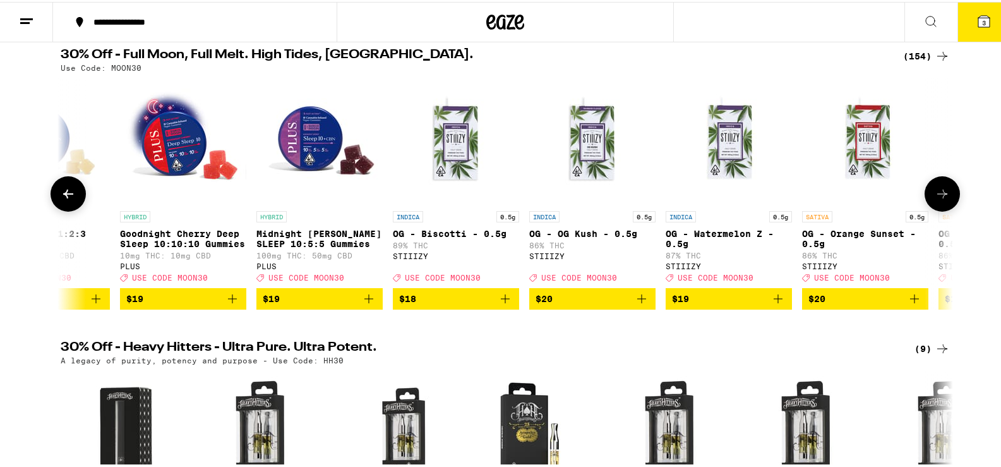
click at [61, 193] on icon at bounding box center [68, 191] width 15 height 15
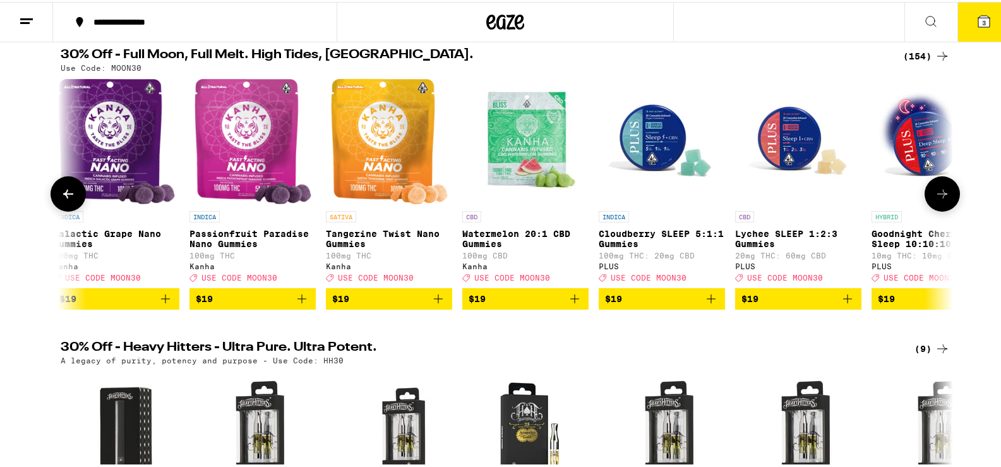
click at [61, 193] on icon at bounding box center [68, 191] width 15 height 15
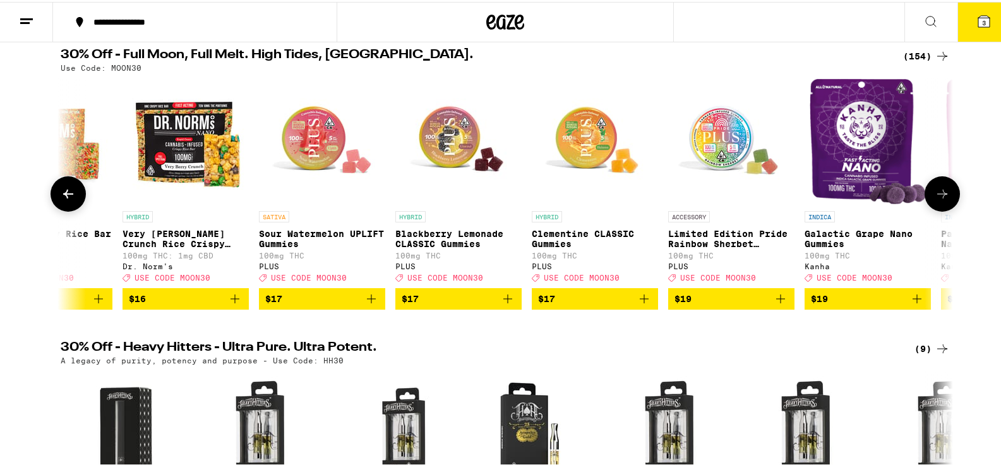
click at [61, 193] on icon at bounding box center [68, 191] width 15 height 15
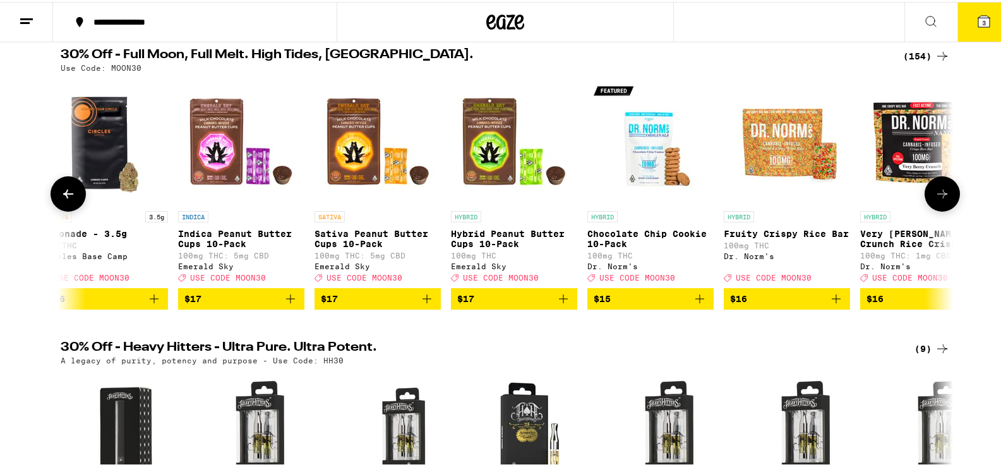
scroll to position [0, 6964]
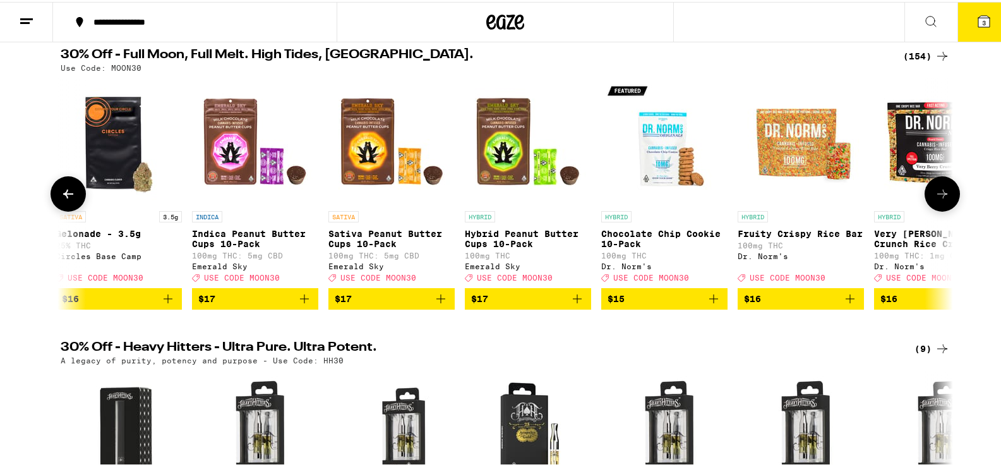
click at [61, 193] on icon at bounding box center [68, 191] width 15 height 15
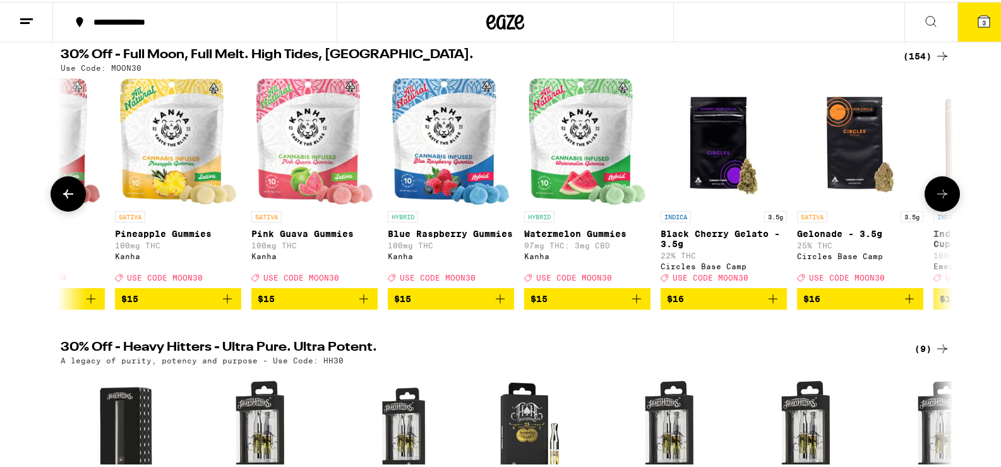
click at [61, 193] on icon at bounding box center [68, 191] width 15 height 15
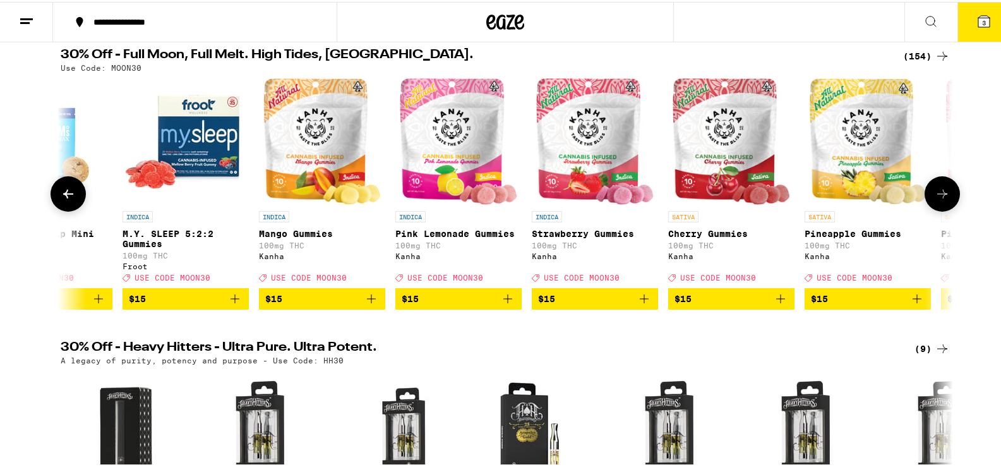
click at [61, 193] on icon at bounding box center [68, 191] width 15 height 15
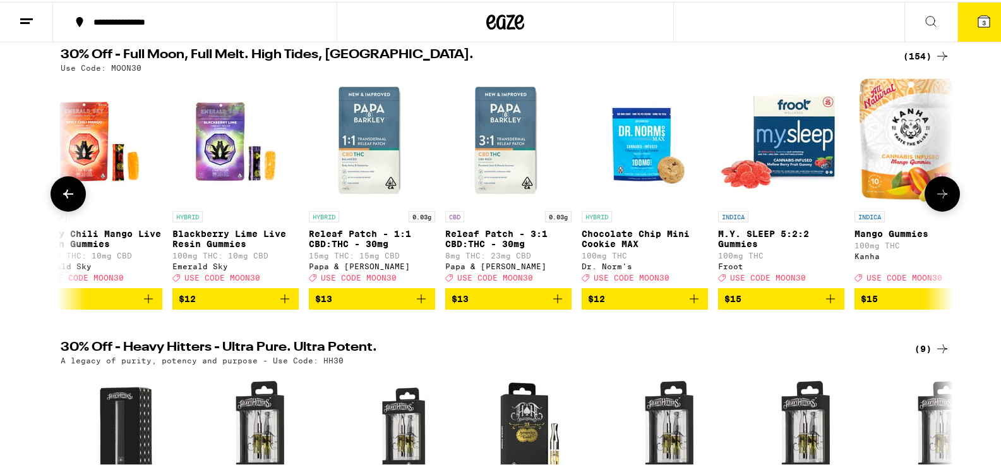
click at [61, 193] on icon at bounding box center [68, 191] width 15 height 15
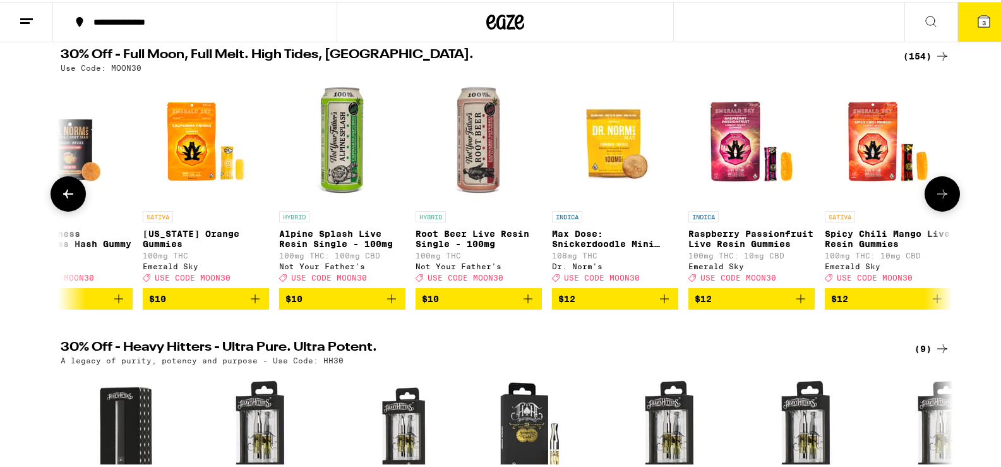
click at [61, 193] on icon at bounding box center [68, 191] width 15 height 15
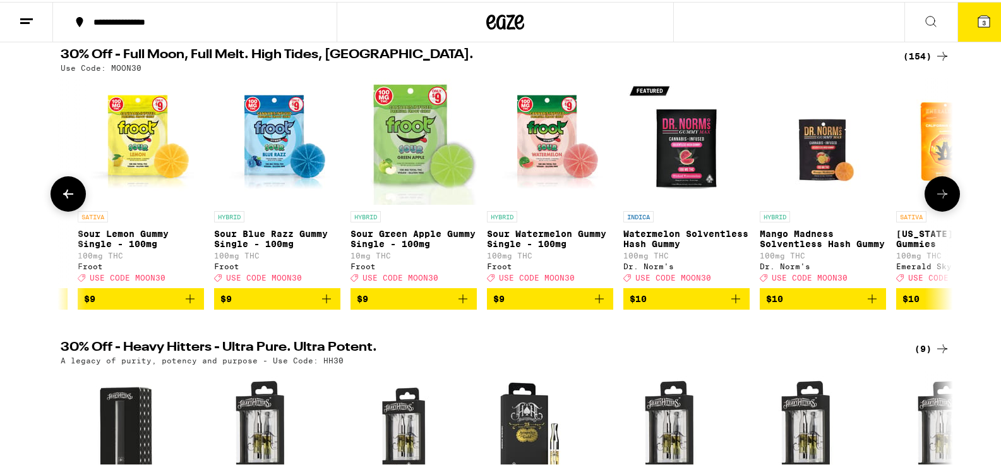
click at [61, 193] on icon at bounding box center [68, 191] width 15 height 15
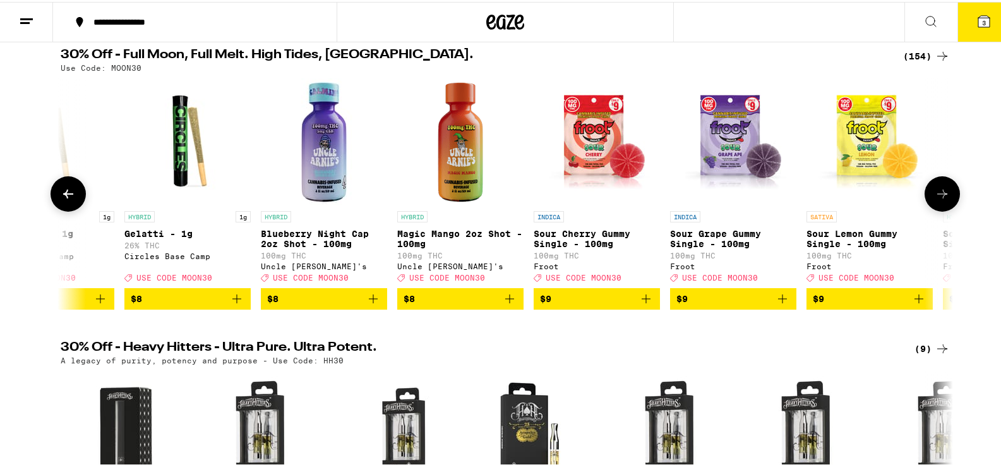
click at [61, 193] on icon at bounding box center [68, 191] width 15 height 15
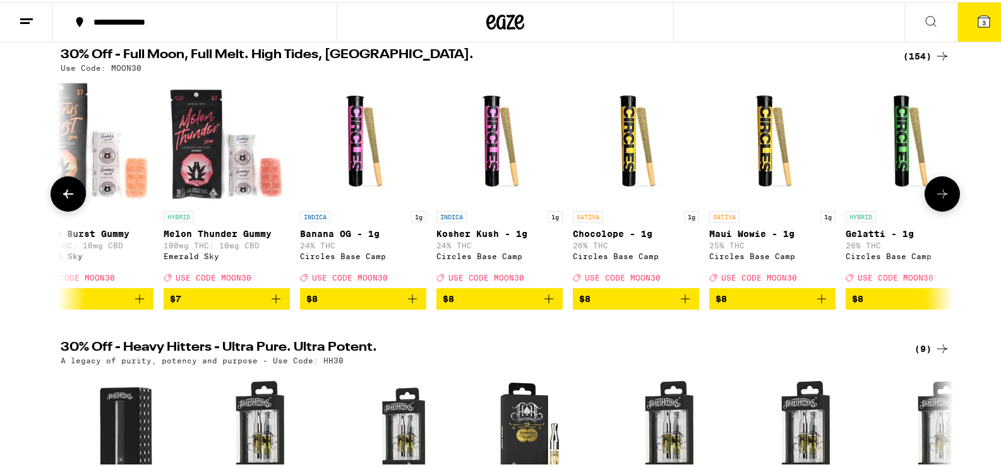
click at [61, 193] on icon at bounding box center [68, 191] width 15 height 15
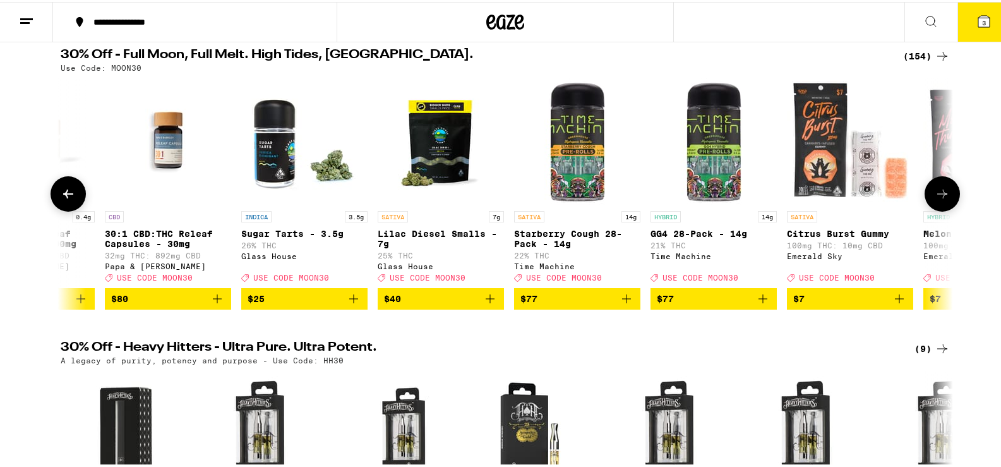
scroll to position [0, 1177]
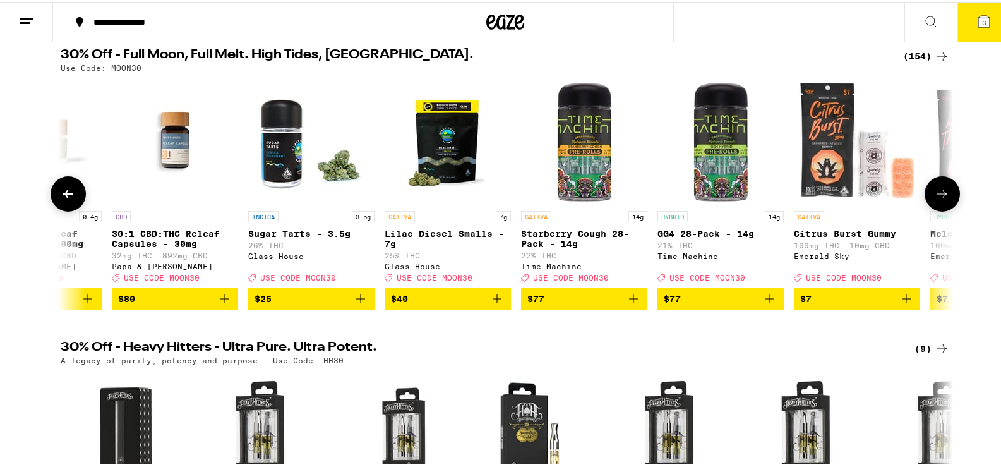
click at [61, 193] on icon at bounding box center [68, 191] width 15 height 15
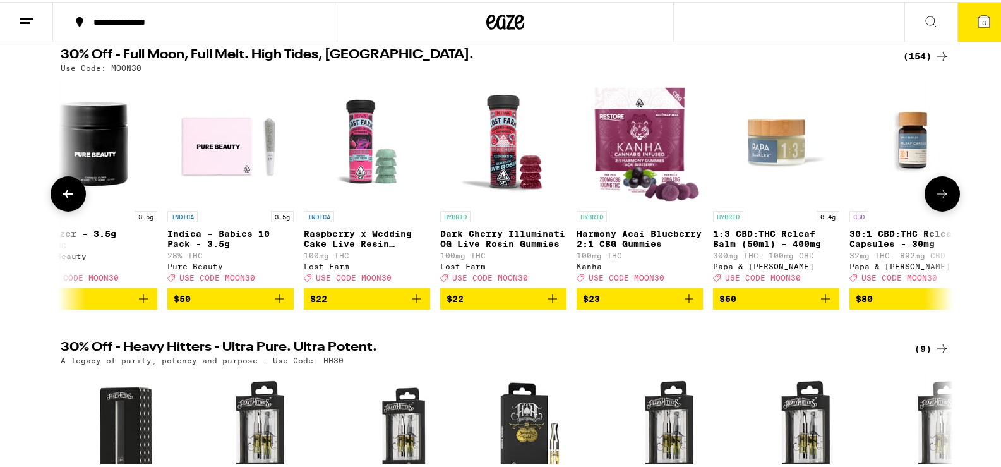
scroll to position [0, 425]
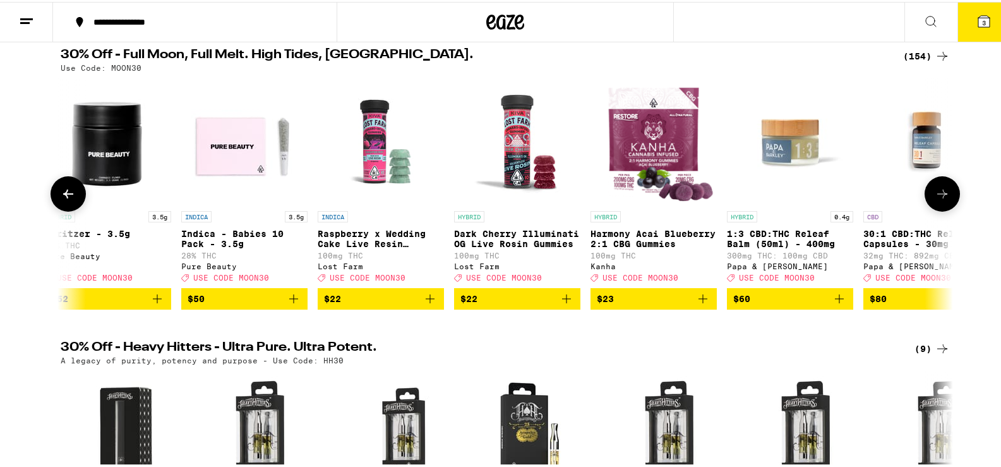
click at [61, 193] on icon at bounding box center [68, 191] width 15 height 15
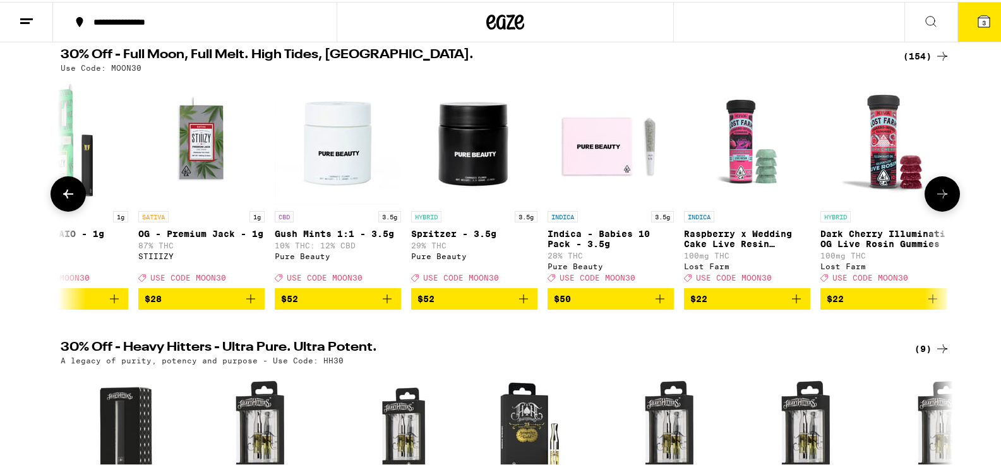
scroll to position [0, 9]
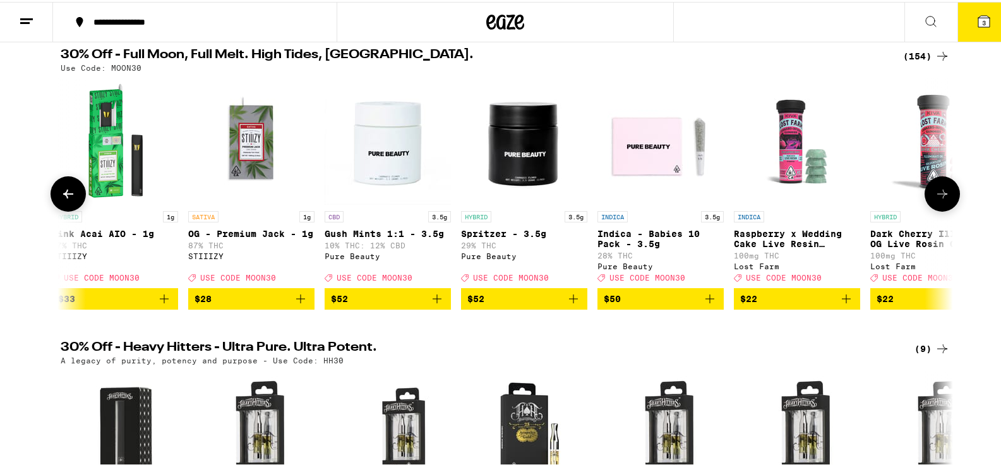
click at [61, 193] on icon at bounding box center [68, 191] width 15 height 15
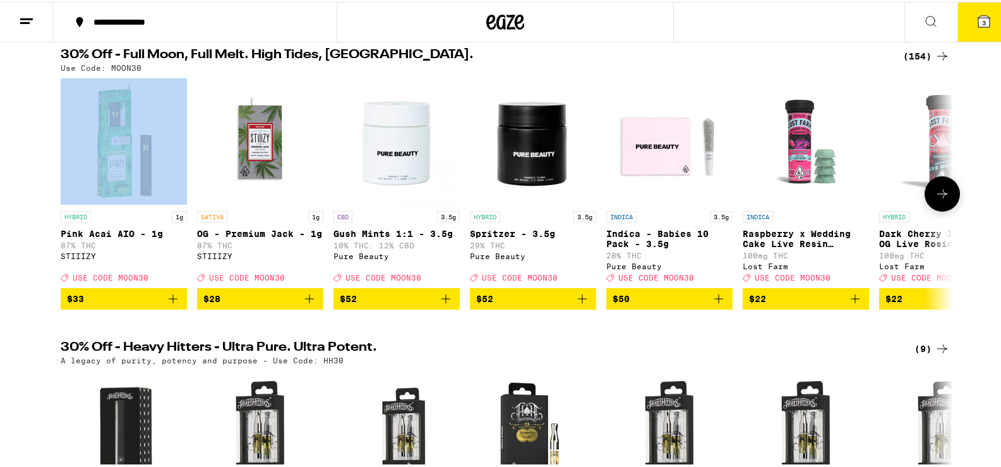
click at [61, 193] on div at bounding box center [68, 191] width 35 height 35
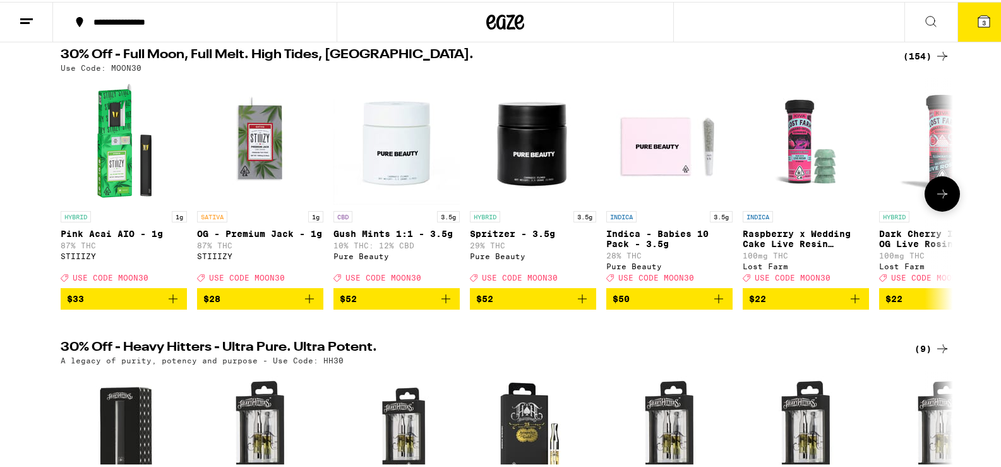
click at [61, 193] on div at bounding box center [68, 191] width 35 height 35
click at [937, 199] on icon at bounding box center [942, 191] width 15 height 15
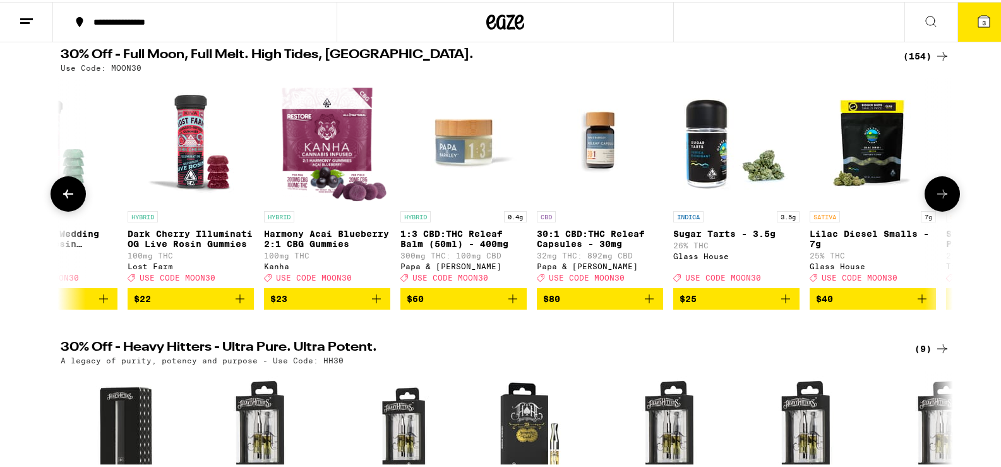
click at [939, 196] on icon at bounding box center [942, 192] width 10 height 9
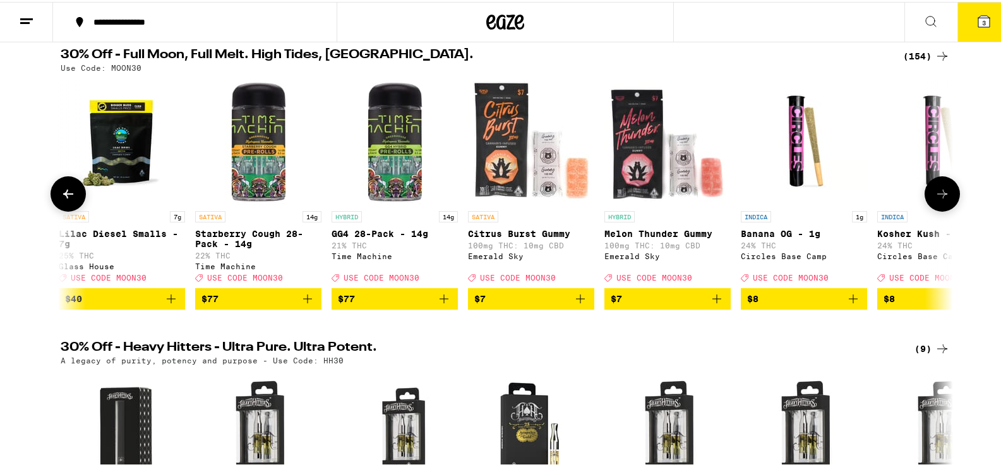
scroll to position [0, 1503]
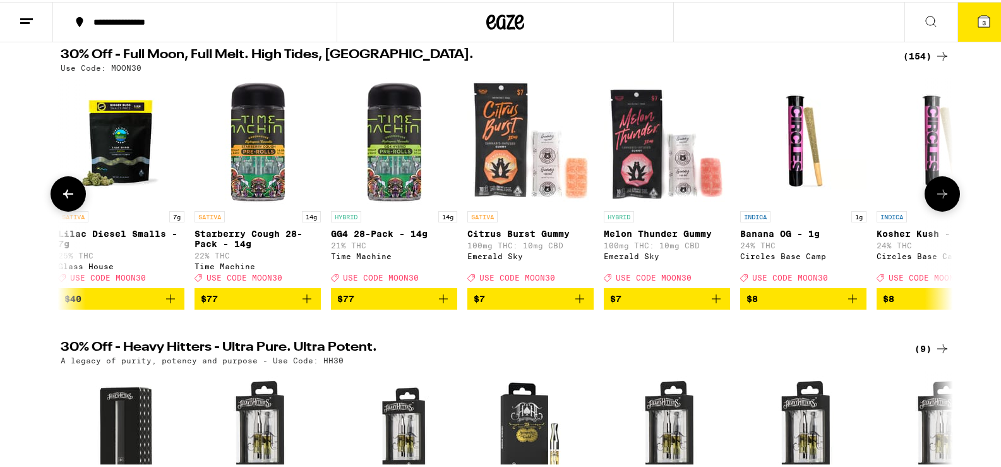
click at [68, 196] on icon at bounding box center [68, 191] width 15 height 15
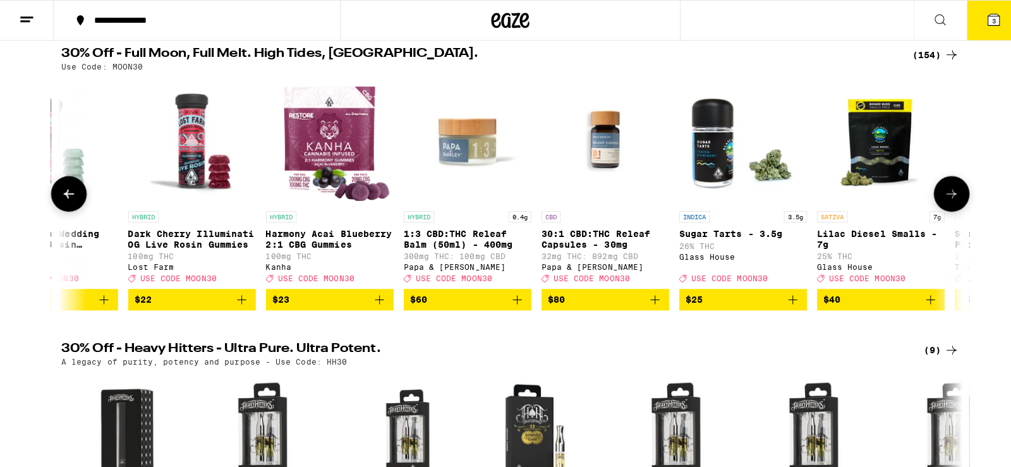
scroll to position [0, 752]
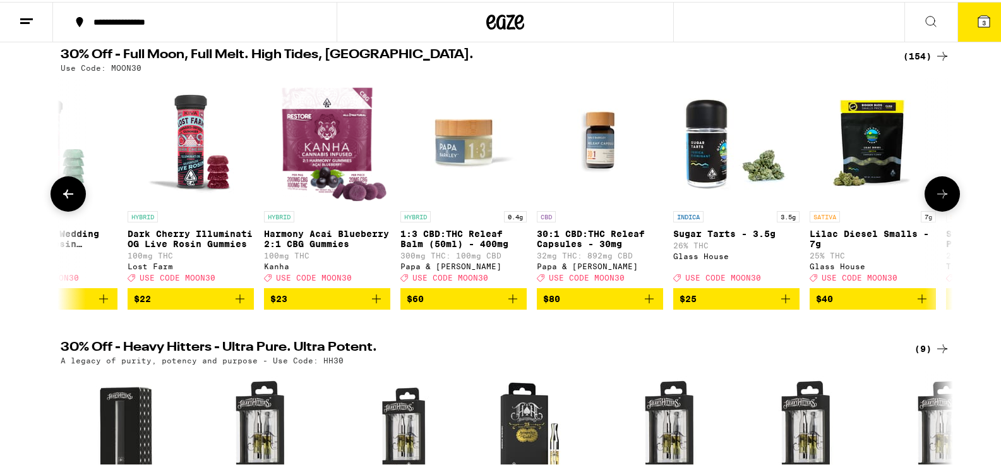
click at [714, 304] on span "$25" at bounding box center [737, 296] width 114 height 15
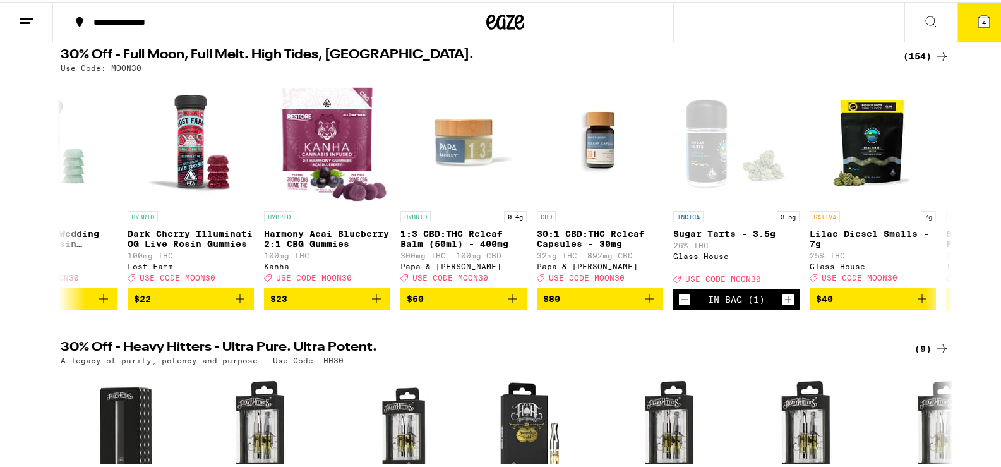
click at [965, 23] on button "4" at bounding box center [984, 20] width 53 height 39
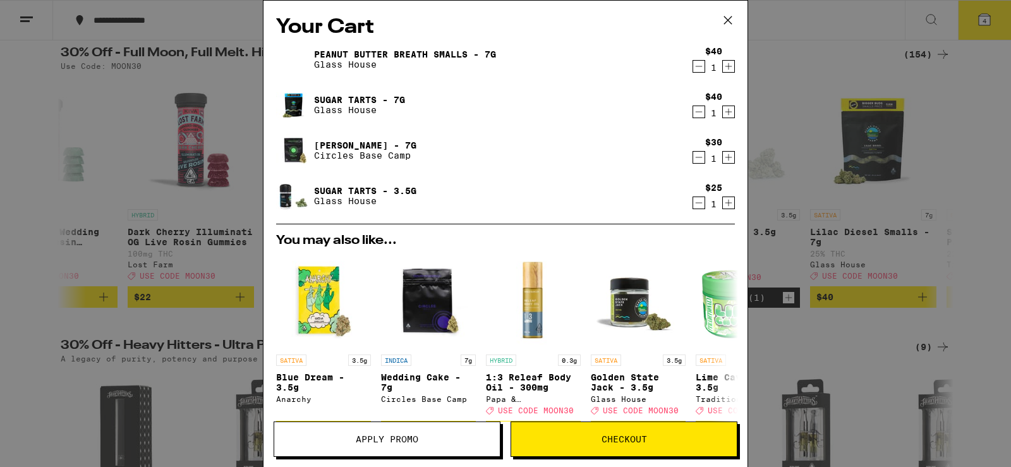
click at [458, 434] on button "Apply Promo" at bounding box center [387, 438] width 227 height 35
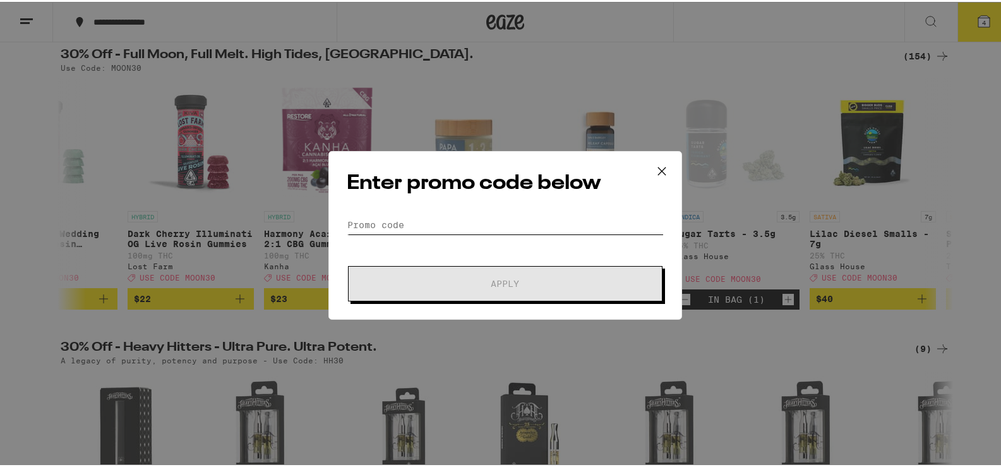
click at [531, 224] on input "Promo Code" at bounding box center [505, 223] width 317 height 19
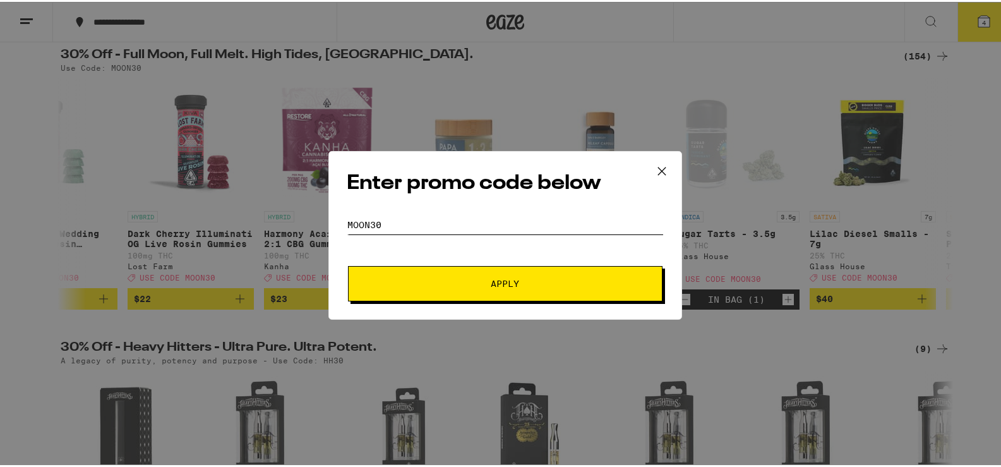
type input "MOON30"
click at [512, 288] on button "Apply" at bounding box center [505, 281] width 315 height 35
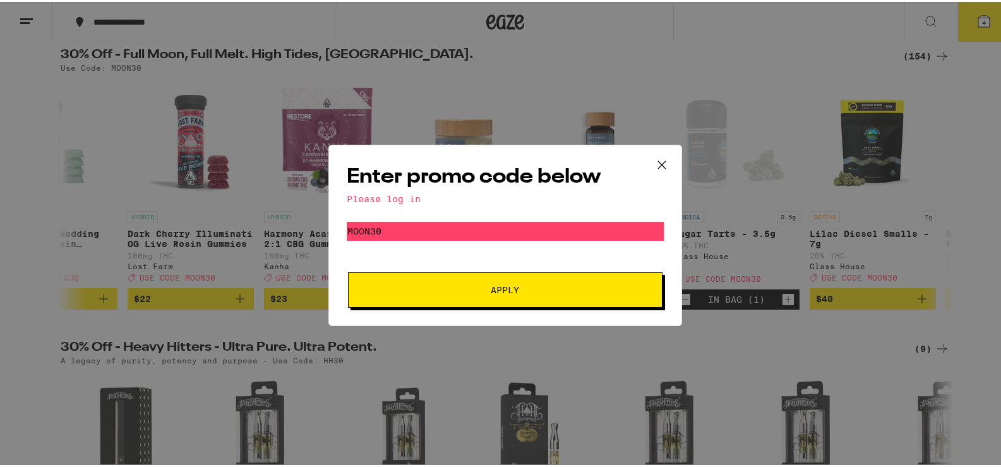
click at [623, 291] on button "Apply" at bounding box center [505, 287] width 315 height 35
drag, startPoint x: 618, startPoint y: 286, endPoint x: 624, endPoint y: 291, distance: 7.2
click at [624, 291] on button "Apply" at bounding box center [505, 287] width 315 height 35
click at [653, 159] on icon at bounding box center [662, 163] width 19 height 19
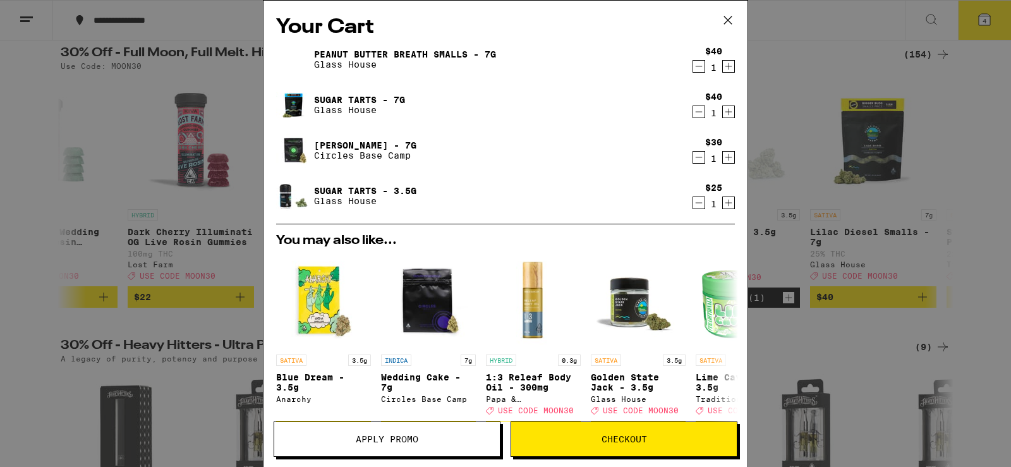
click at [728, 18] on icon at bounding box center [727, 20] width 19 height 19
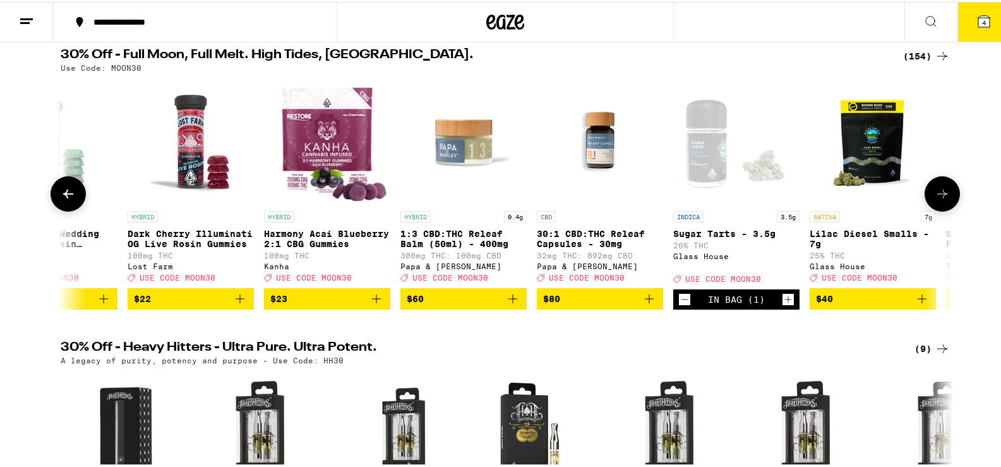
click at [63, 196] on icon at bounding box center [68, 192] width 10 height 9
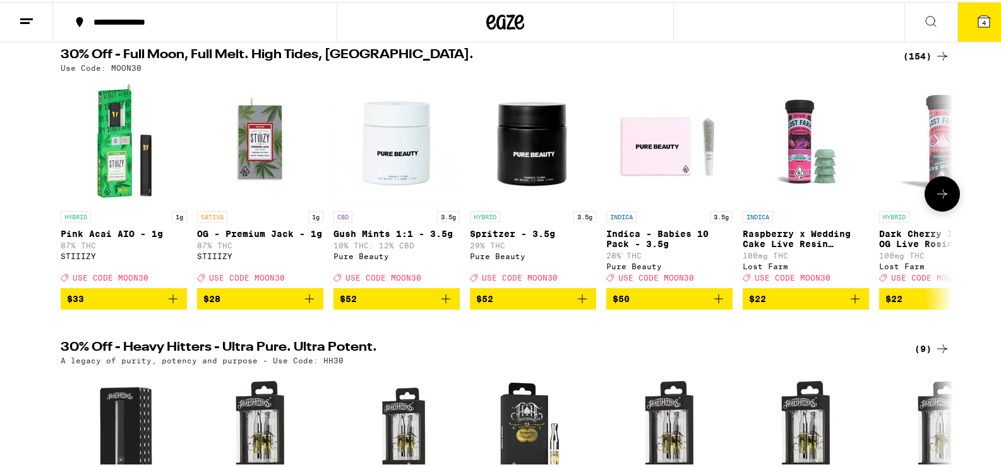
click at [941, 197] on icon at bounding box center [942, 191] width 15 height 15
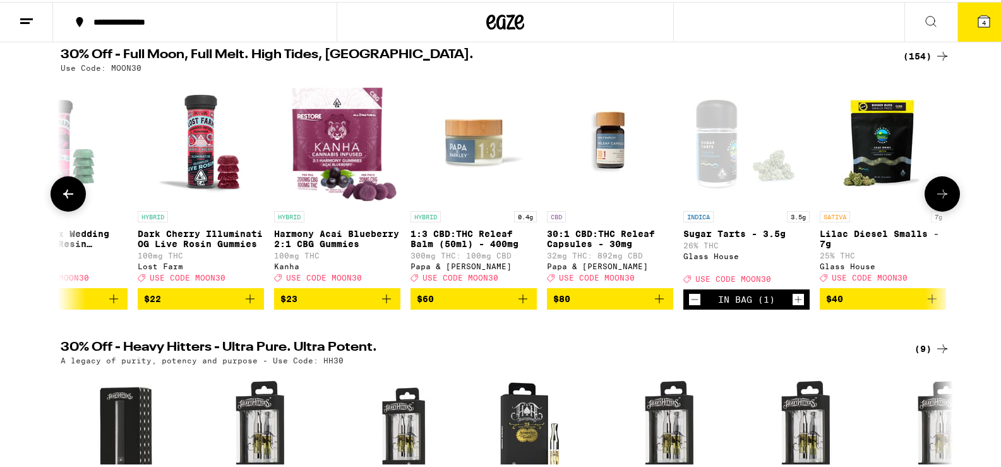
scroll to position [0, 752]
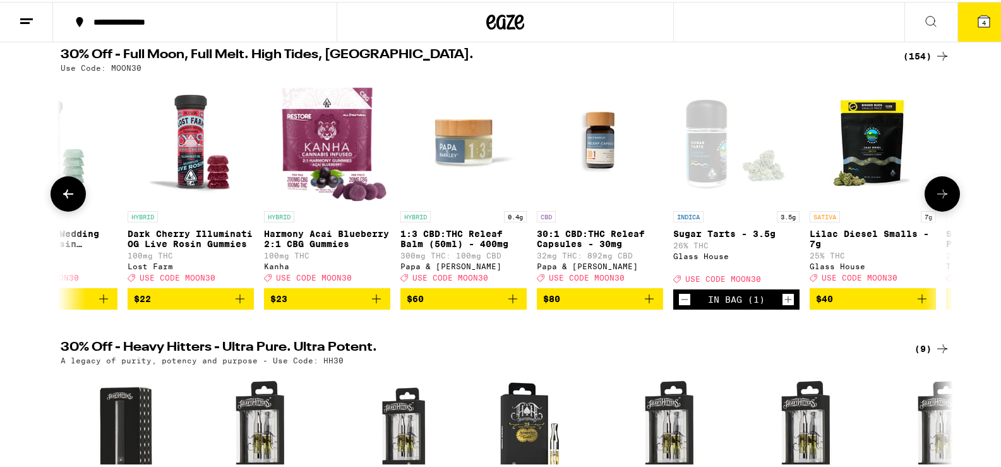
click at [942, 198] on icon at bounding box center [942, 191] width 15 height 15
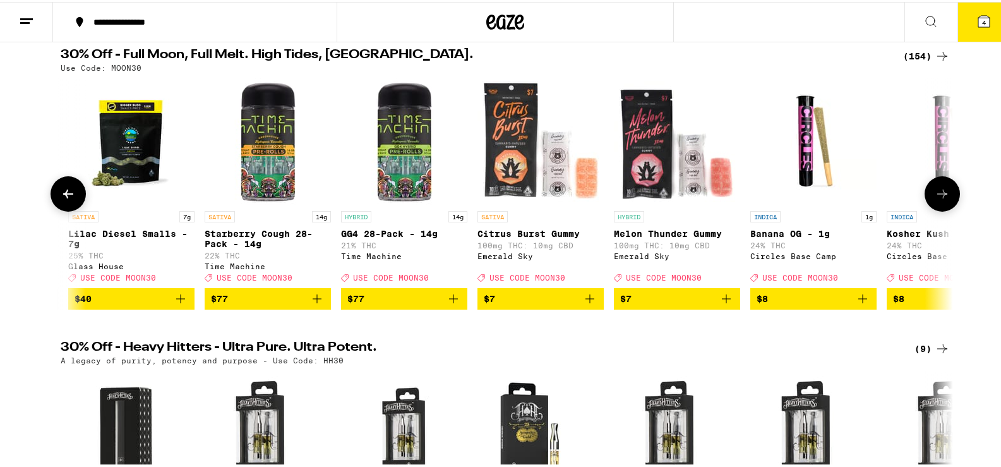
scroll to position [0, 1503]
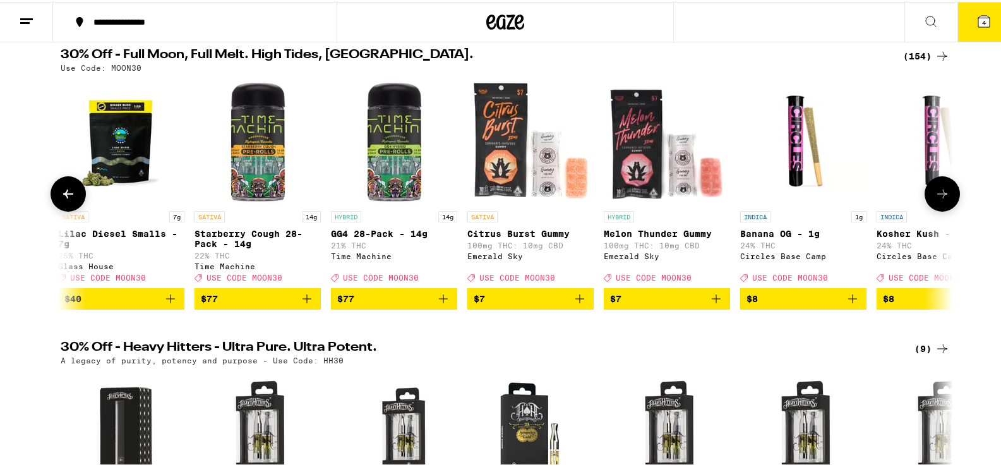
click at [941, 196] on icon at bounding box center [942, 192] width 10 height 9
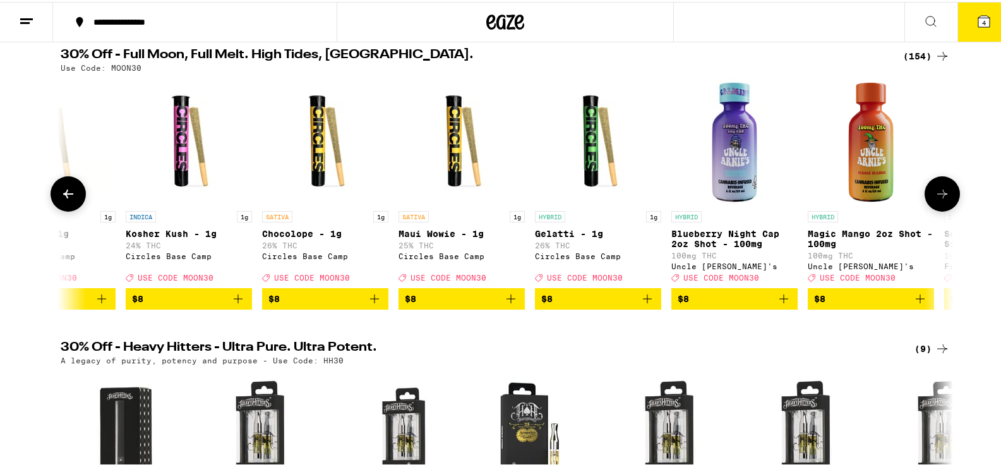
scroll to position [0, 2255]
click at [938, 196] on icon at bounding box center [942, 192] width 10 height 9
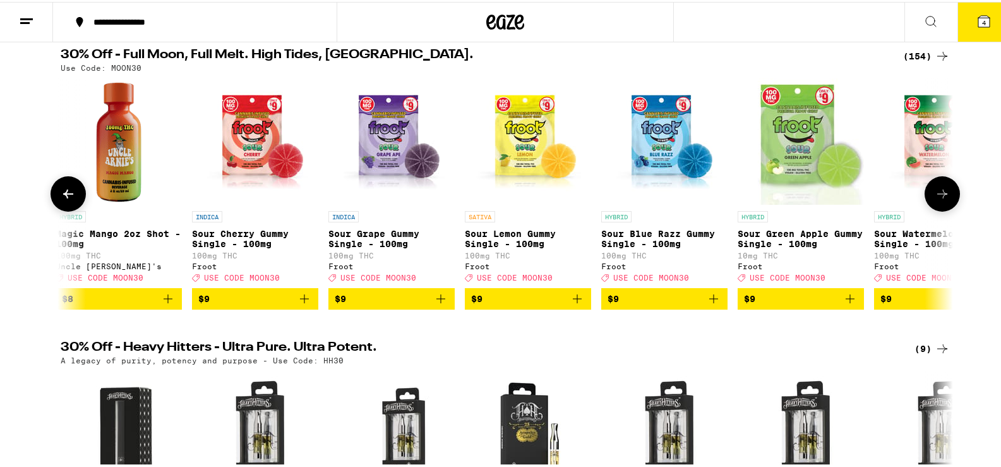
click at [938, 196] on icon at bounding box center [942, 192] width 10 height 9
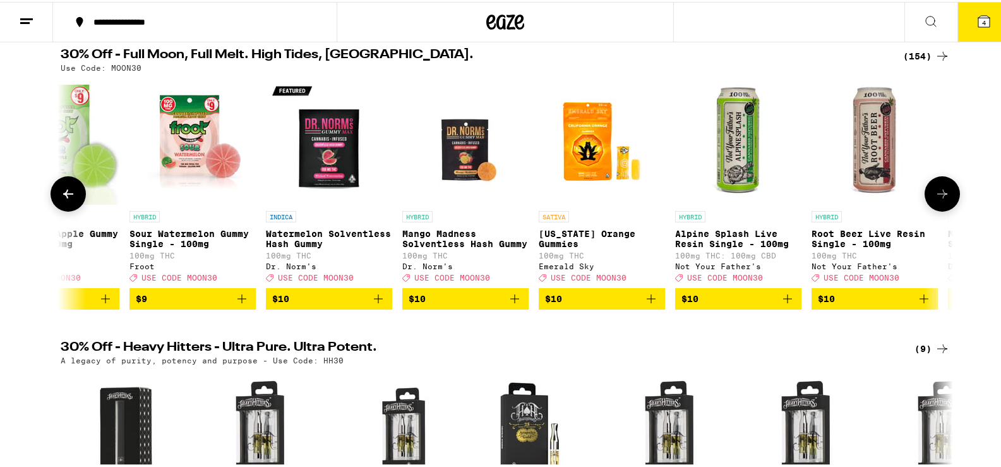
scroll to position [0, 3759]
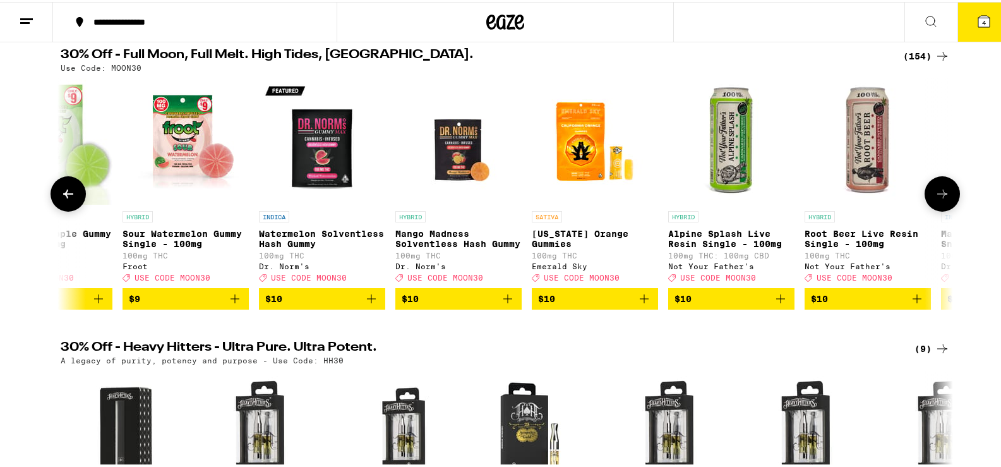
click at [938, 196] on icon at bounding box center [942, 192] width 10 height 9
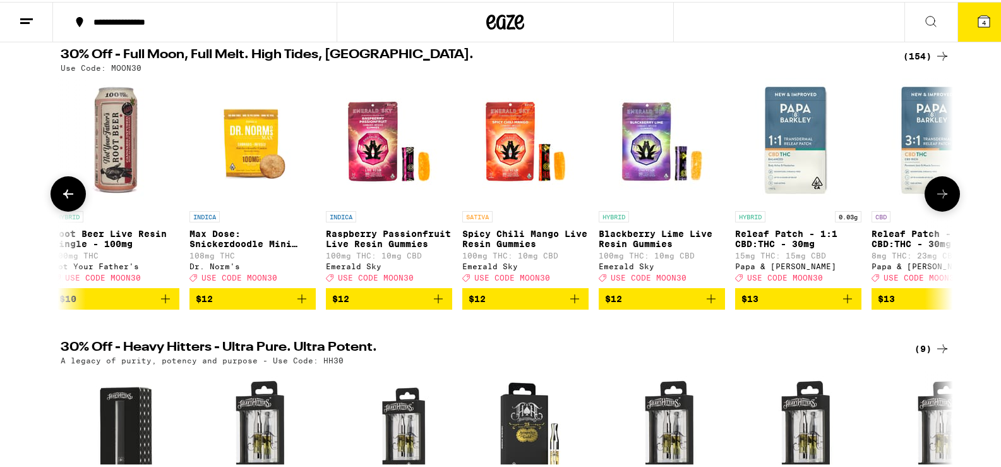
click at [938, 196] on icon at bounding box center [942, 192] width 10 height 9
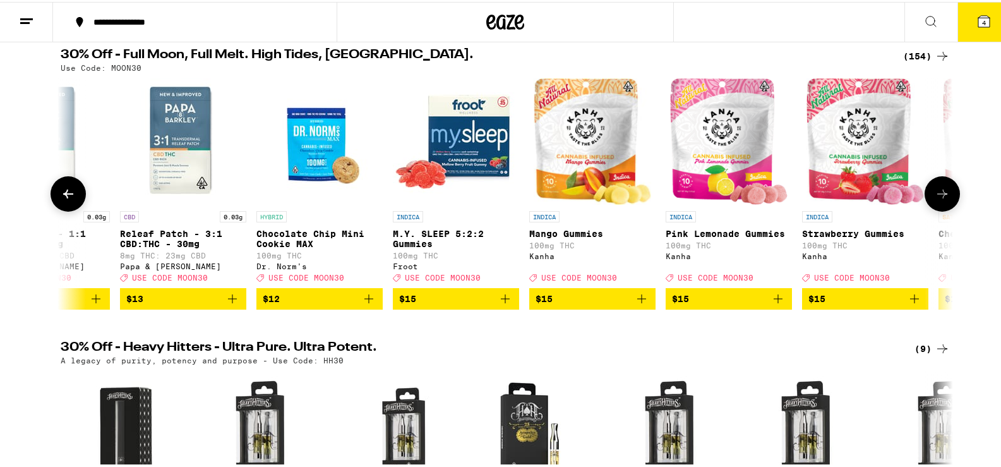
click at [938, 196] on icon at bounding box center [942, 192] width 10 height 9
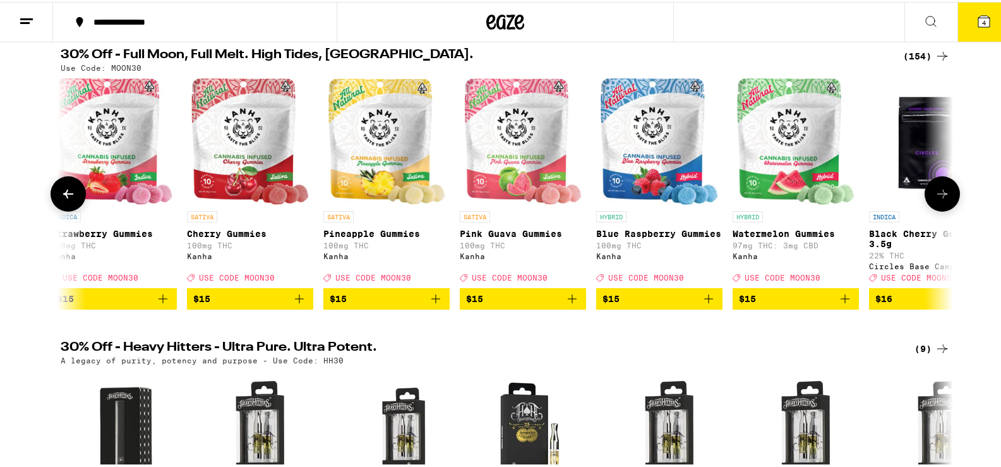
click at [938, 196] on icon at bounding box center [942, 192] width 10 height 9
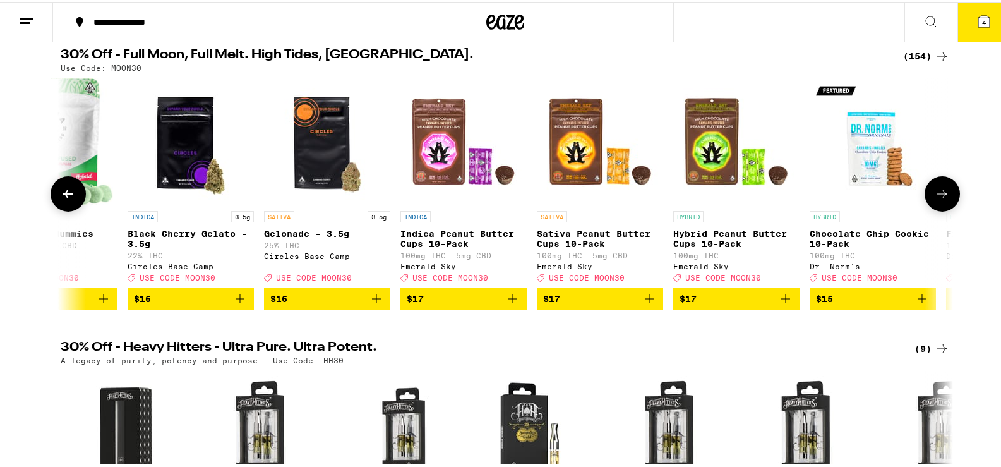
scroll to position [0, 6766]
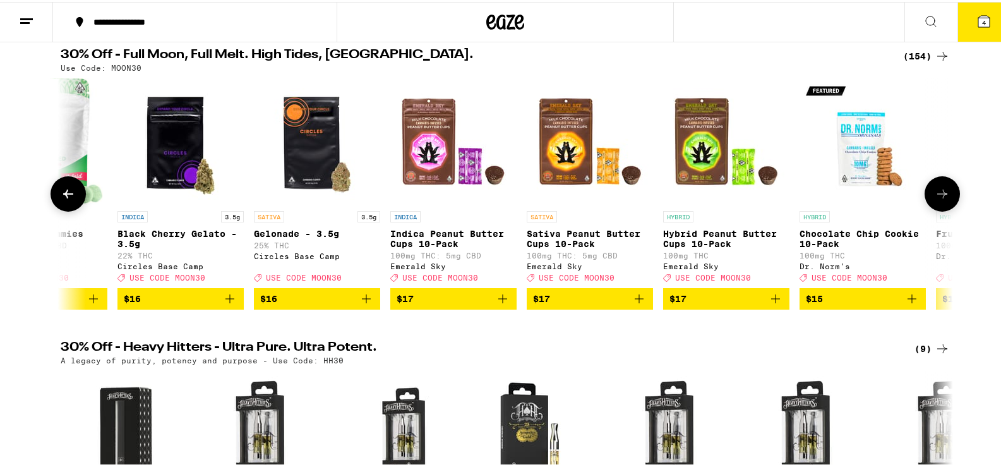
click at [939, 200] on icon at bounding box center [942, 191] width 15 height 15
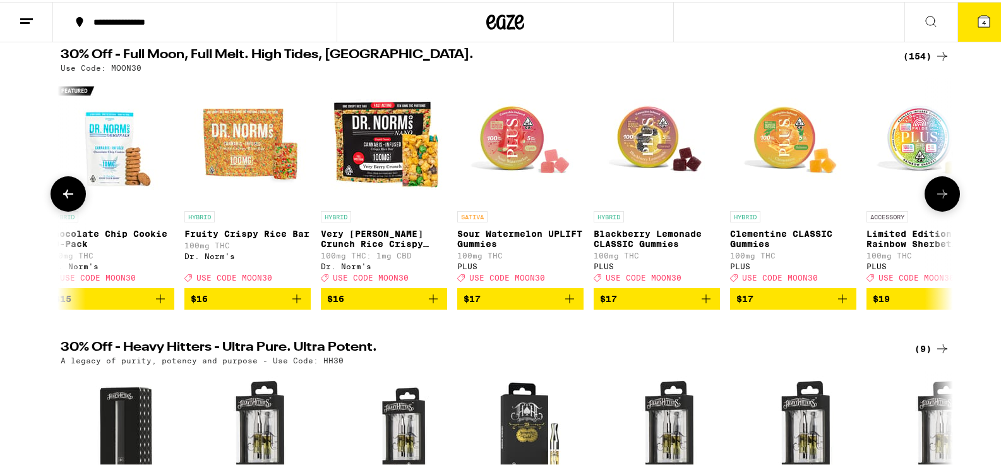
click at [939, 200] on icon at bounding box center [942, 191] width 15 height 15
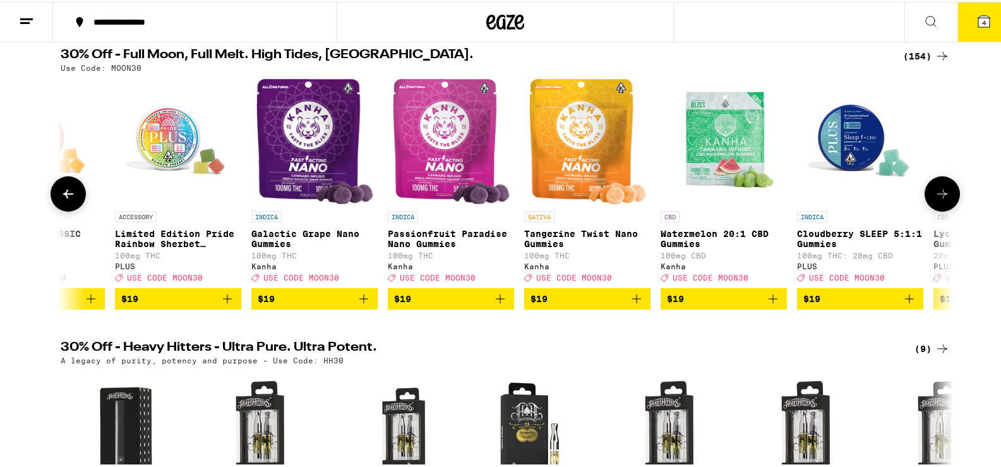
click at [939, 200] on icon at bounding box center [942, 191] width 15 height 15
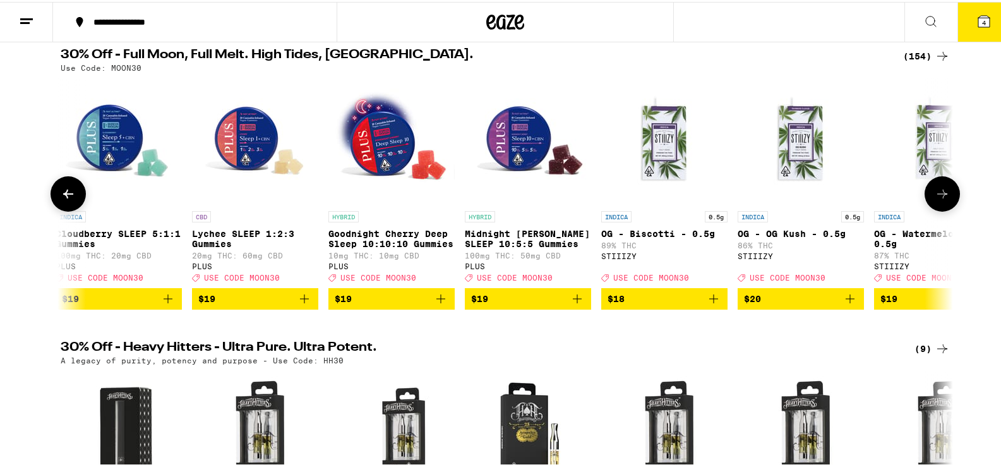
scroll to position [0, 9021]
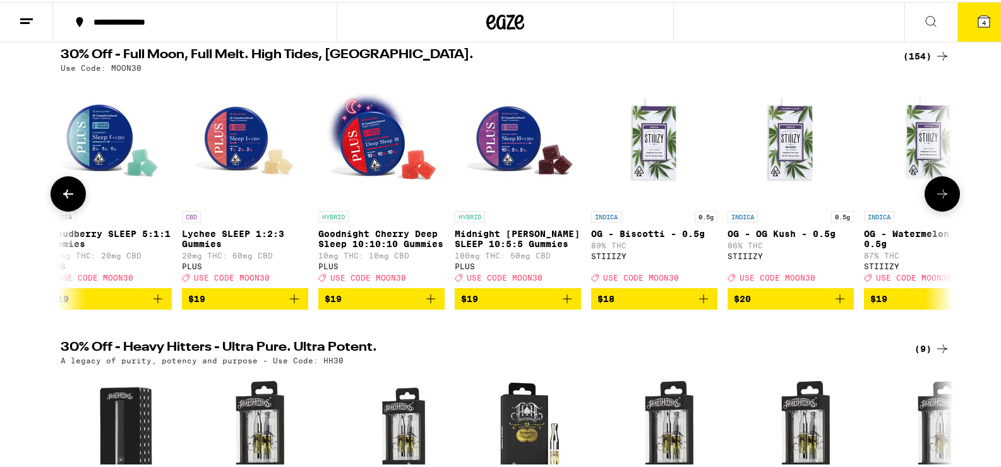
click at [938, 200] on icon at bounding box center [942, 191] width 15 height 15
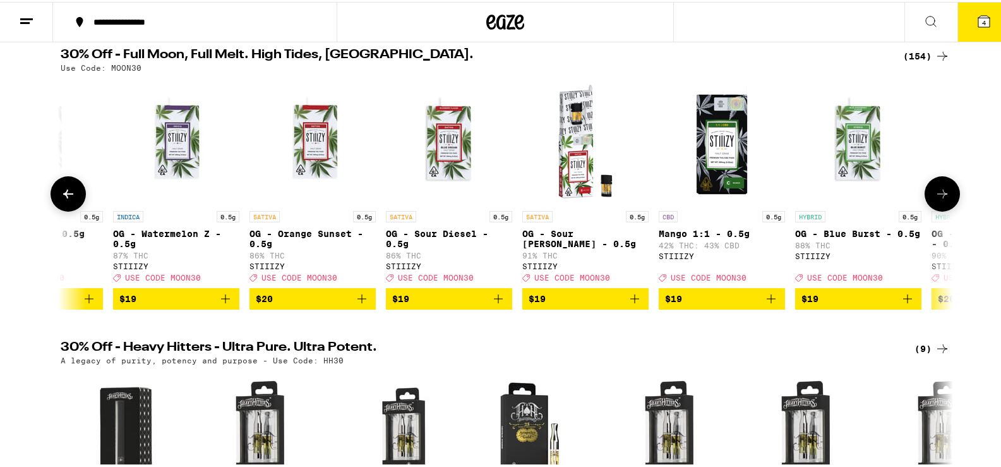
scroll to position [0, 9773]
click at [938, 200] on icon at bounding box center [942, 191] width 15 height 15
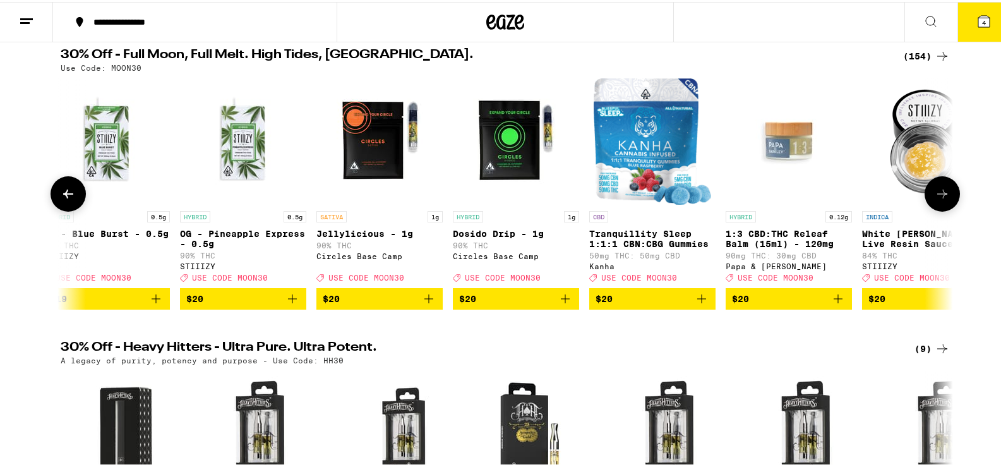
scroll to position [0, 10524]
click at [938, 200] on icon at bounding box center [942, 191] width 15 height 15
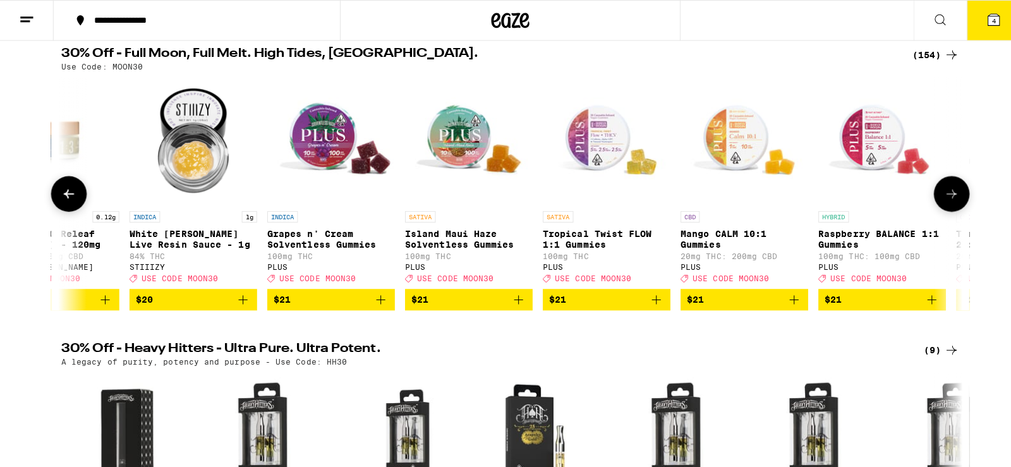
scroll to position [0, 11276]
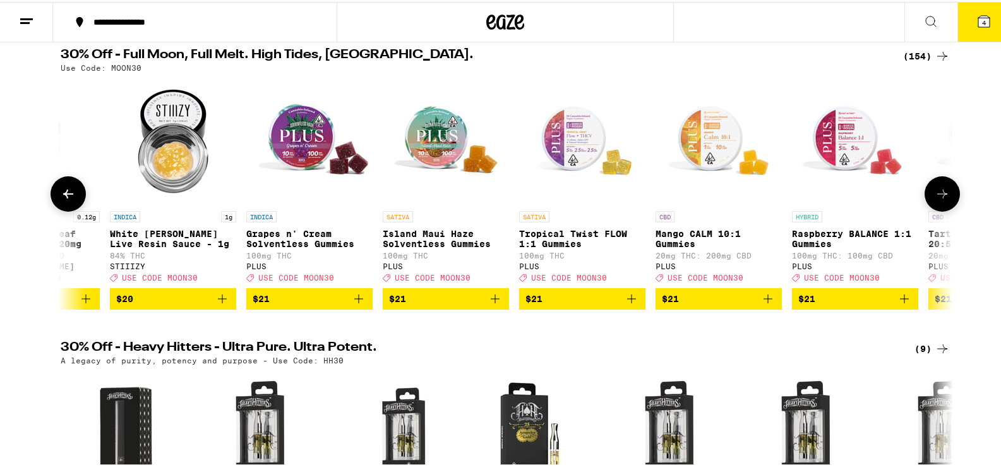
click at [191, 304] on span "$20" at bounding box center [173, 296] width 114 height 15
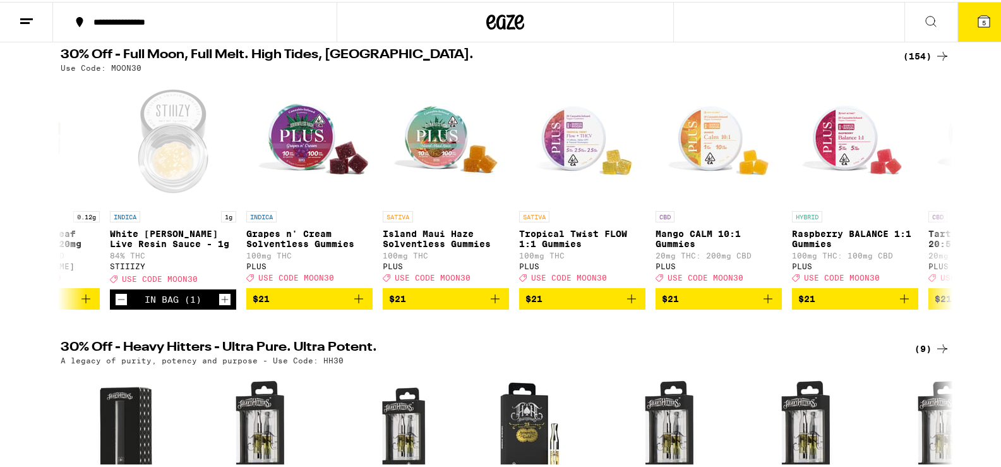
click at [979, 16] on icon at bounding box center [984, 19] width 11 height 11
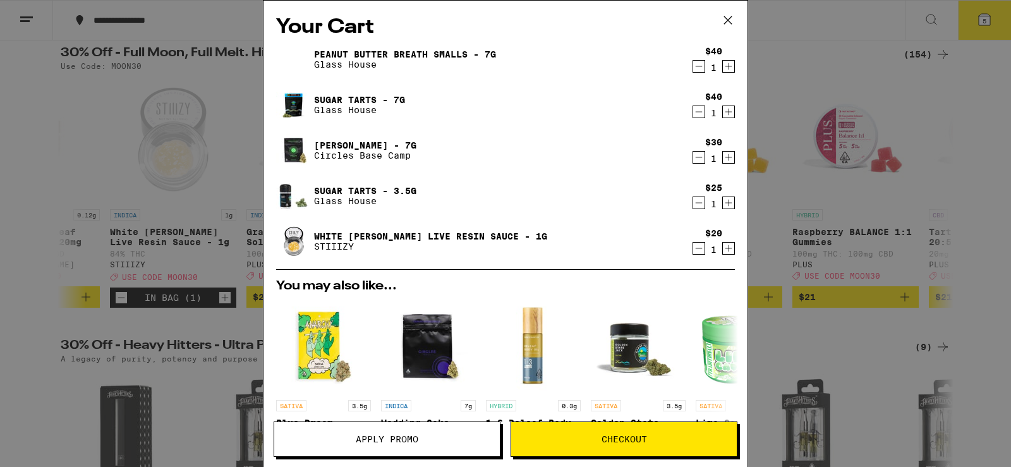
click at [451, 442] on span "Apply Promo" at bounding box center [387, 439] width 226 height 9
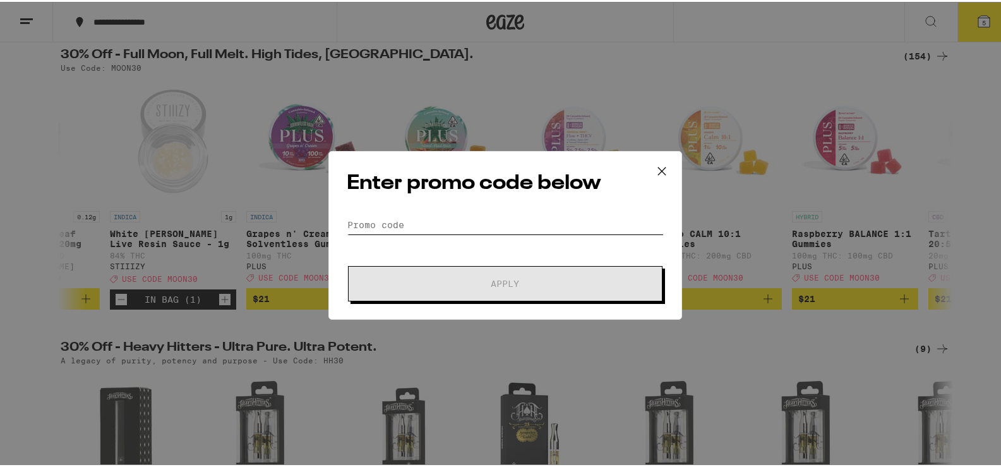
click at [507, 218] on input "Promo Code" at bounding box center [505, 223] width 317 height 19
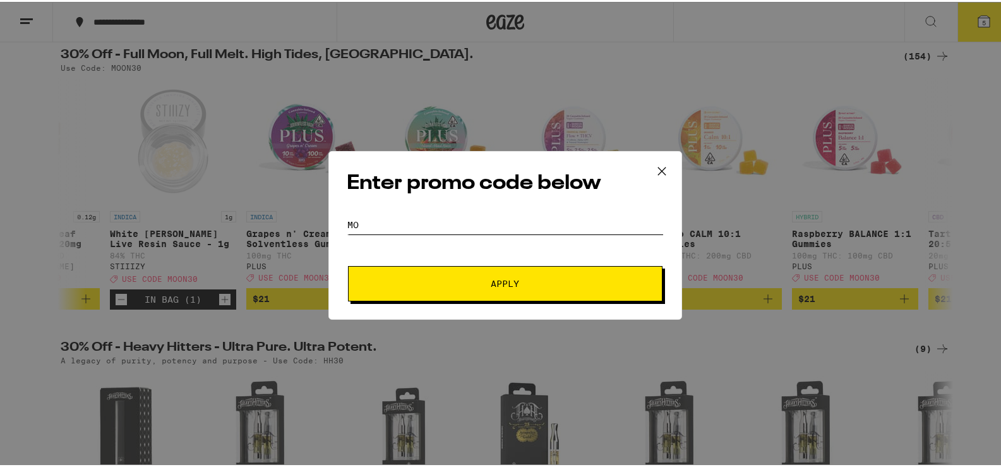
type input "M"
type input "MOON30"
click at [509, 274] on button "Apply" at bounding box center [505, 281] width 315 height 35
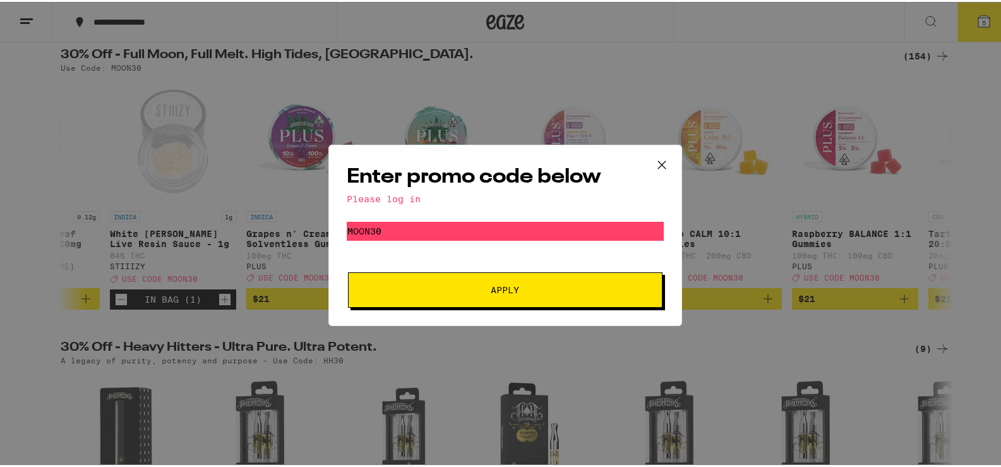
click at [522, 291] on span "Apply" at bounding box center [505, 288] width 227 height 9
click at [658, 165] on icon at bounding box center [662, 163] width 19 height 19
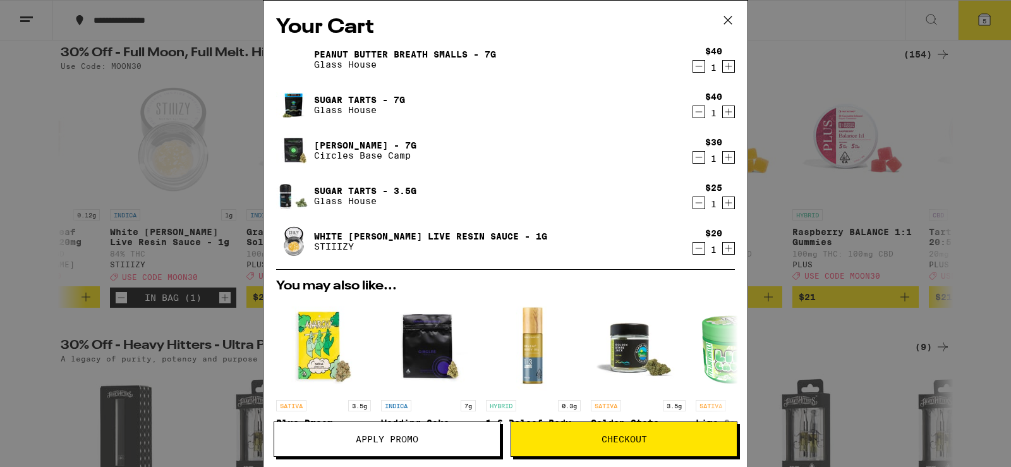
click at [457, 437] on span "Apply Promo" at bounding box center [387, 439] width 226 height 9
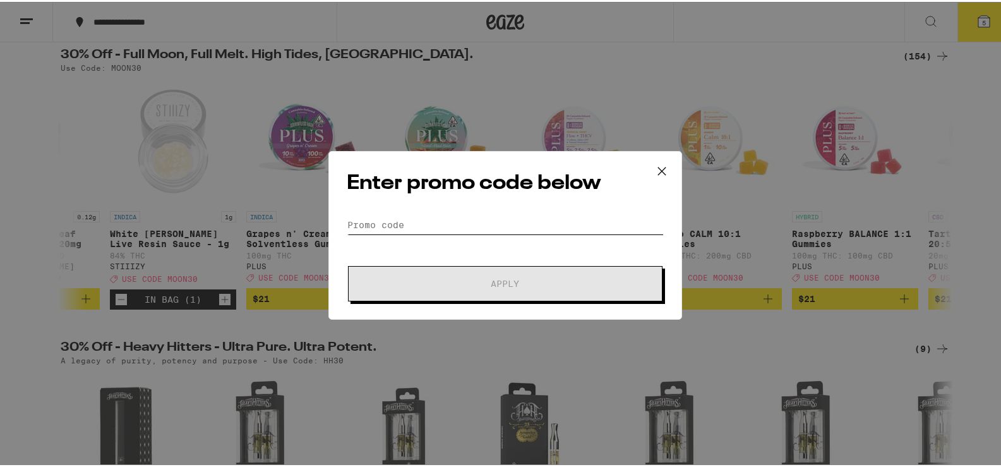
click at [489, 224] on input "Promo Code" at bounding box center [505, 223] width 317 height 19
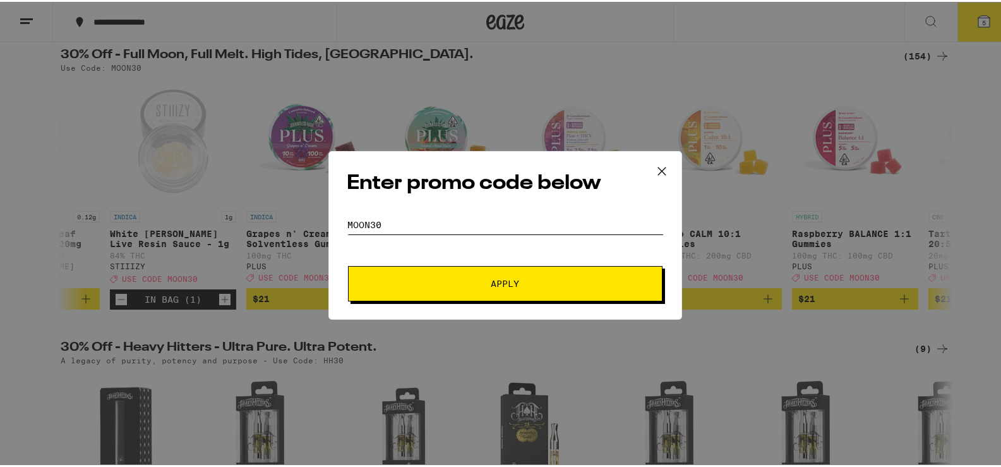
type input "MOON30"
click at [502, 291] on button "Apply" at bounding box center [505, 281] width 315 height 35
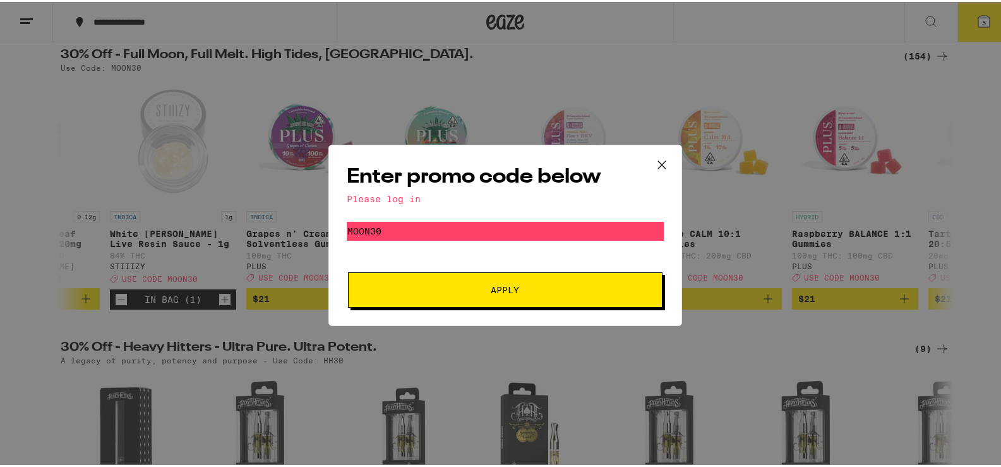
click at [658, 162] on icon at bounding box center [662, 163] width 8 height 8
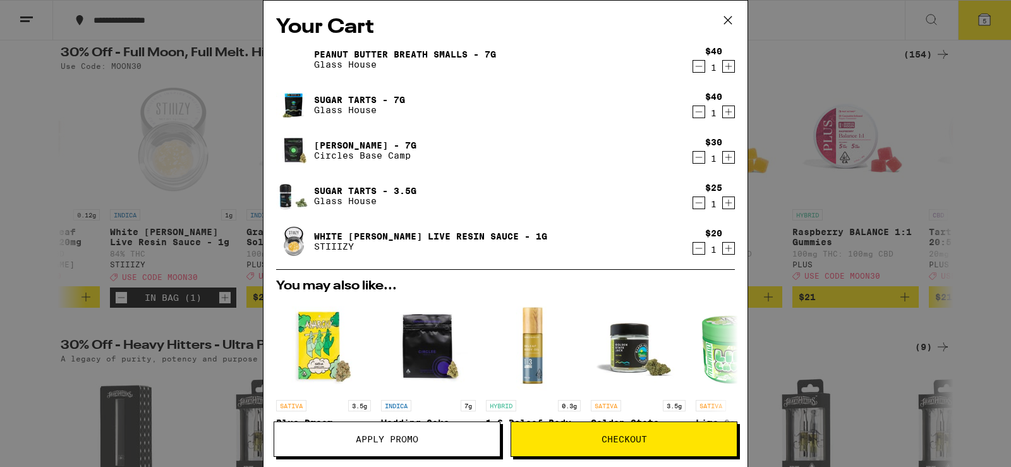
click at [642, 435] on span "Checkout" at bounding box center [623, 439] width 45 height 9
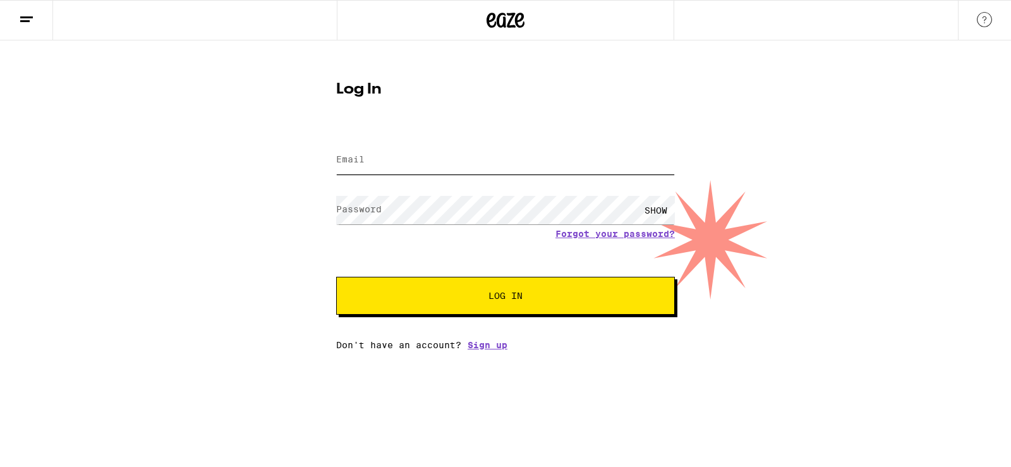
type input "[EMAIL_ADDRESS][DOMAIN_NAME]"
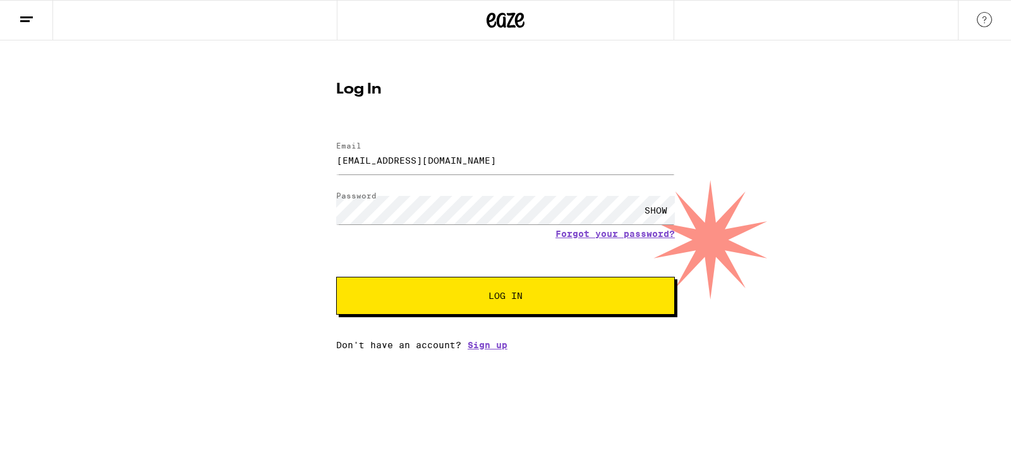
click at [585, 294] on span "Log In" at bounding box center [505, 295] width 236 height 9
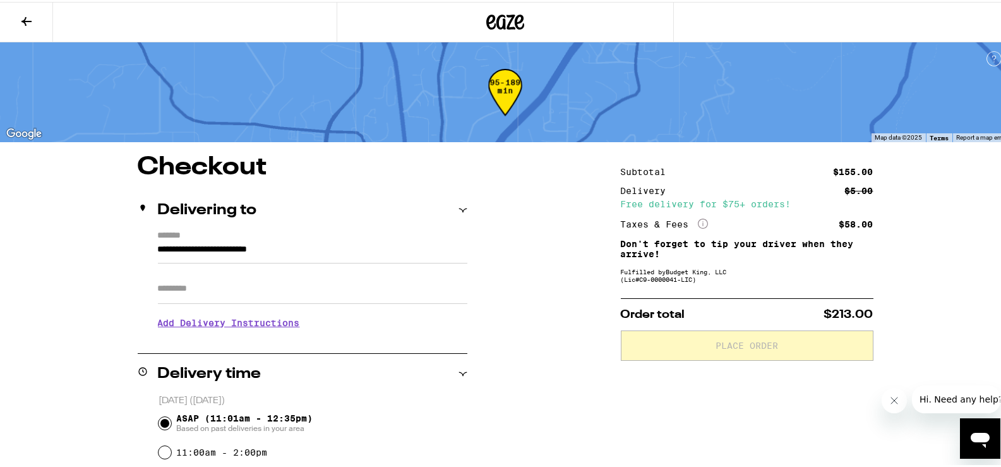
click at [31, 20] on icon at bounding box center [26, 19] width 15 height 15
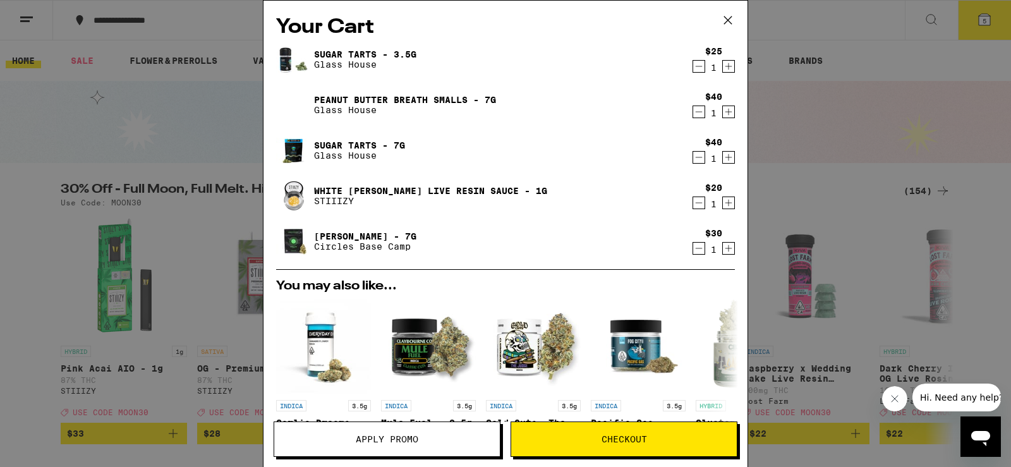
click at [693, 66] on icon "Decrement" at bounding box center [698, 66] width 11 height 15
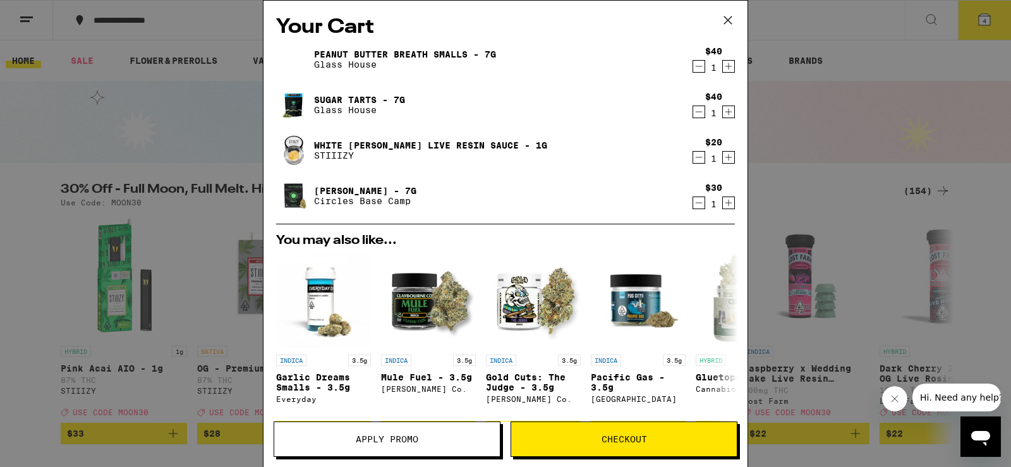
click at [558, 441] on span "Checkout" at bounding box center [624, 439] width 226 height 9
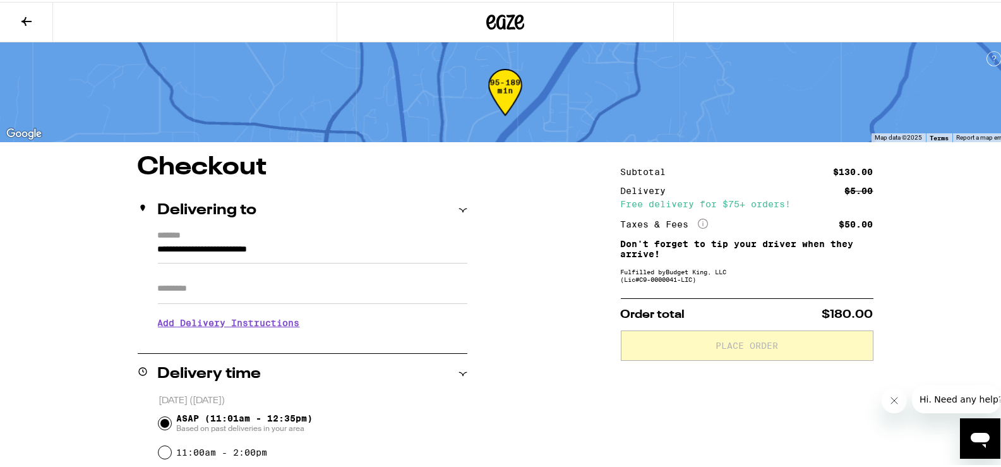
click at [28, 21] on icon at bounding box center [26, 19] width 15 height 15
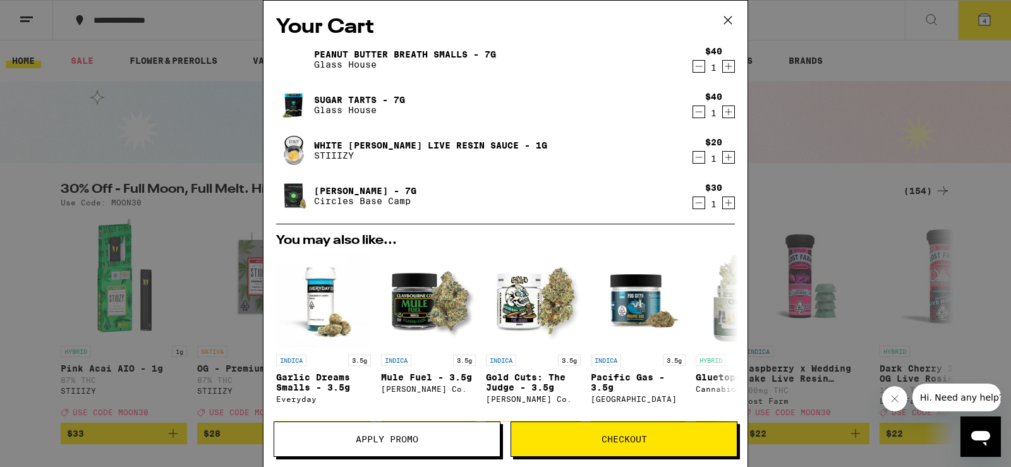
click at [358, 441] on span "Apply Promo" at bounding box center [387, 439] width 63 height 9
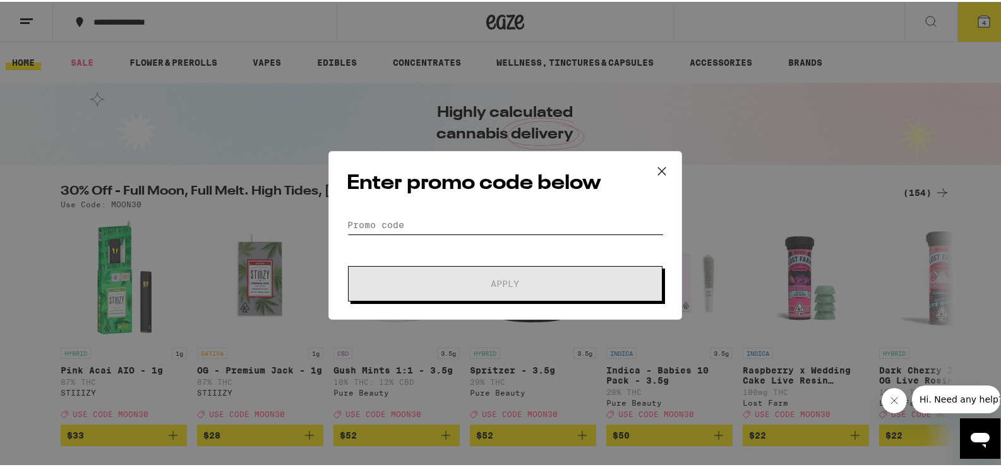
click at [485, 221] on input "Promo Code" at bounding box center [505, 223] width 317 height 19
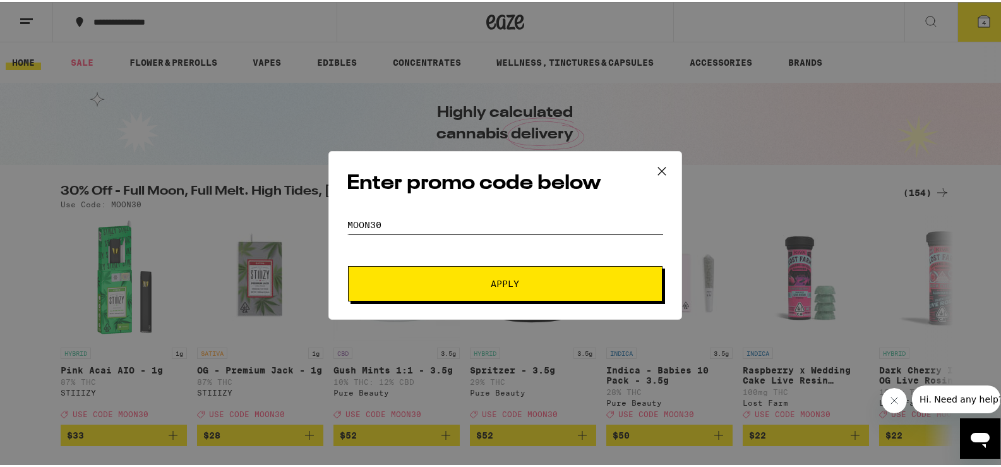
type input "MOON30"
click at [516, 290] on button "Apply" at bounding box center [505, 281] width 315 height 35
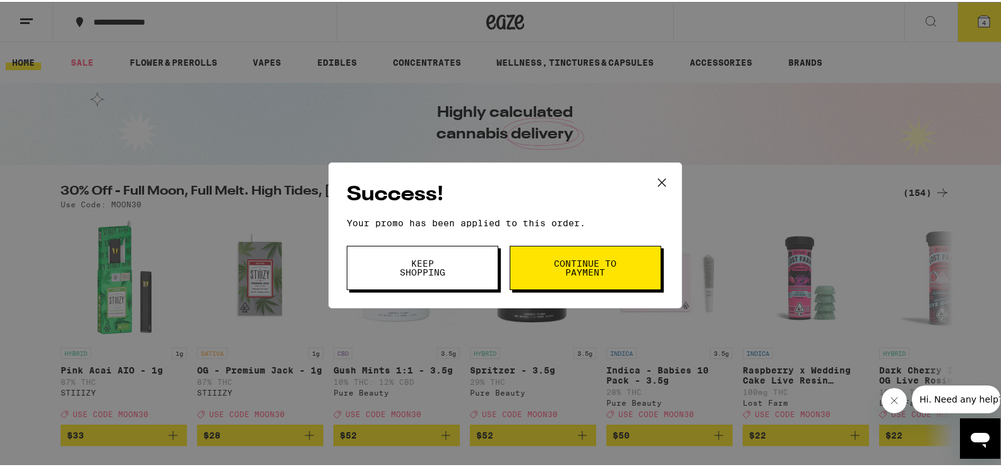
click at [583, 262] on span "Continue to payment" at bounding box center [585, 266] width 64 height 18
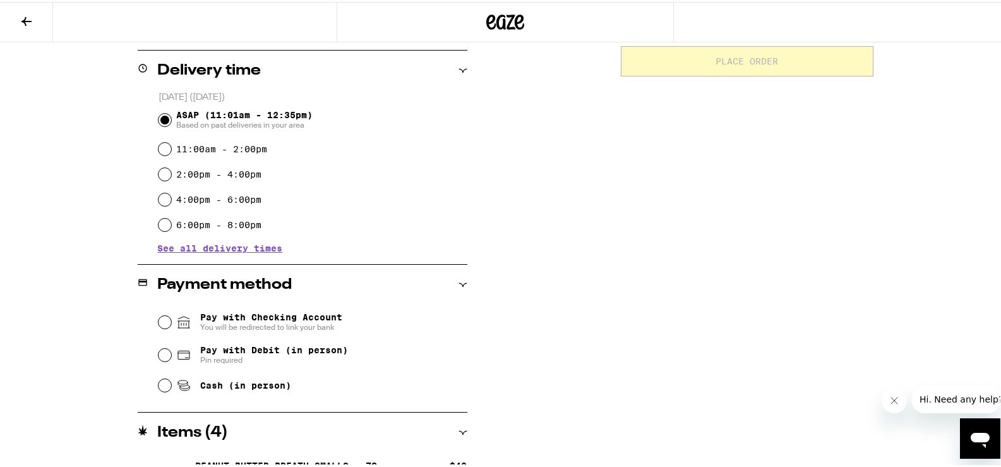
scroll to position [371, 0]
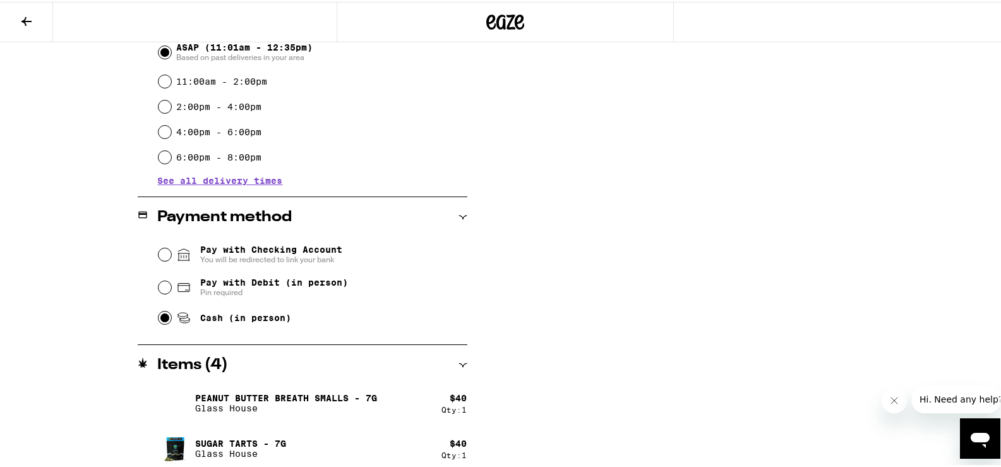
click at [159, 317] on input "Cash (in person)" at bounding box center [165, 316] width 13 height 13
radio input "true"
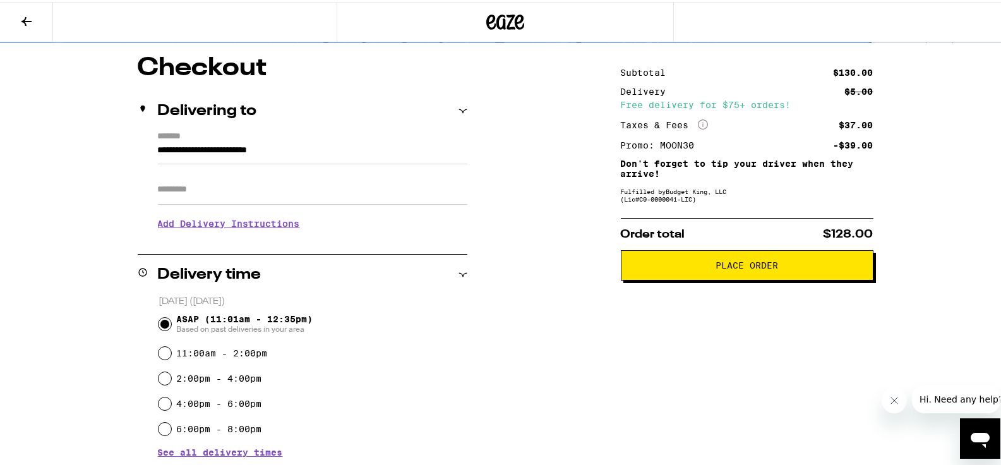
scroll to position [91, 0]
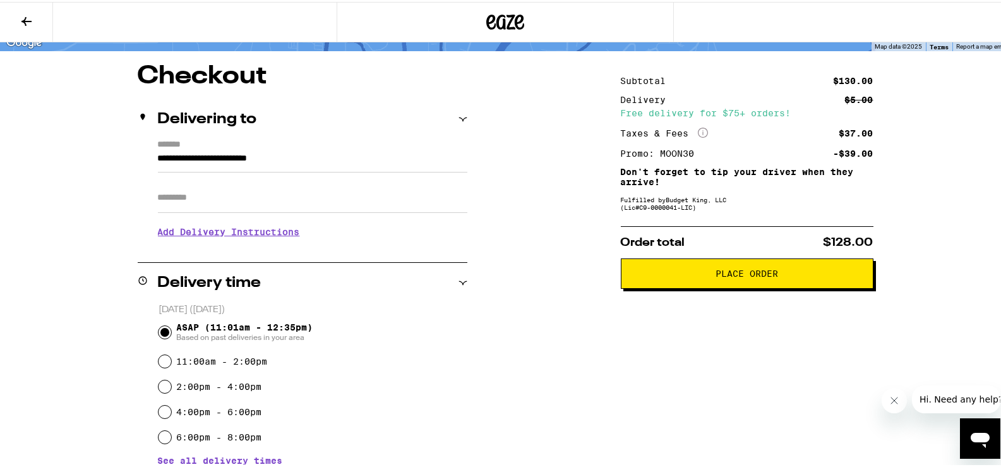
click at [794, 271] on span "Place Order" at bounding box center [747, 271] width 231 height 9
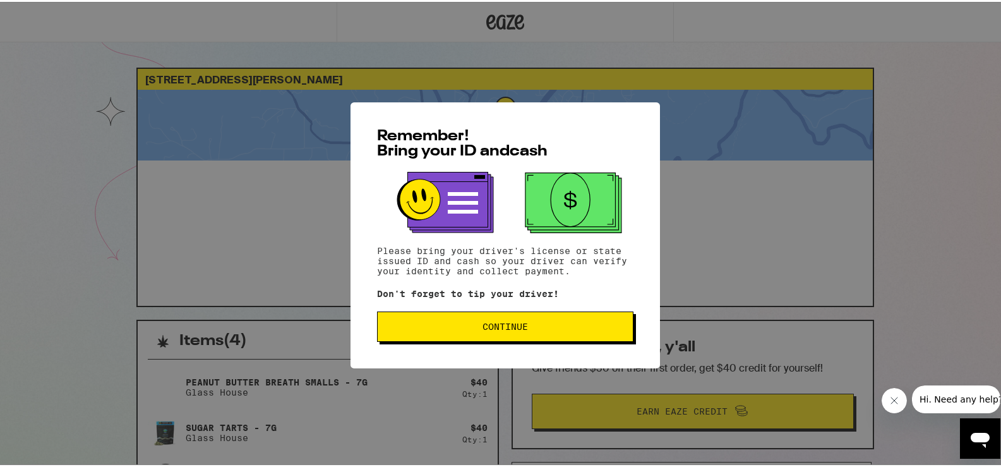
click at [577, 327] on span "Continue" at bounding box center [505, 324] width 235 height 9
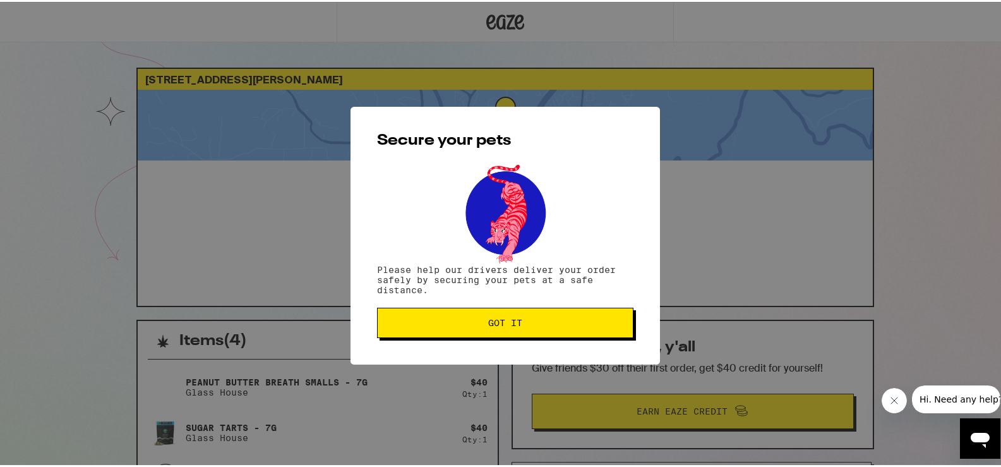
click at [578, 326] on button "Got it" at bounding box center [505, 321] width 256 height 30
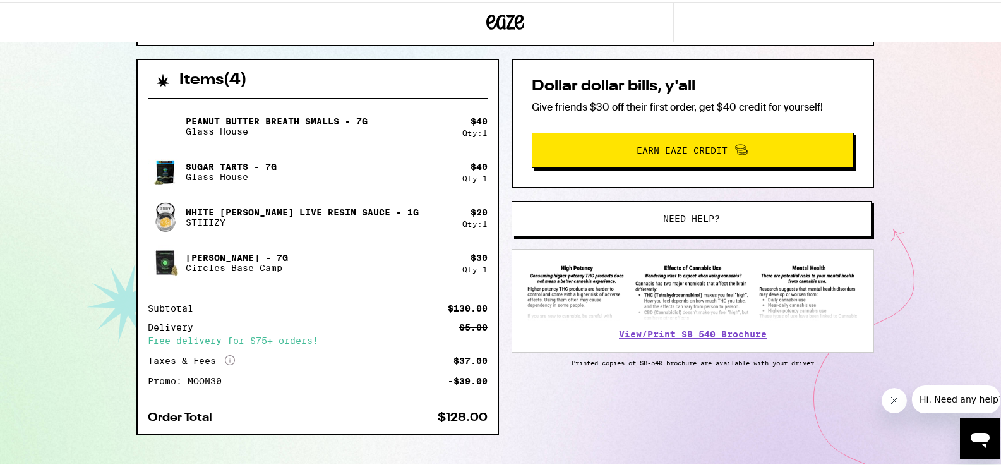
scroll to position [277, 0]
